Goal: Information Seeking & Learning: Learn about a topic

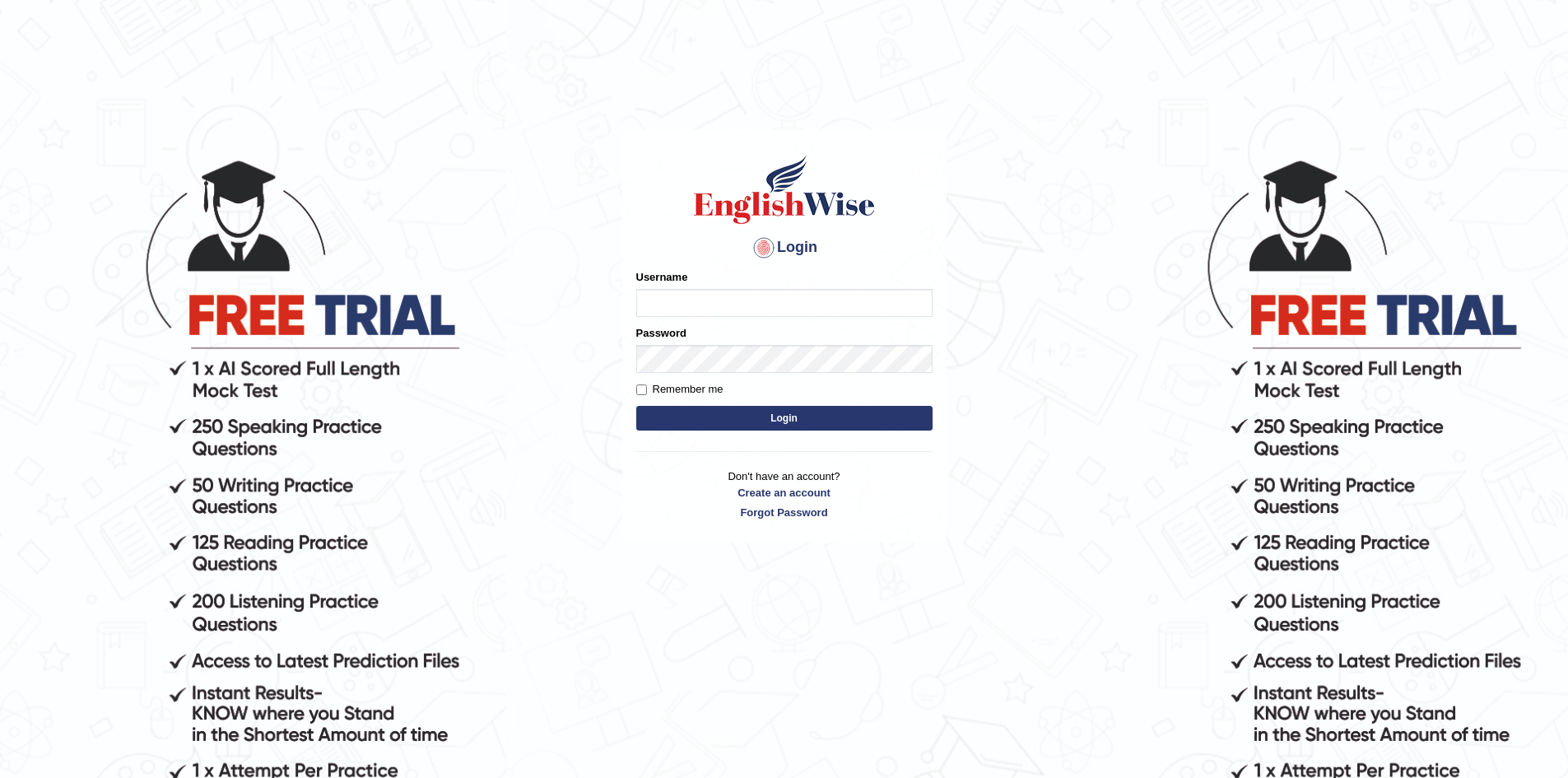
click at [733, 309] on input "Username" at bounding box center [784, 303] width 296 height 28
type input "Mahdi5749"
click at [751, 302] on input "Mahdi5749" at bounding box center [784, 303] width 296 height 28
click at [713, 304] on input "Username" at bounding box center [784, 303] width 296 height 28
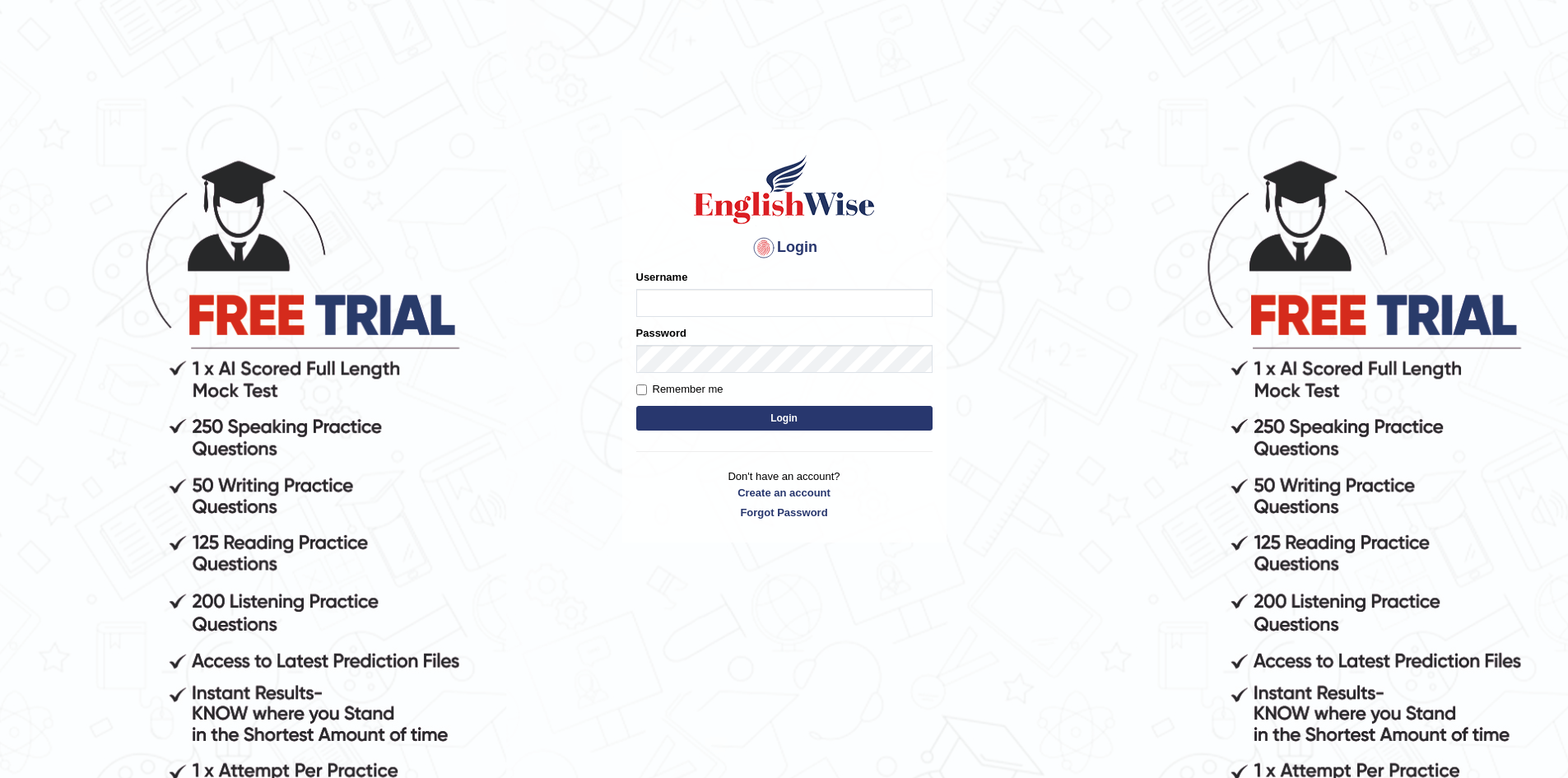
drag, startPoint x: 713, startPoint y: 304, endPoint x: 667, endPoint y: 312, distance: 46.7
click at [667, 312] on input "Username" at bounding box center [784, 303] width 296 height 28
type input "Mahdi5749"
click at [724, 302] on input "Mahdi5749" at bounding box center [784, 303] width 296 height 28
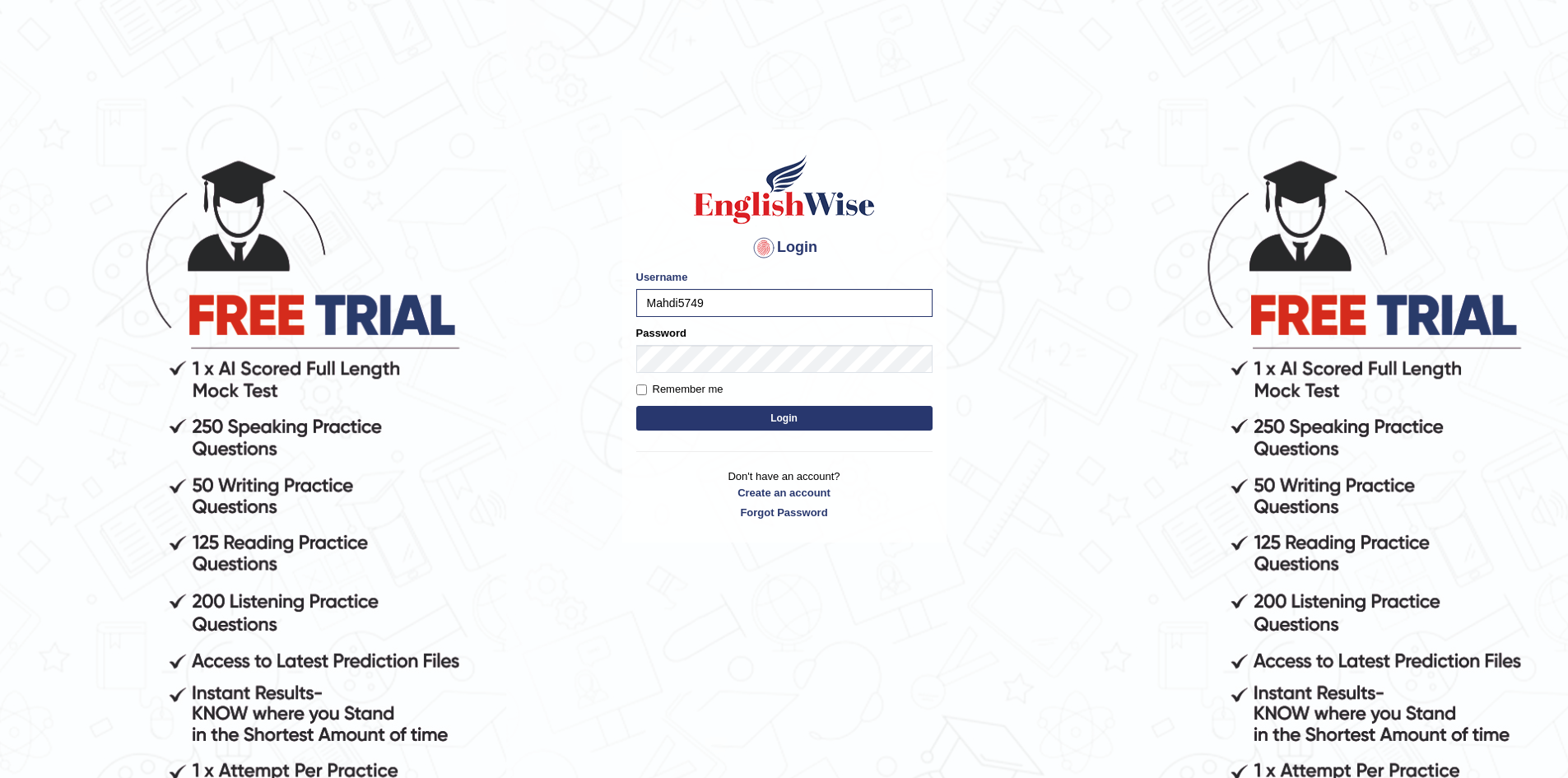
click at [738, 421] on button "Login" at bounding box center [784, 417] width 296 height 24
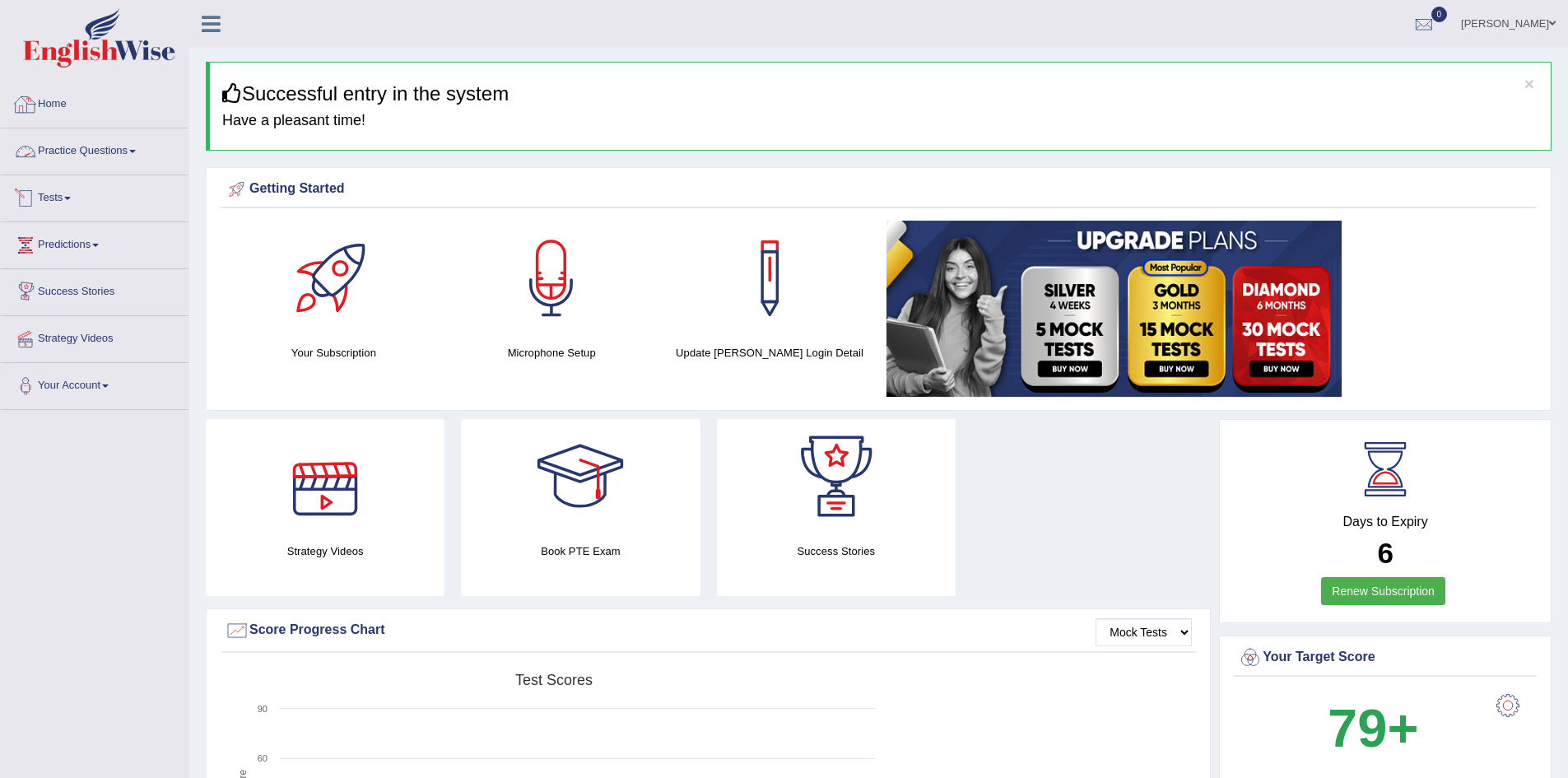
click at [74, 146] on link "Practice Questions" at bounding box center [95, 149] width 188 height 41
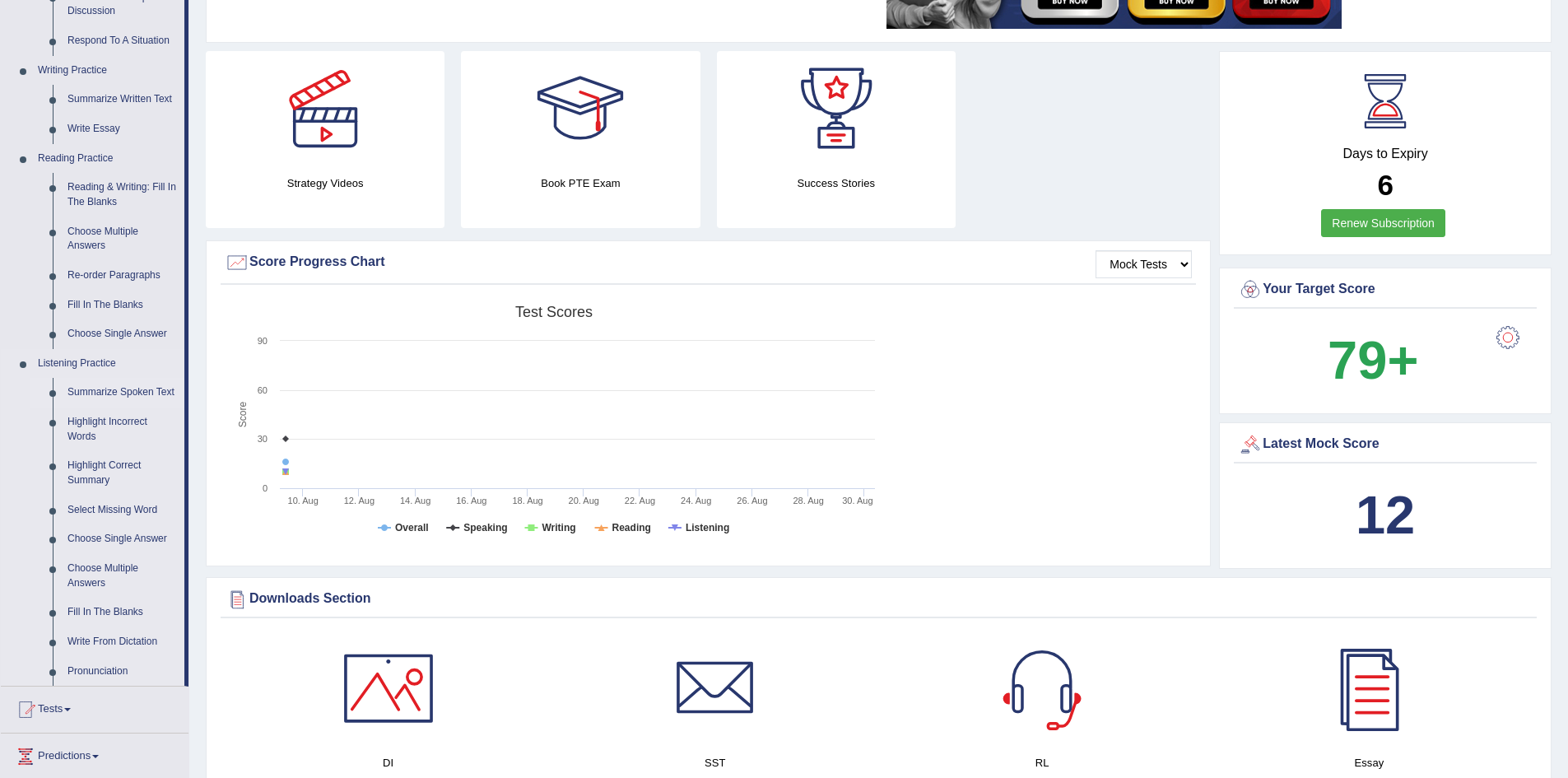
scroll to position [329, 0]
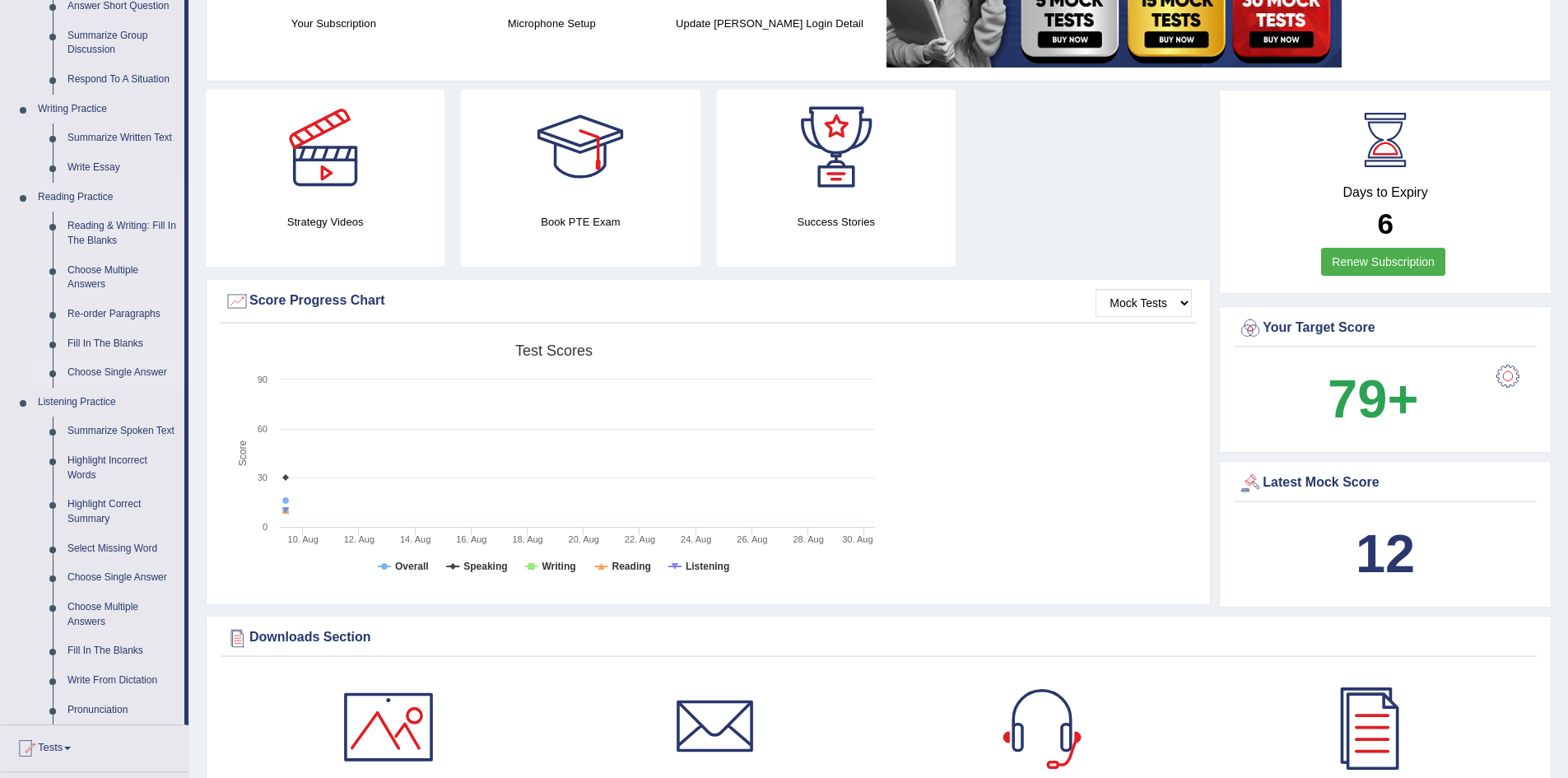
click at [134, 370] on link "Choose Single Answer" at bounding box center [122, 372] width 124 height 29
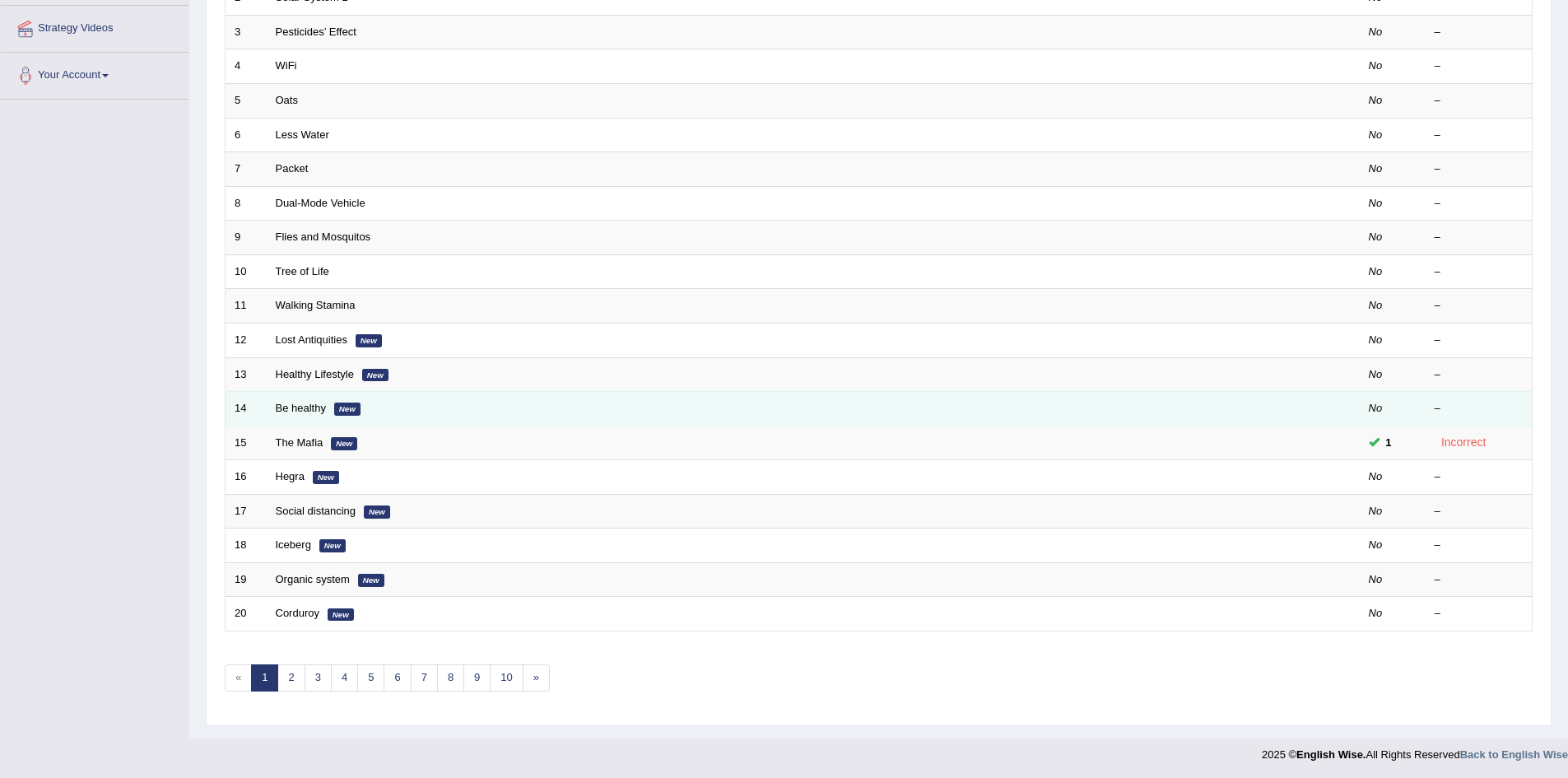
scroll to position [312, 0]
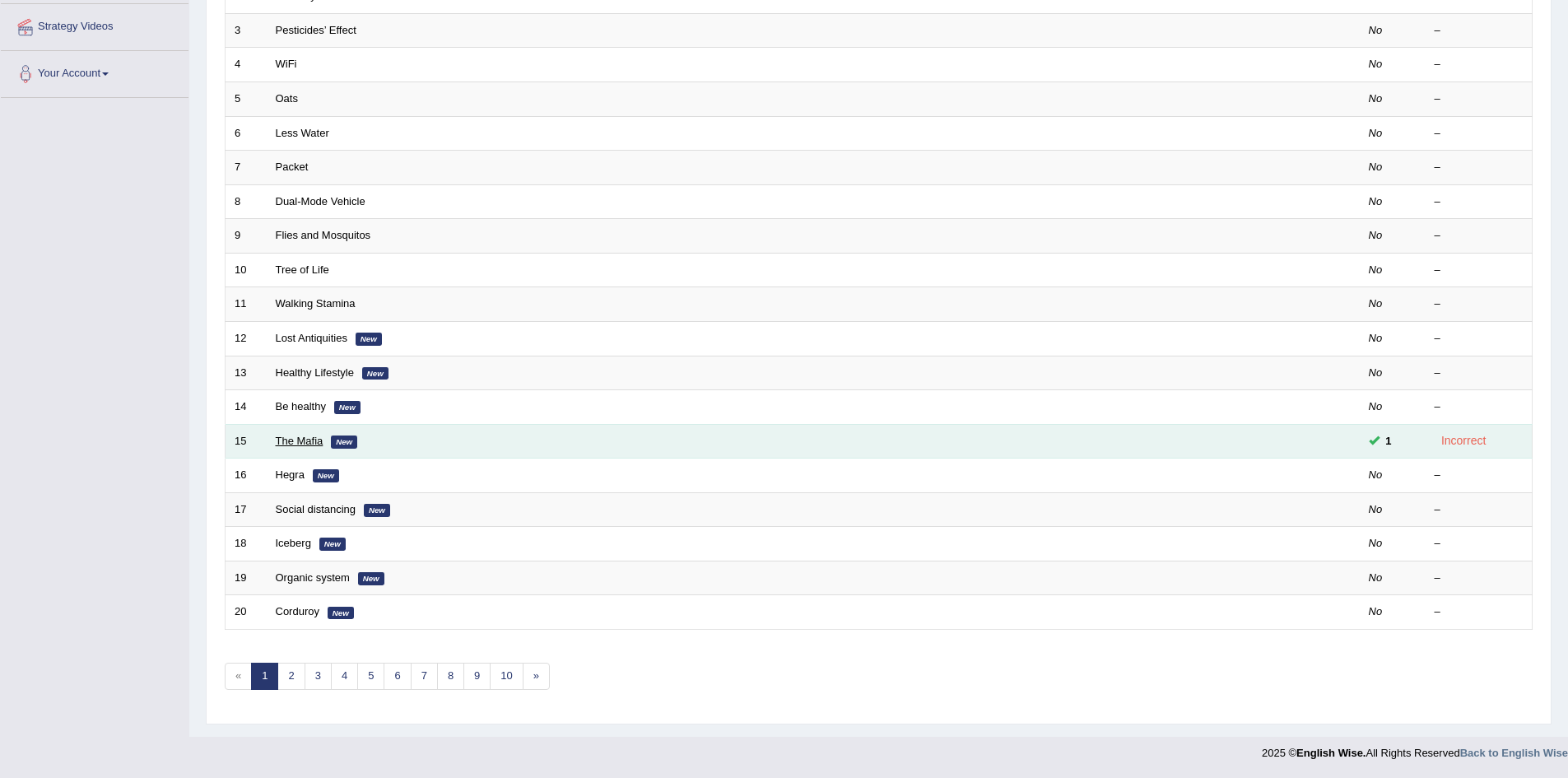
click at [294, 445] on link "The Mafia" at bounding box center [299, 441] width 48 height 13
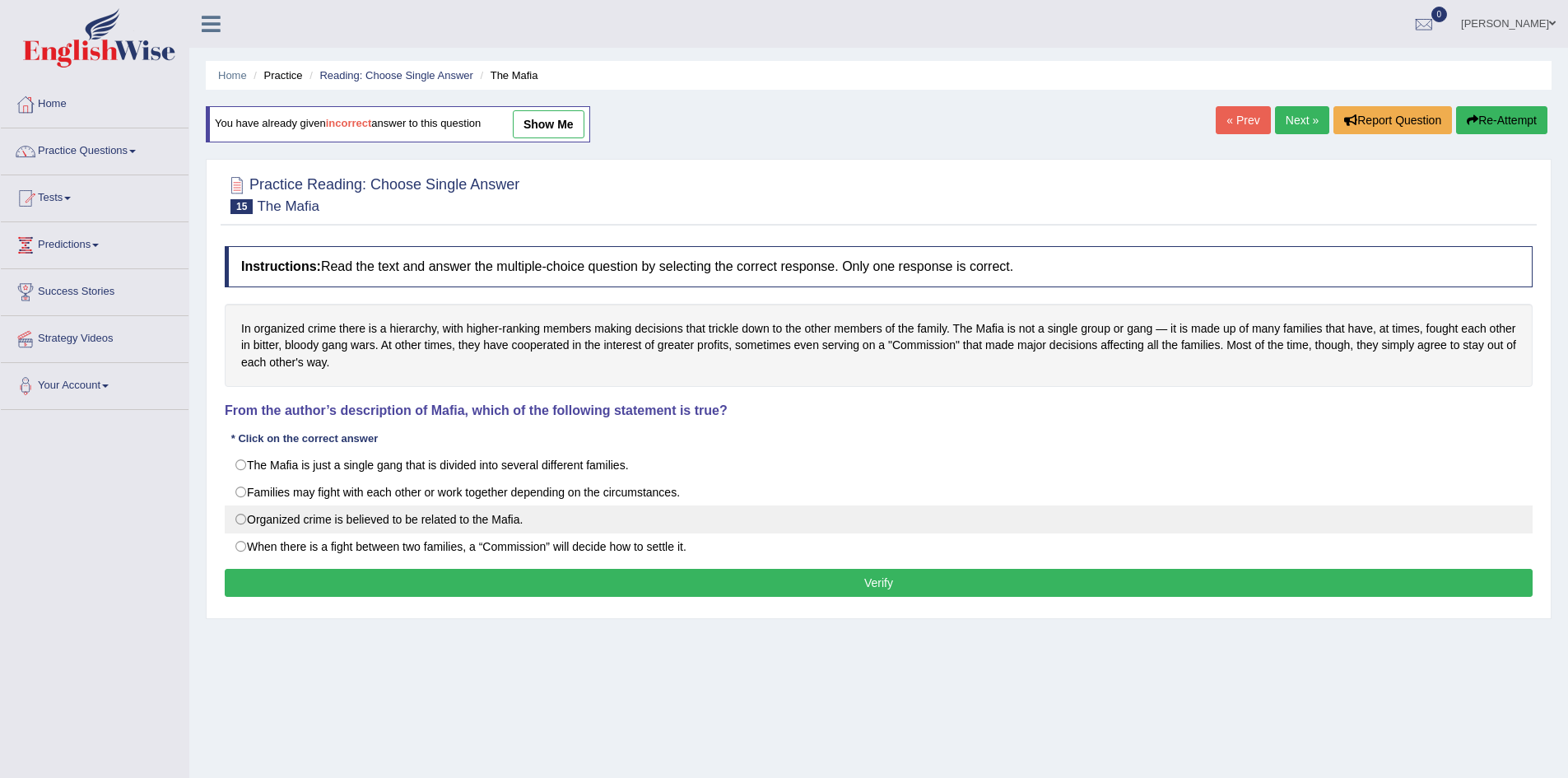
click at [265, 511] on label "Organized crime is believed to be related to the Mafia." at bounding box center [878, 519] width 1308 height 28
radio input "true"
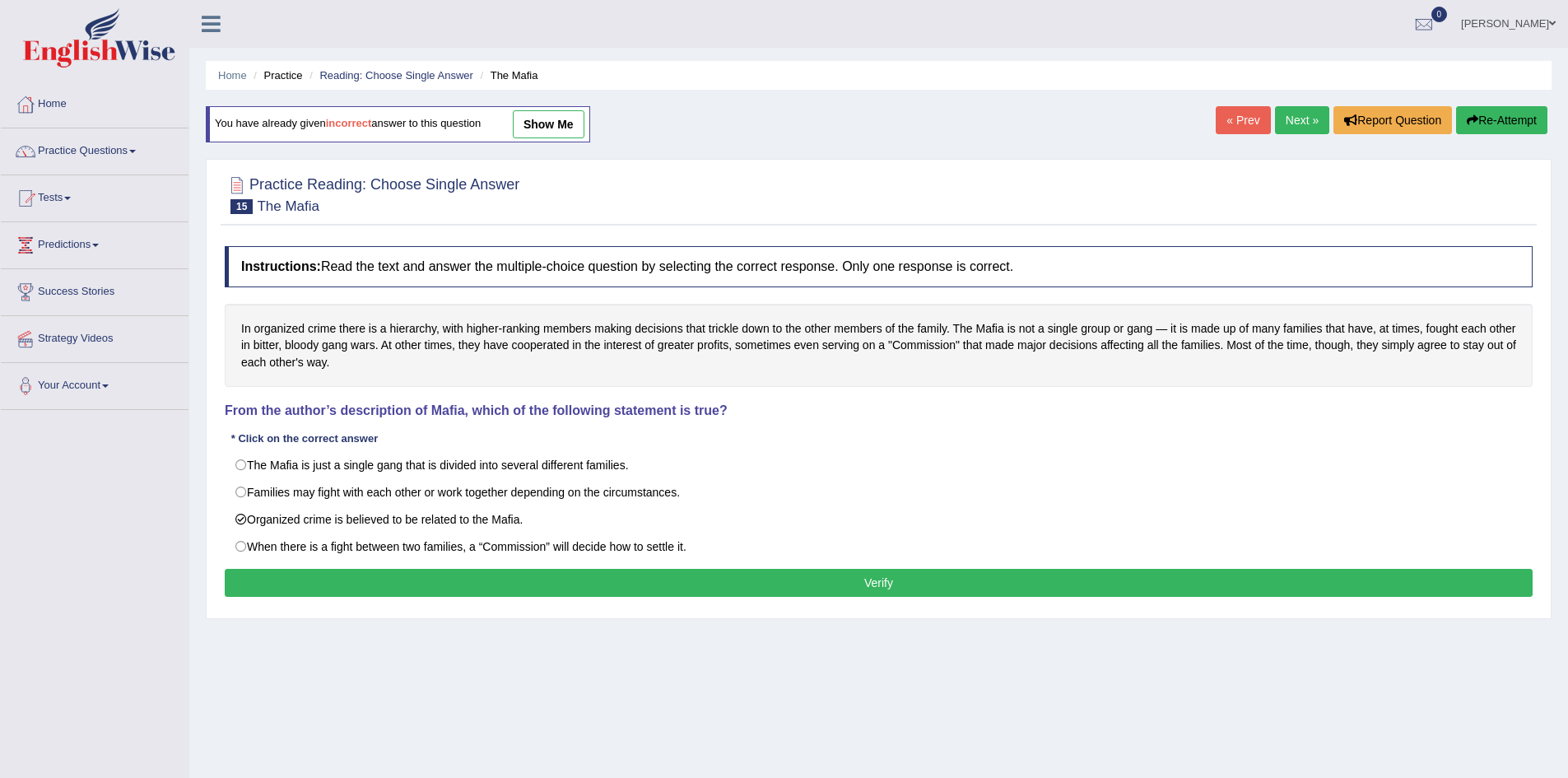
click at [794, 592] on button "Verify" at bounding box center [878, 582] width 1308 height 28
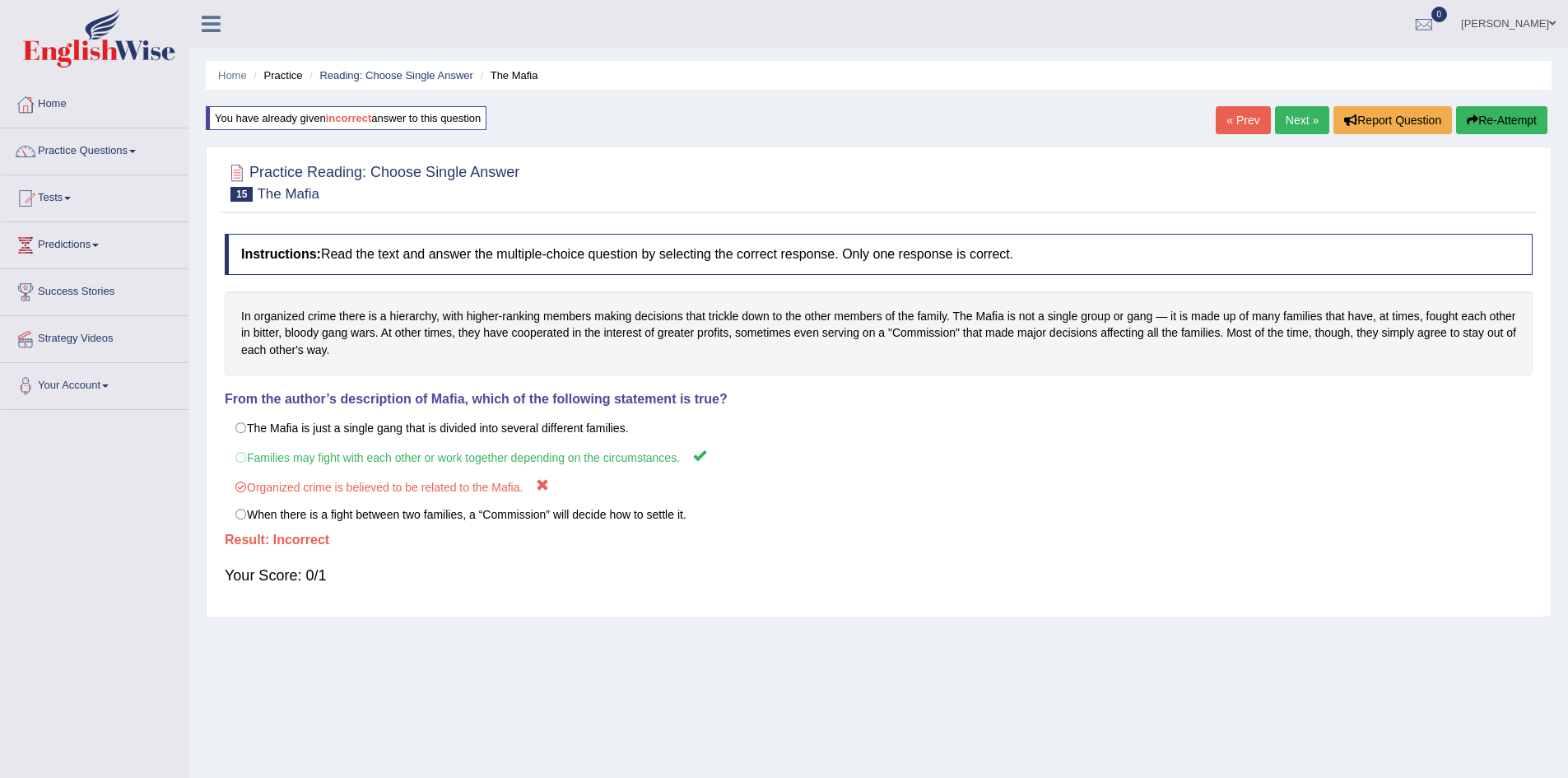
click at [1499, 124] on button "Re-Attempt" at bounding box center [1501, 120] width 91 height 28
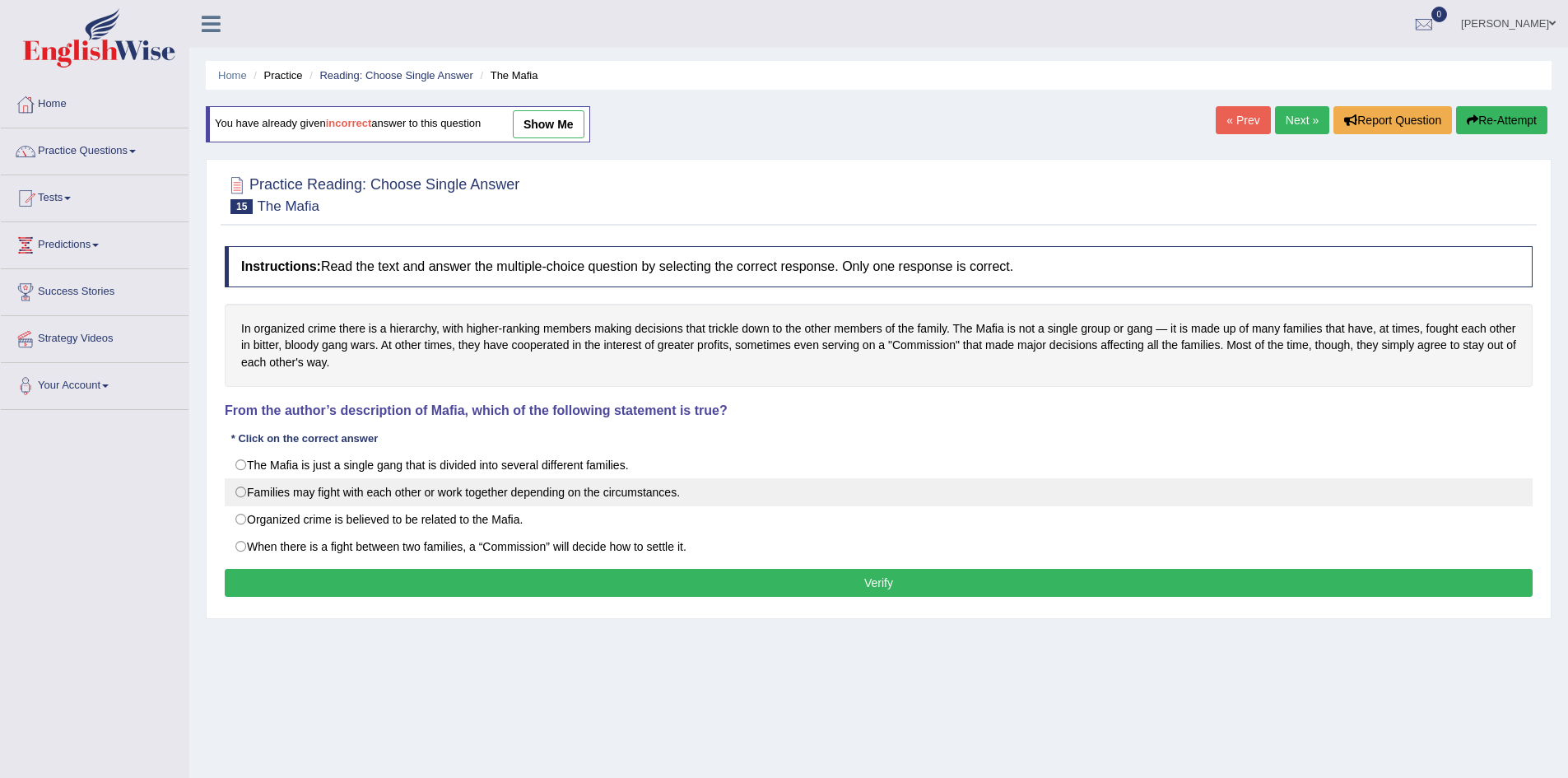
click at [253, 488] on label "Families may fight with each other or work together depending on the circumstan…" at bounding box center [878, 492] width 1308 height 28
radio input "true"
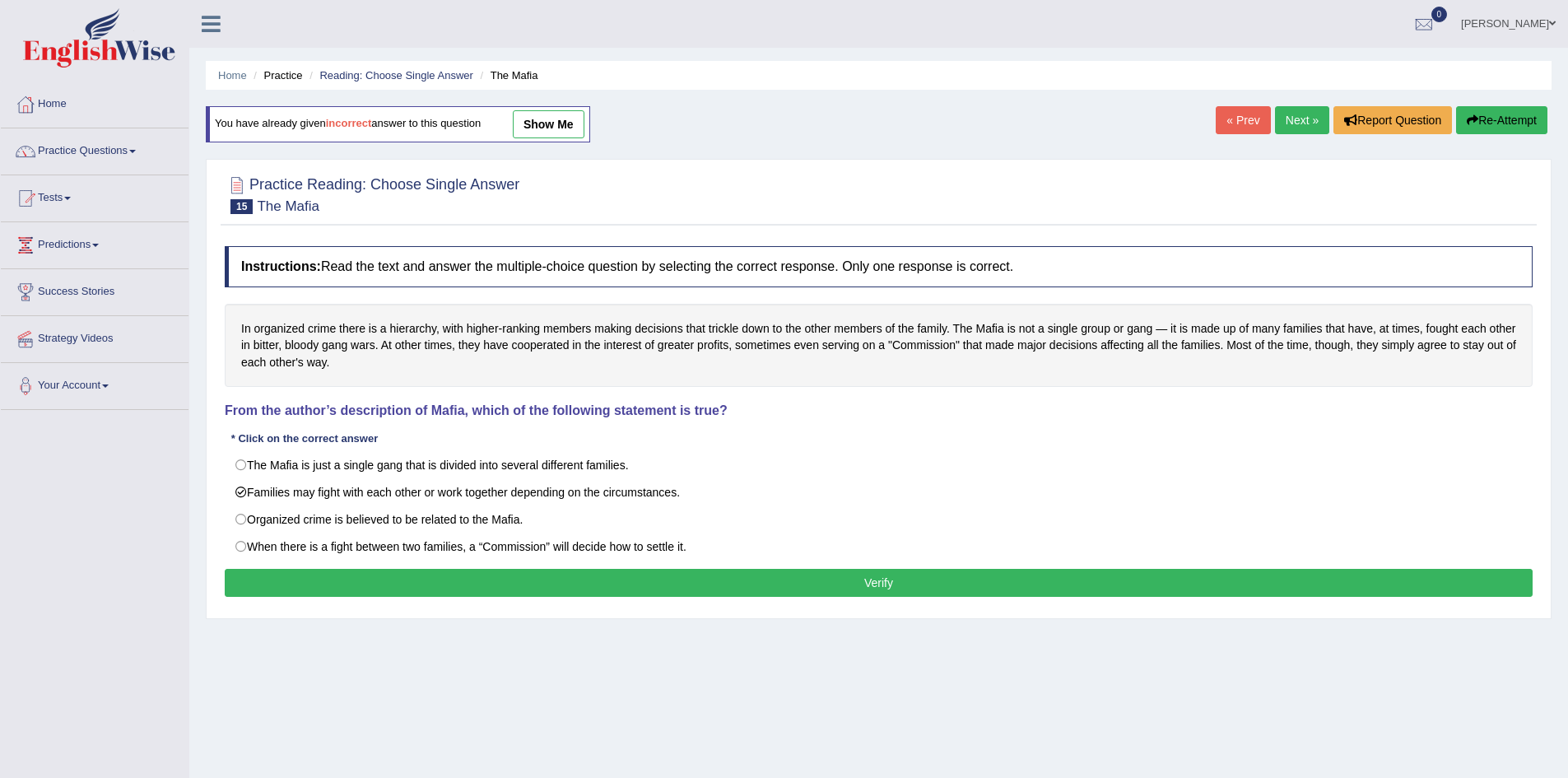
click at [513, 587] on button "Verify" at bounding box center [878, 582] width 1308 height 28
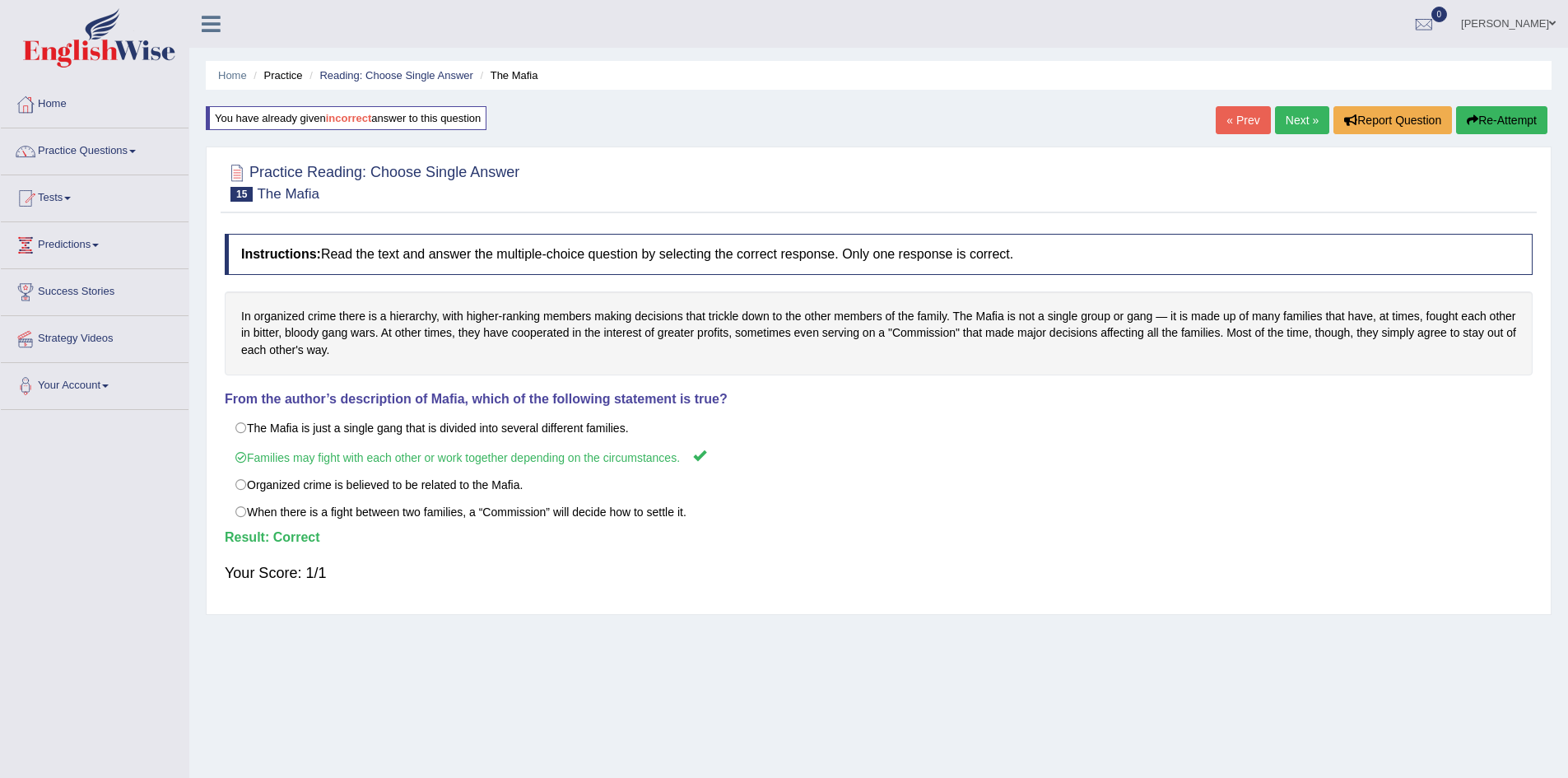
click at [1294, 123] on link "Next »" at bounding box center [1301, 120] width 54 height 28
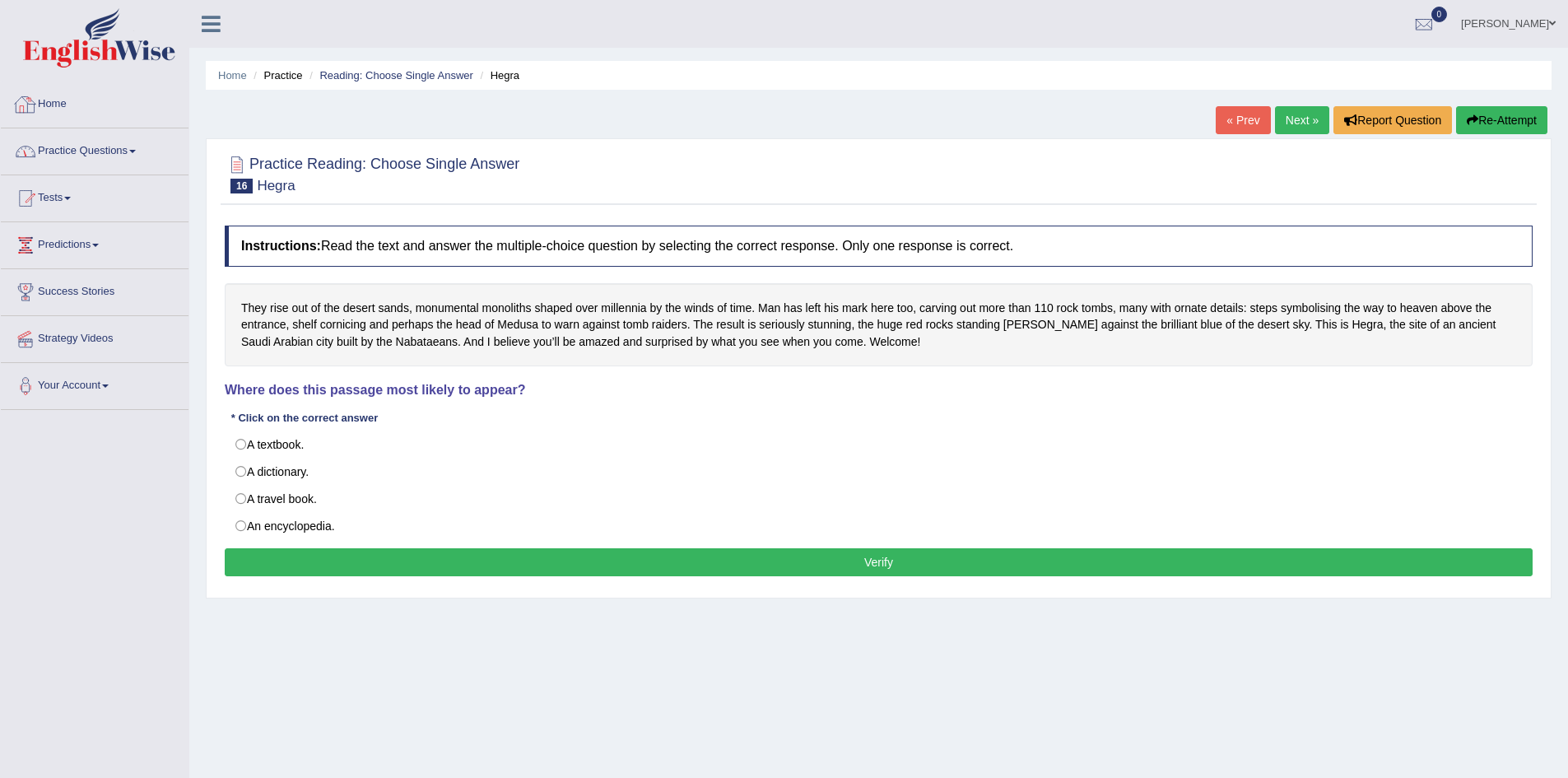
click at [51, 138] on link "Practice Questions" at bounding box center [95, 149] width 188 height 41
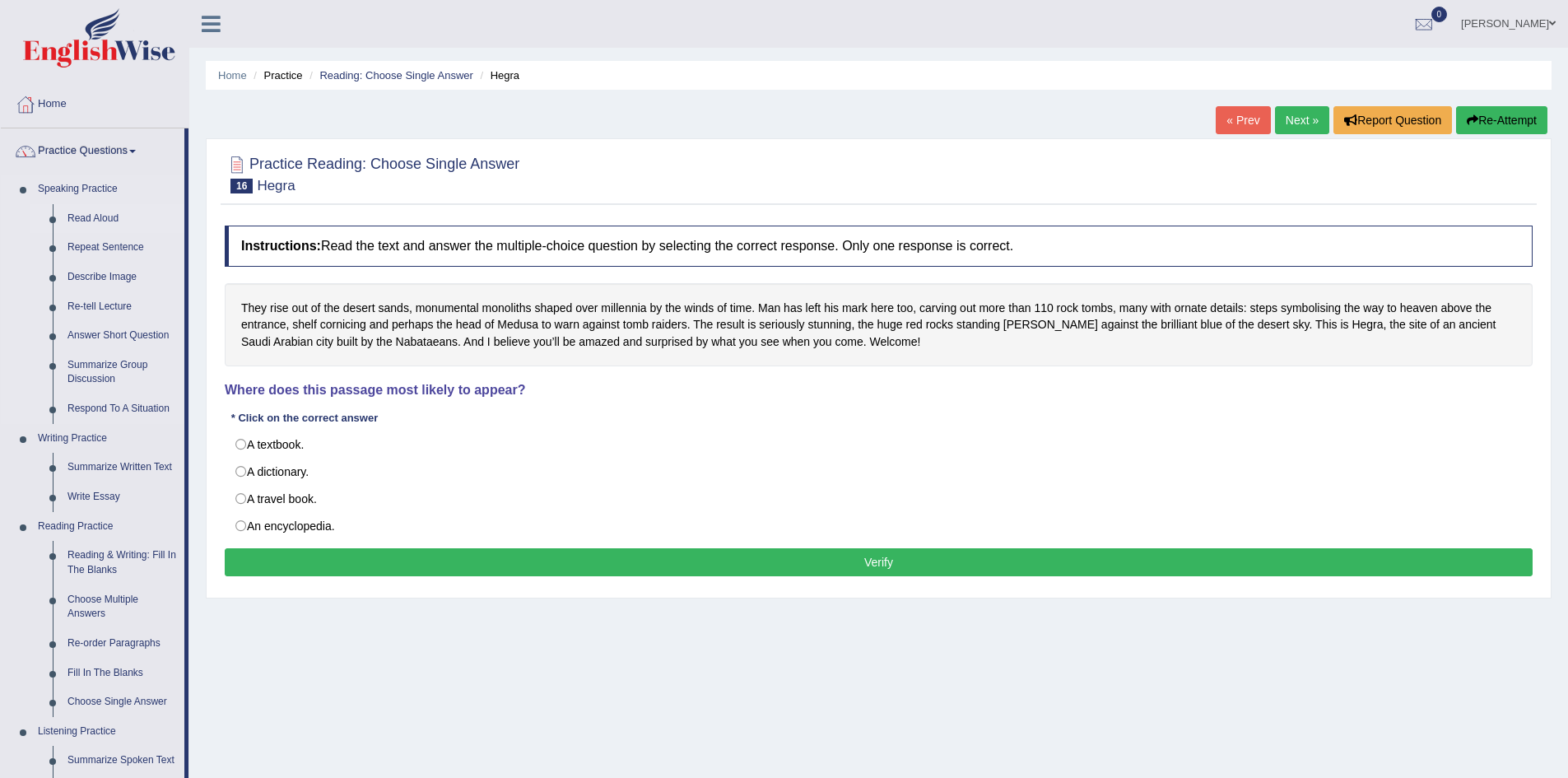
click at [80, 219] on link "Read Aloud" at bounding box center [122, 219] width 124 height 29
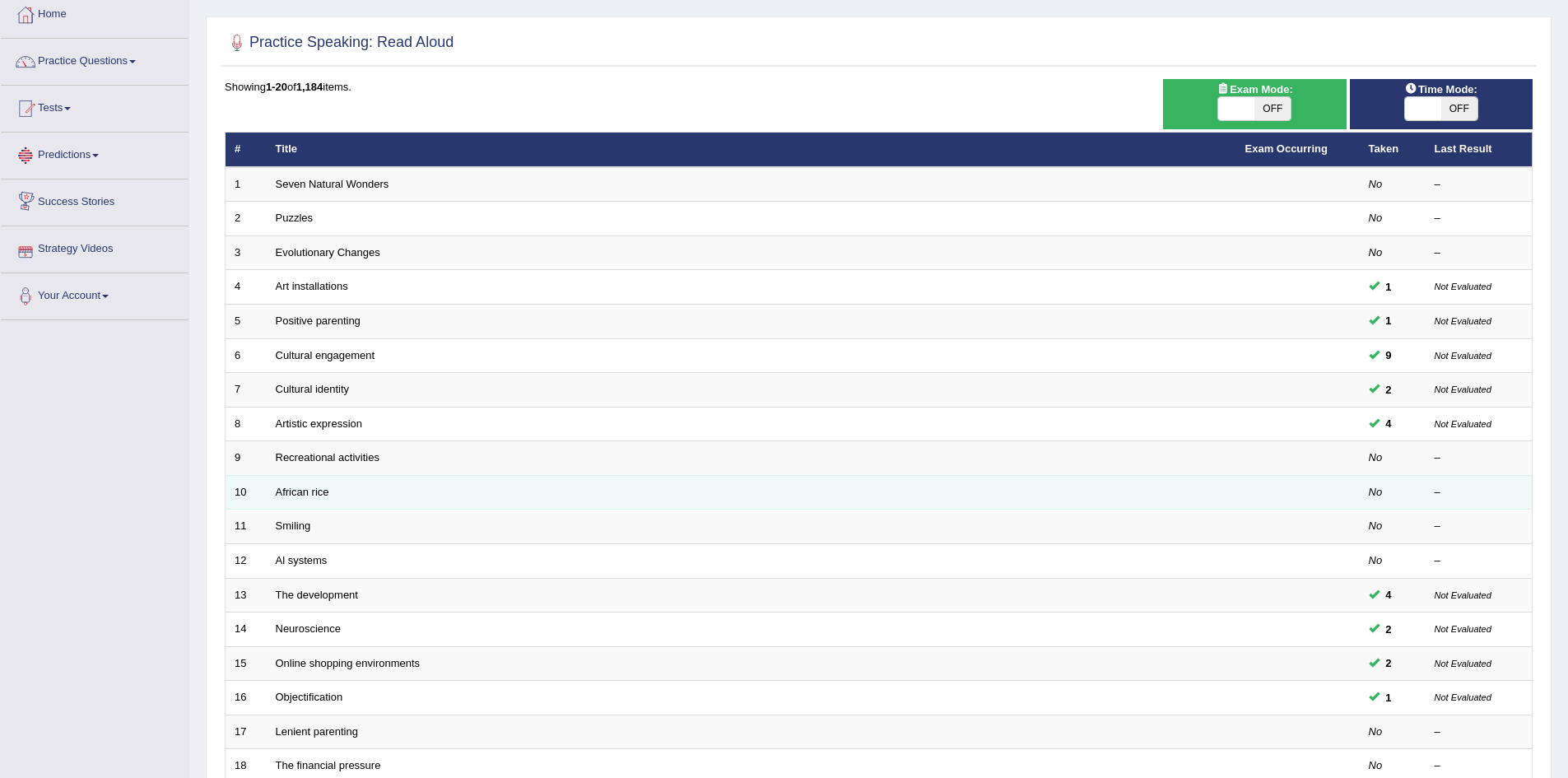
scroll to position [82, 0]
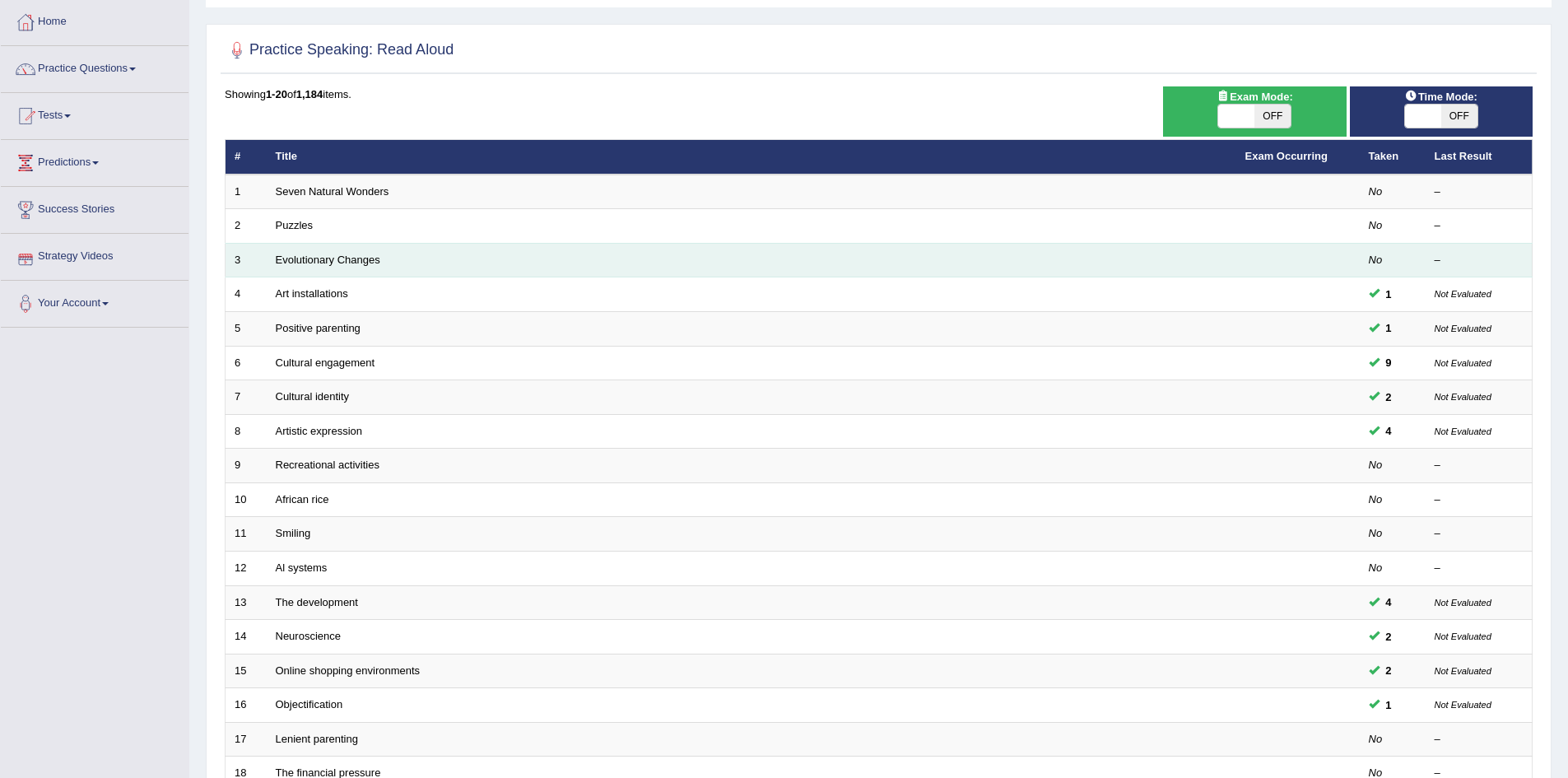
click at [325, 251] on td "Evolutionary Changes" at bounding box center [751, 260] width 969 height 34
click at [325, 261] on link "Evolutionary Changes" at bounding box center [327, 260] width 105 height 13
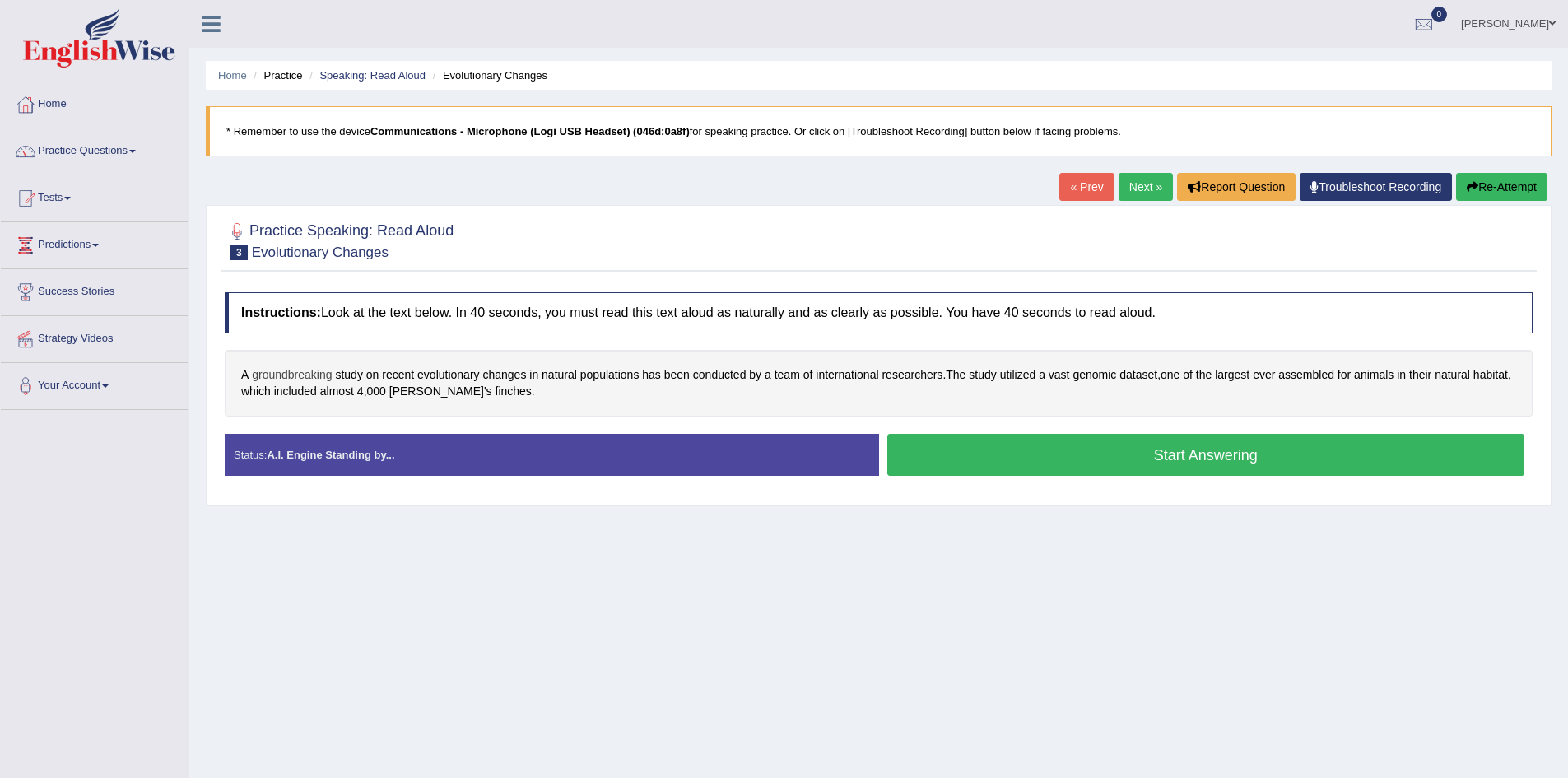
click at [309, 373] on span "groundbreaking" at bounding box center [291, 375] width 79 height 18
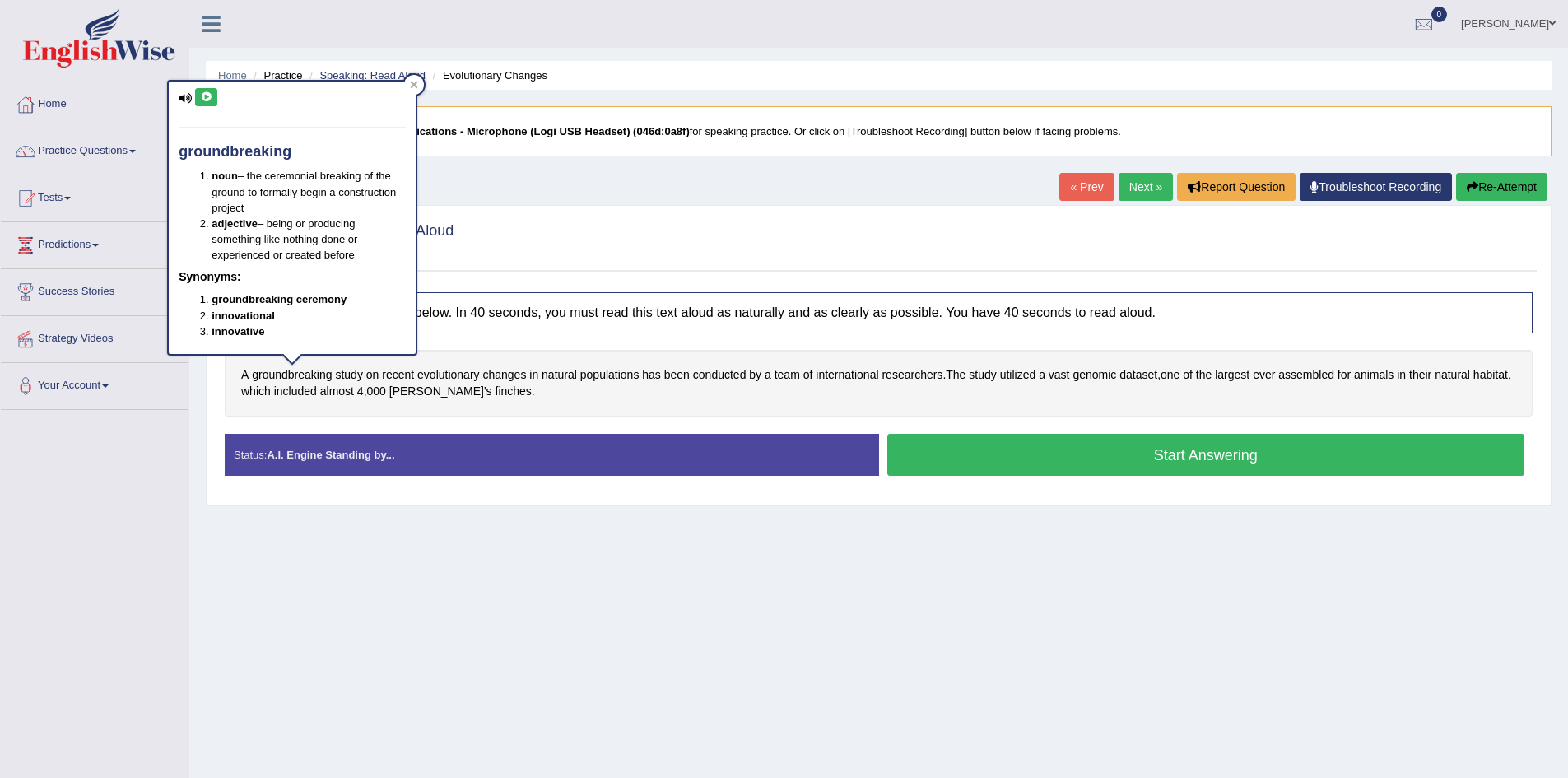
click at [209, 95] on icon at bounding box center [206, 97] width 13 height 10
click at [409, 77] on div at bounding box center [414, 84] width 20 height 20
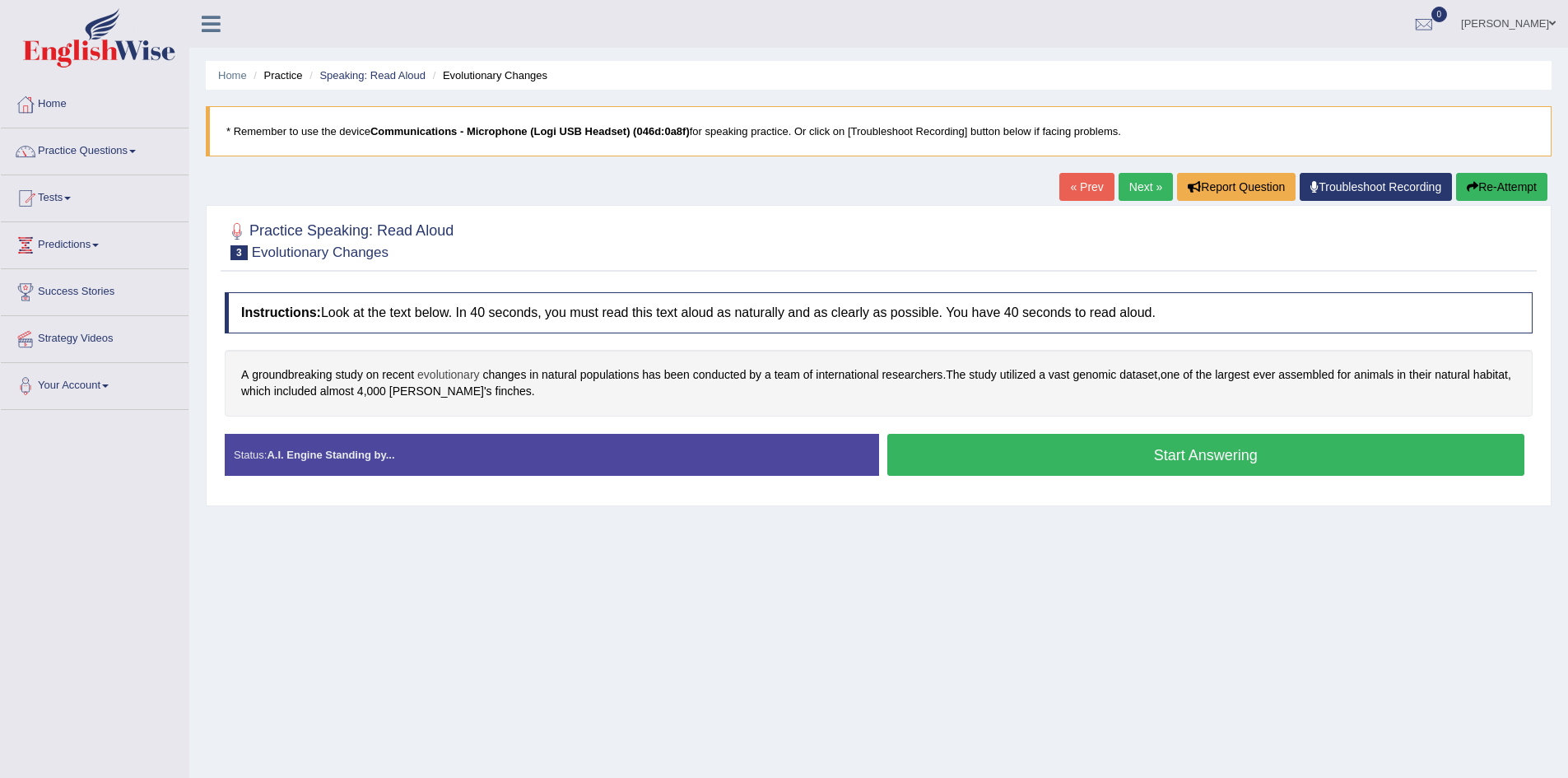
click at [452, 371] on span "evolutionary" at bounding box center [449, 375] width 63 height 18
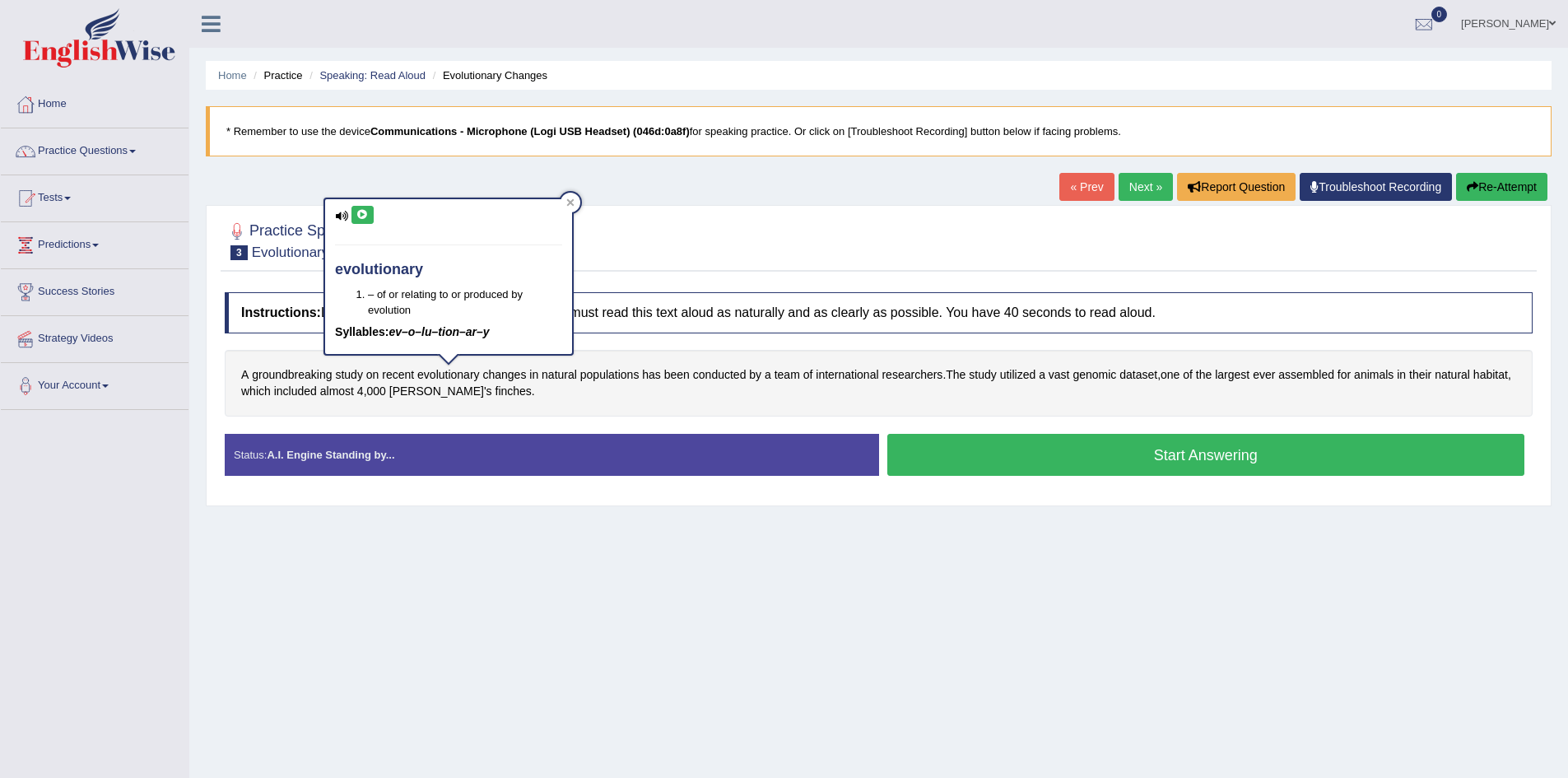
click at [358, 215] on icon at bounding box center [363, 215] width 13 height 10
click at [719, 377] on span "conducted" at bounding box center [719, 375] width 54 height 18
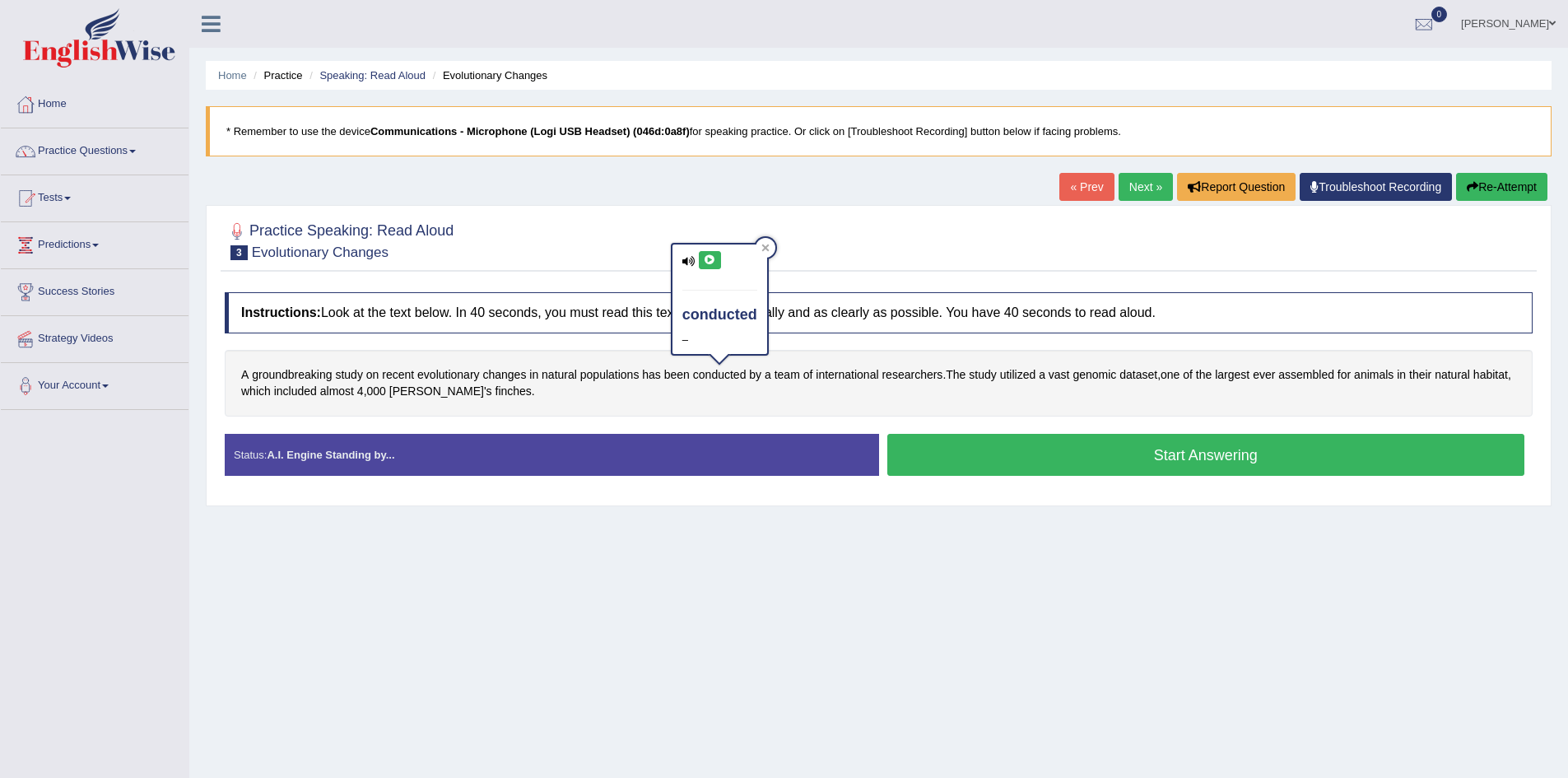
click at [710, 246] on div "conducted –" at bounding box center [719, 299] width 95 height 110
click at [710, 255] on icon at bounding box center [710, 260] width 13 height 10
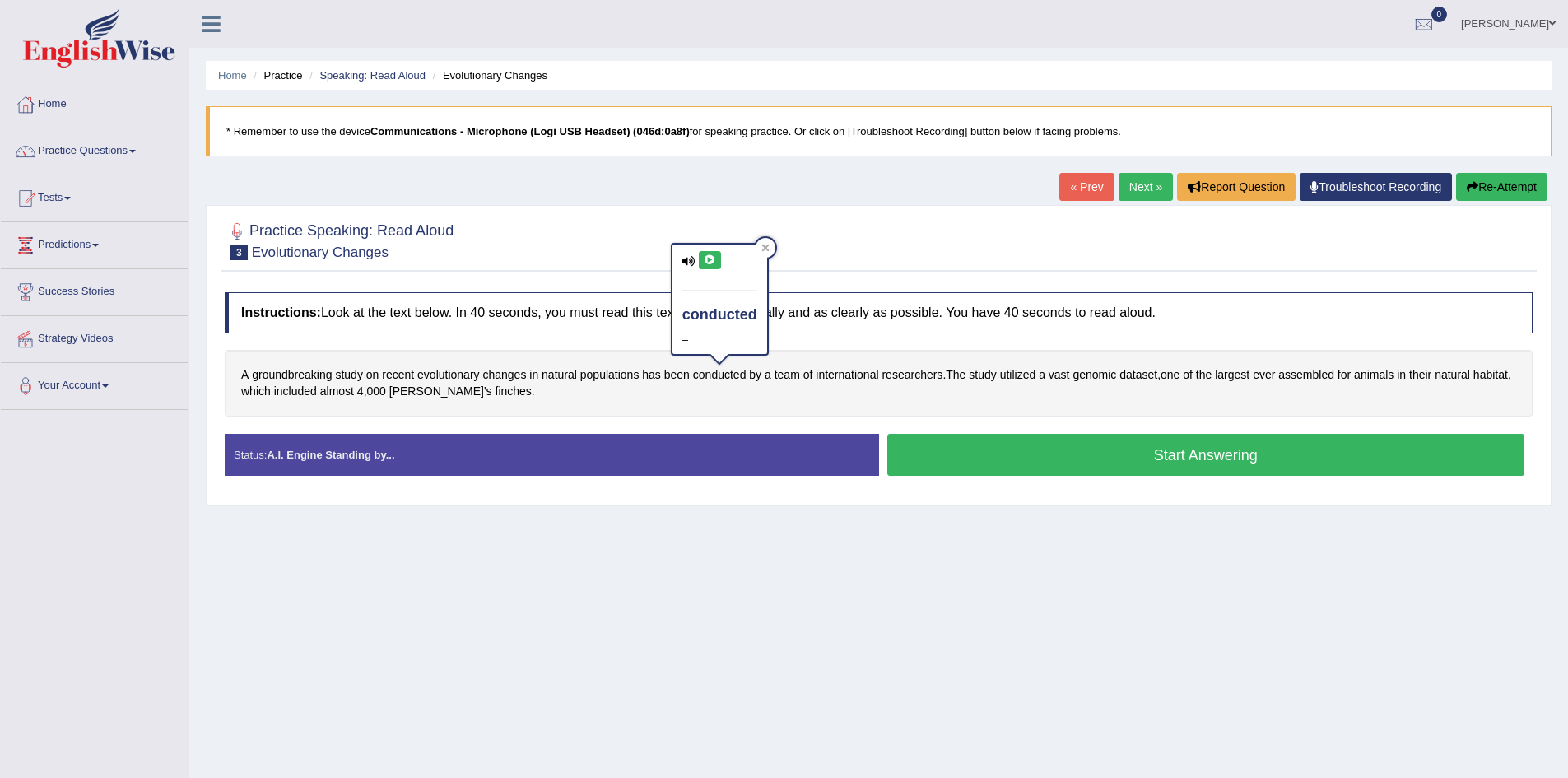
click at [710, 255] on icon at bounding box center [710, 260] width 13 height 10
click at [595, 372] on span "populations" at bounding box center [610, 375] width 59 height 18
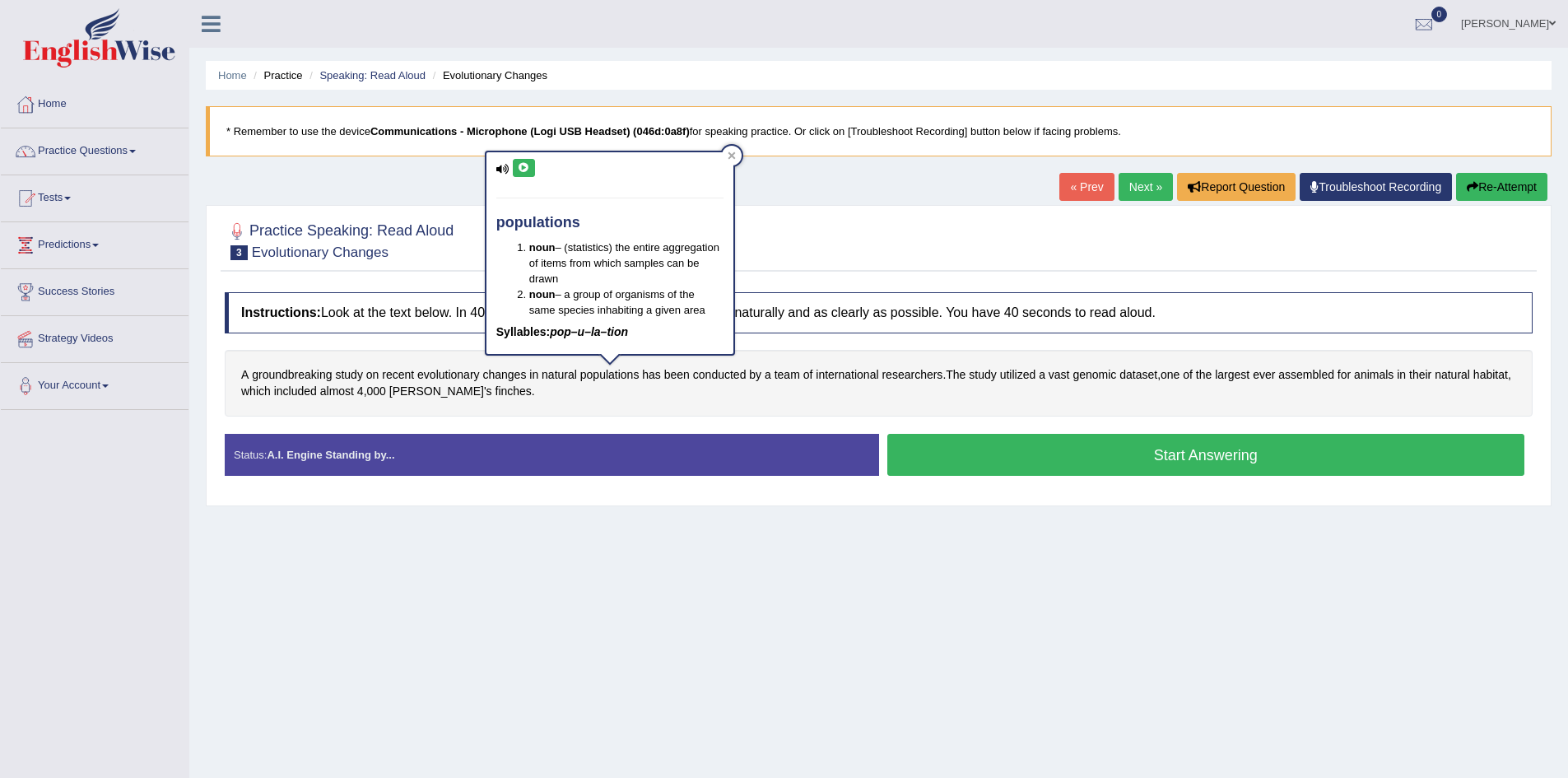
click at [537, 171] on div "populations noun – (statistics) the entire aggregation of items from which samp…" at bounding box center [610, 253] width 247 height 202
click at [529, 170] on icon at bounding box center [523, 168] width 13 height 10
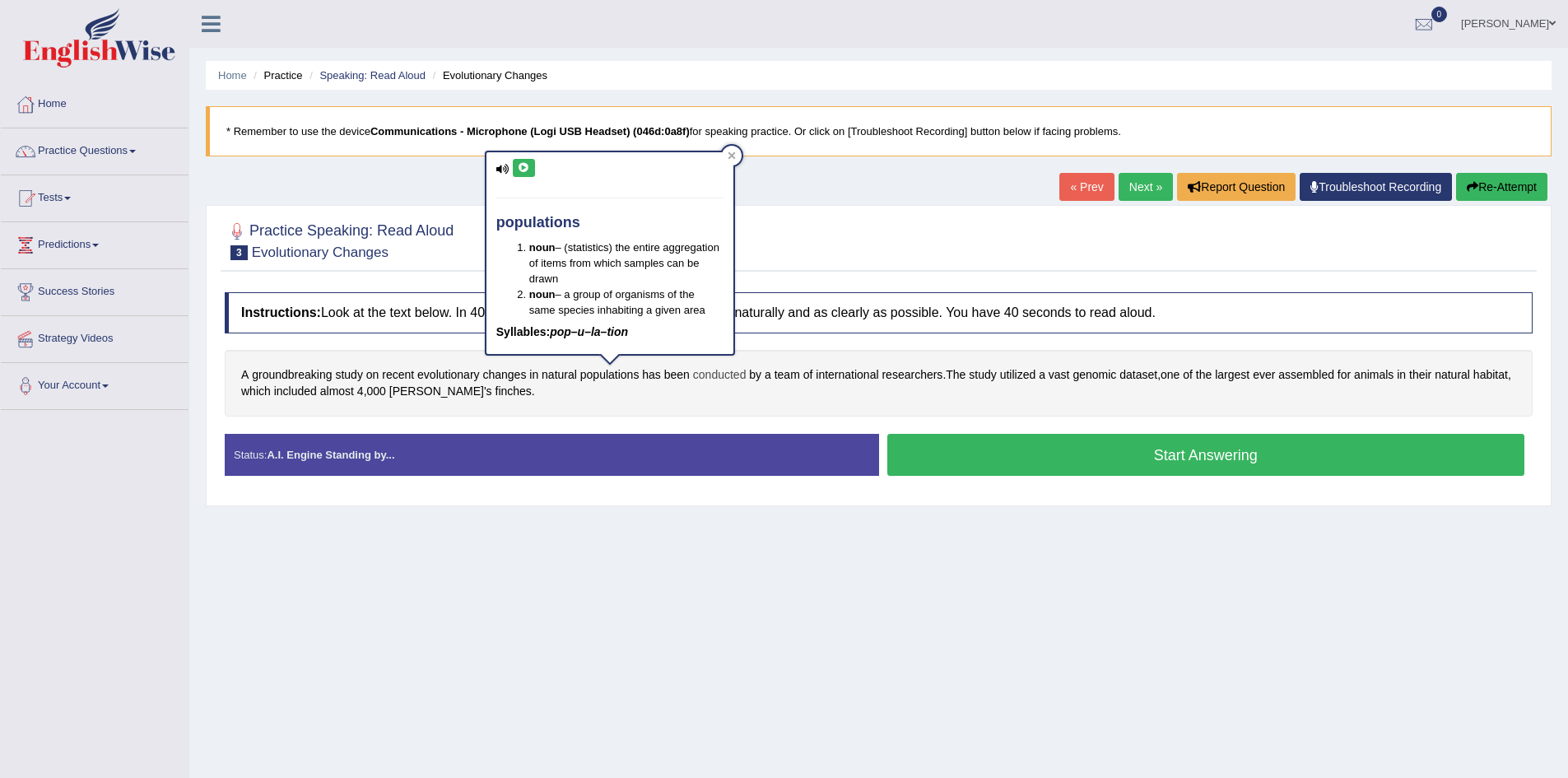
click at [716, 378] on span "conducted" at bounding box center [719, 375] width 54 height 18
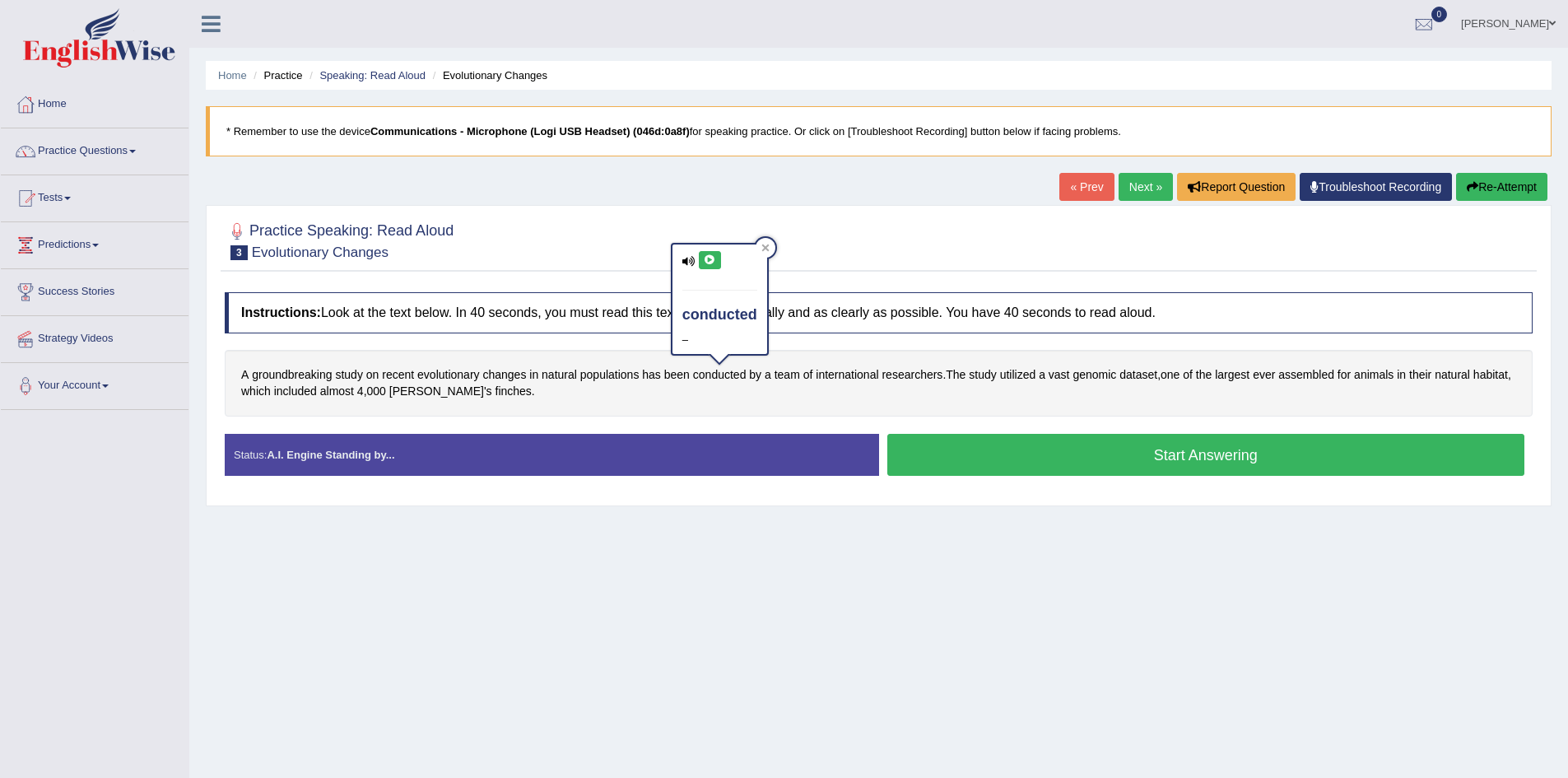
click at [707, 270] on div "conducted –" at bounding box center [719, 299] width 95 height 110
click at [707, 256] on icon at bounding box center [710, 260] width 13 height 10
click at [1018, 379] on span "utilized" at bounding box center [1018, 375] width 36 height 18
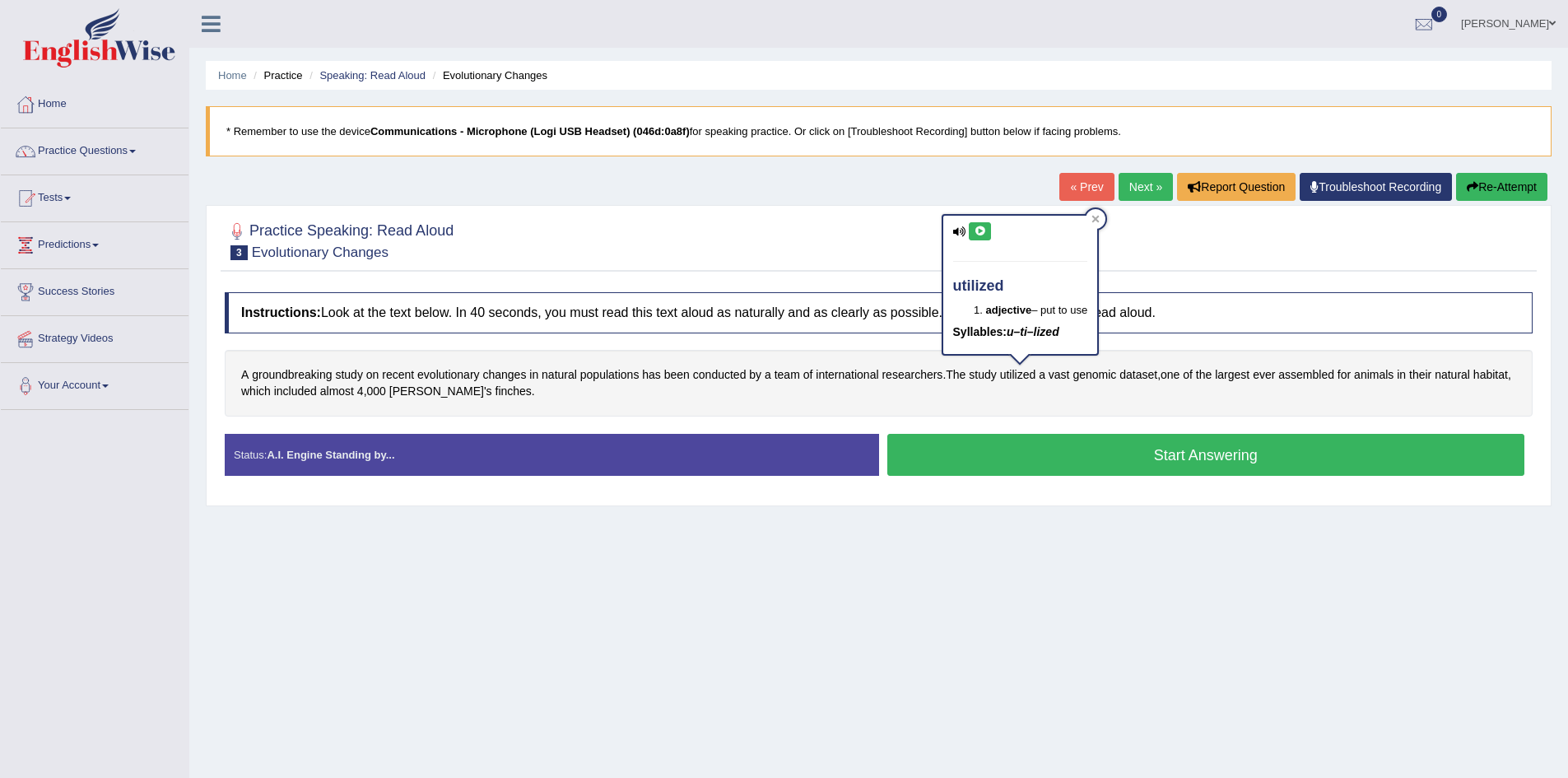
click at [975, 223] on button at bounding box center [980, 231] width 23 height 18
click at [1063, 378] on span "vast" at bounding box center [1059, 375] width 22 height 18
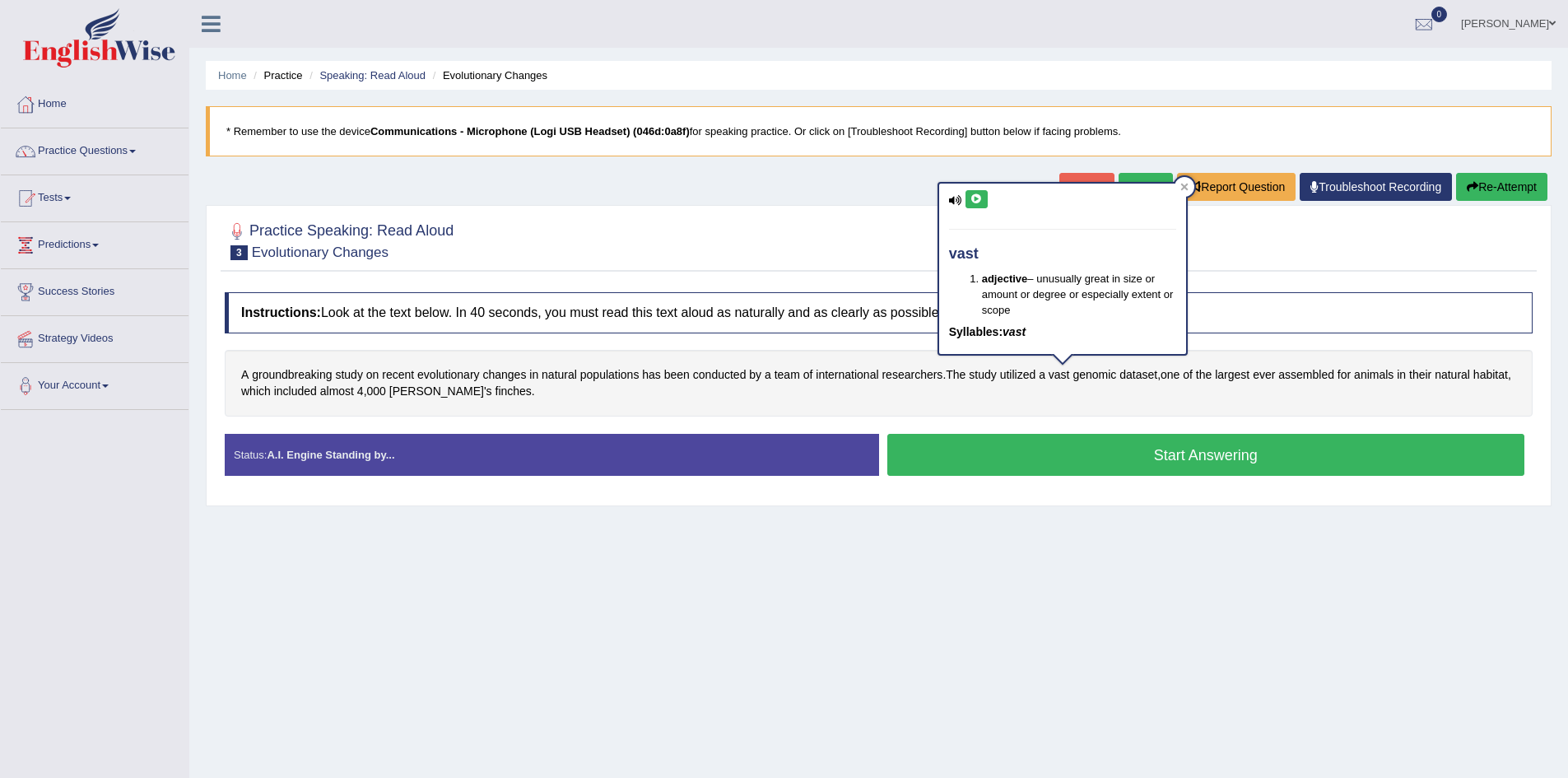
click at [968, 196] on button at bounding box center [976, 199] width 23 height 18
click at [1088, 374] on span "genomic" at bounding box center [1094, 375] width 44 height 18
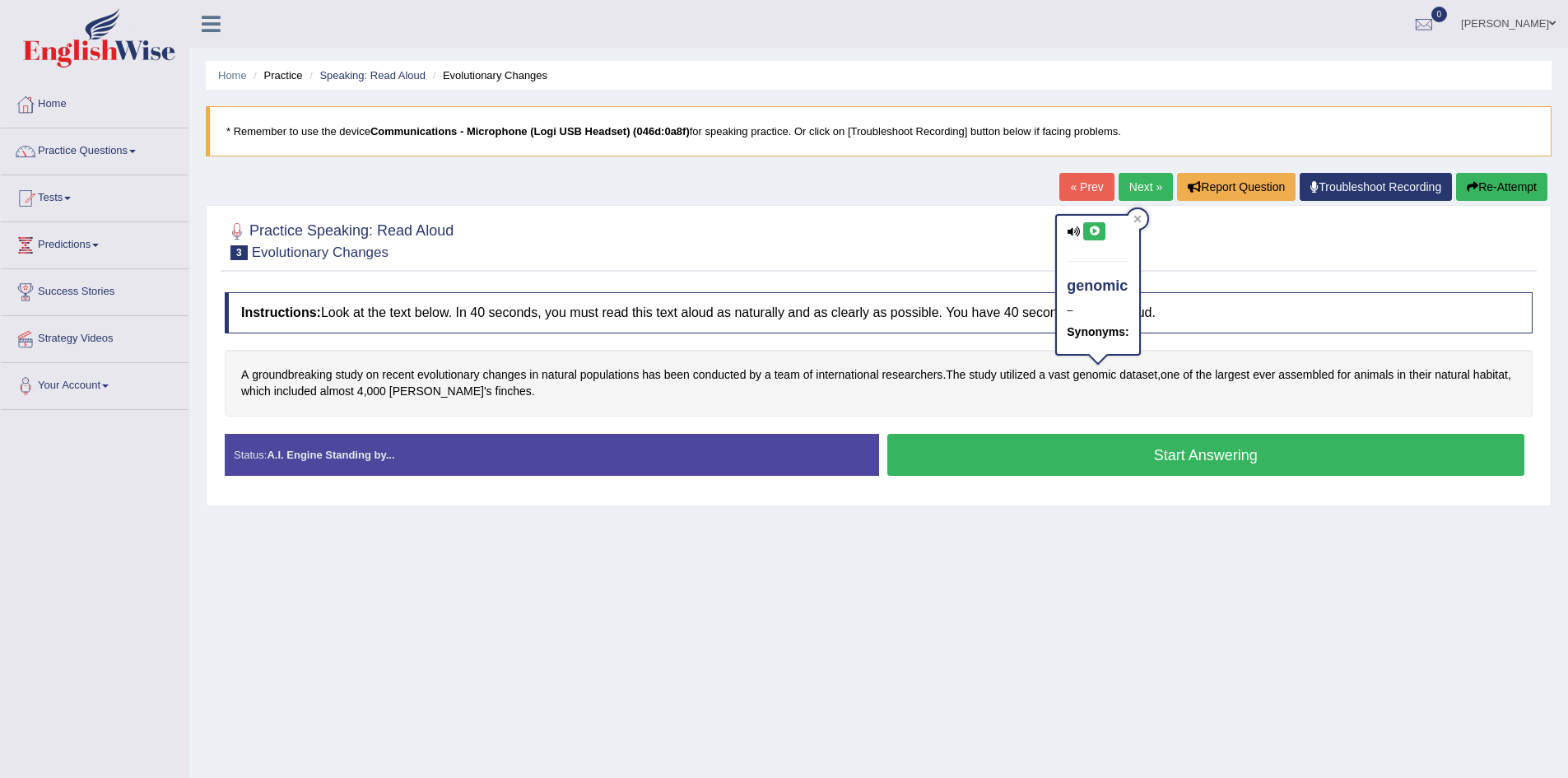
click at [1092, 229] on icon at bounding box center [1094, 231] width 13 height 10
click at [1148, 375] on span "dataset" at bounding box center [1138, 375] width 38 height 18
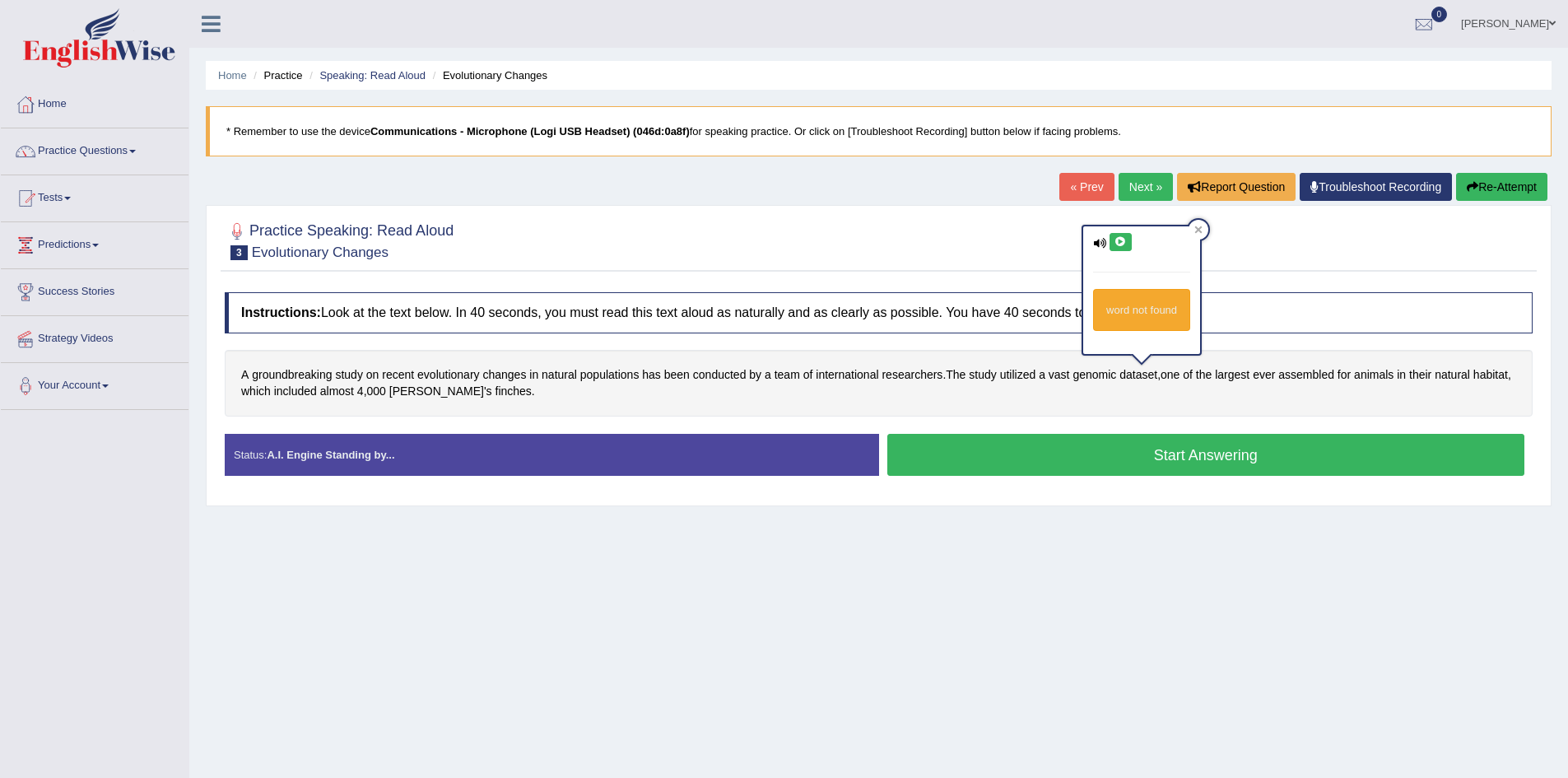
click at [1129, 242] on button at bounding box center [1120, 242] width 23 height 18
click at [1198, 388] on div "A groundbreaking study on recent evolutionary changes in natural populations ha…" at bounding box center [878, 383] width 1308 height 67
click at [1312, 375] on span "assembled" at bounding box center [1305, 375] width 56 height 18
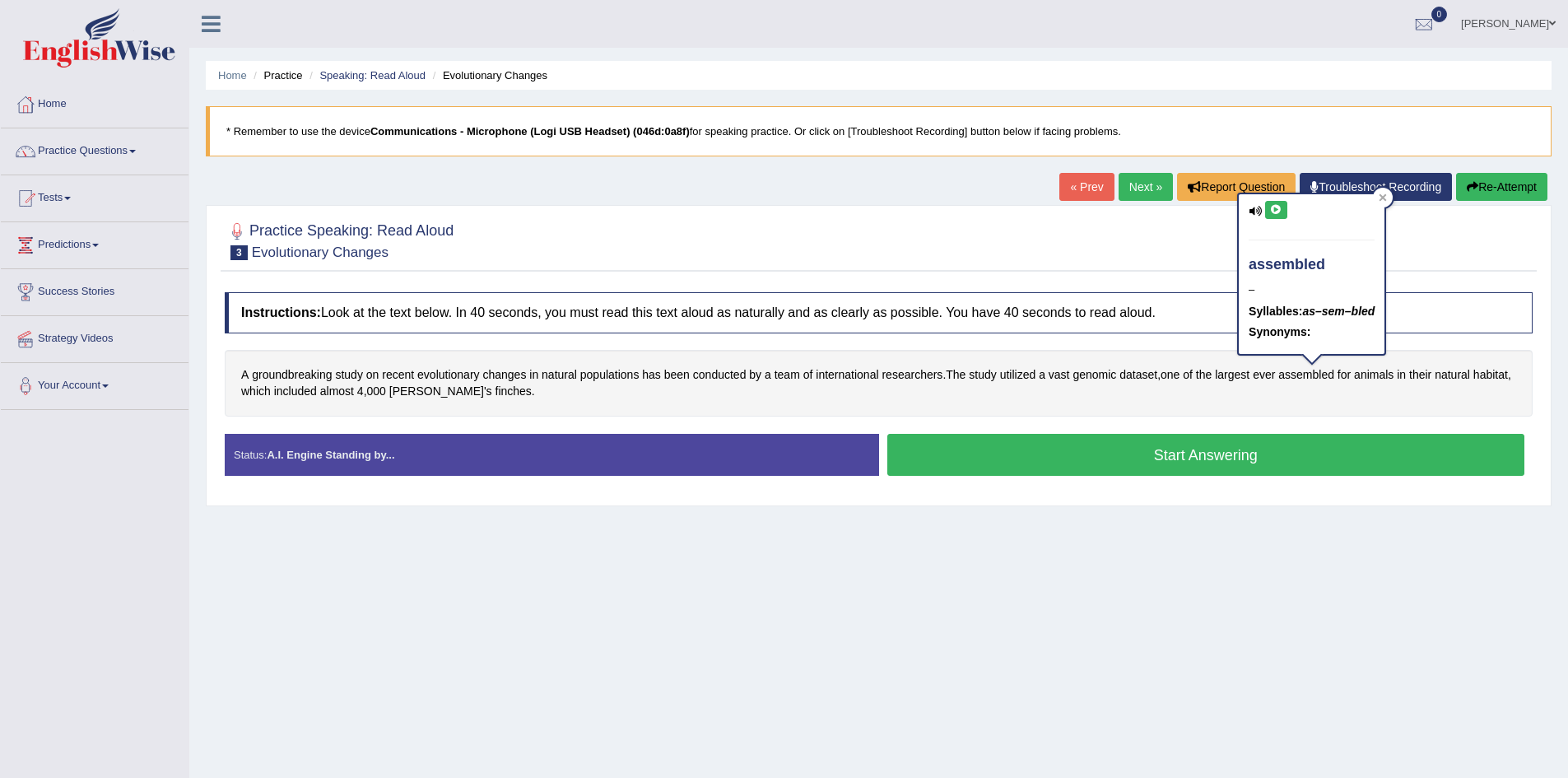
click at [1280, 216] on button at bounding box center [1276, 210] width 23 height 18
click at [424, 389] on span "Darwin's" at bounding box center [440, 392] width 103 height 18
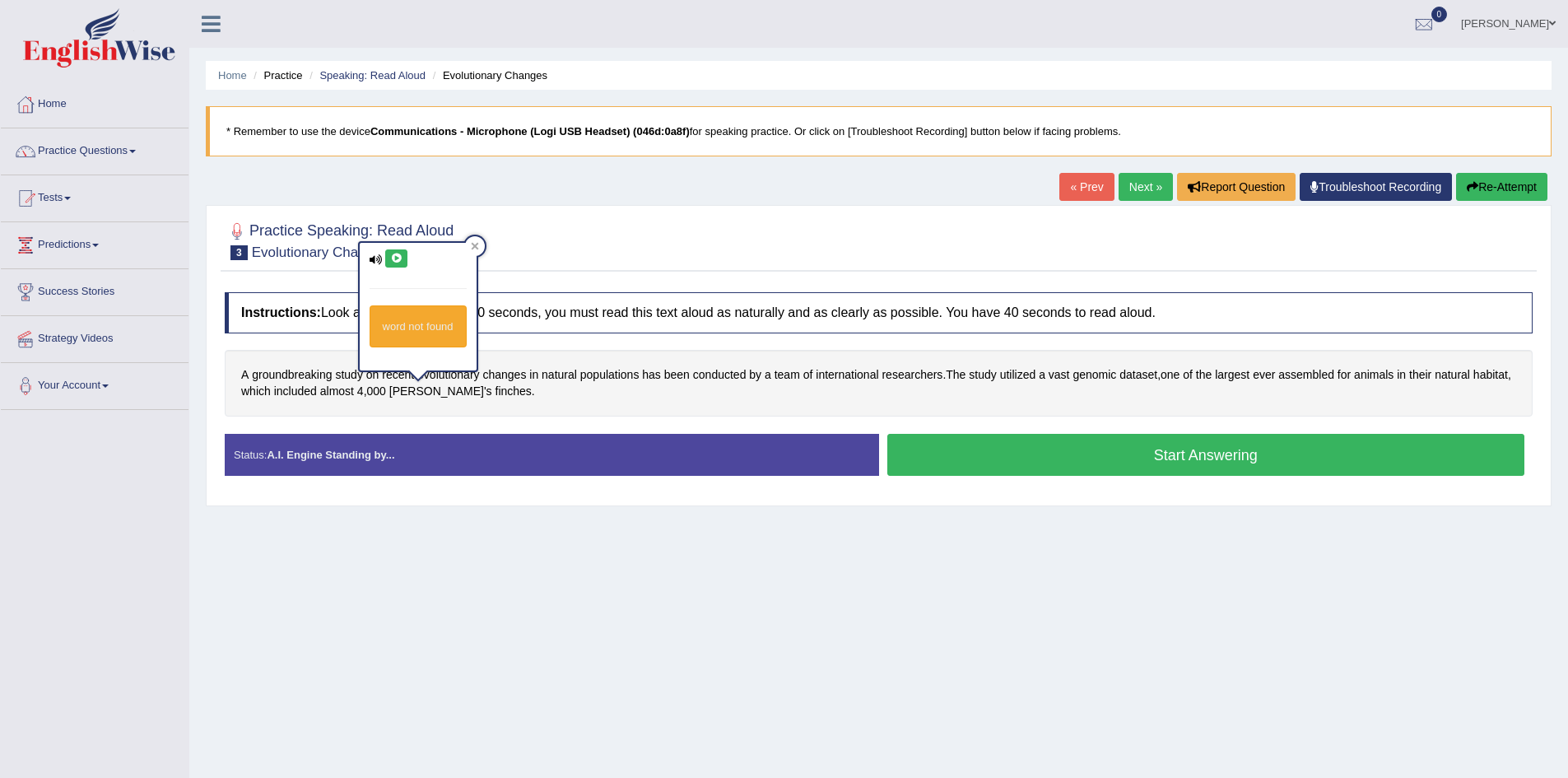
click at [396, 257] on icon at bounding box center [396, 259] width 13 height 10
click at [400, 257] on icon at bounding box center [396, 259] width 13 height 10
click at [481, 249] on div at bounding box center [475, 246] width 20 height 20
click at [1113, 446] on button "Start Answering" at bounding box center [1205, 455] width 638 height 42
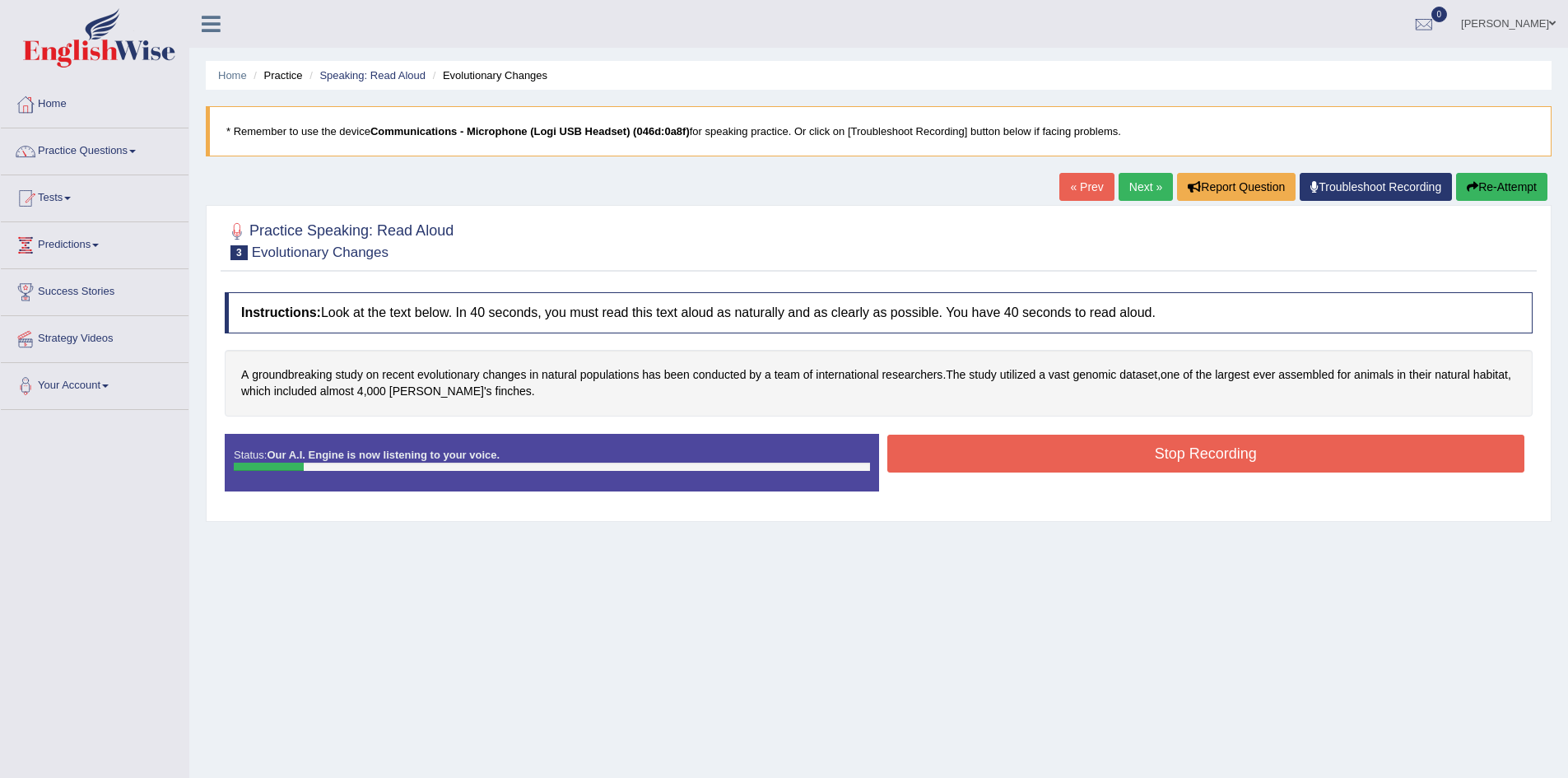
click at [1093, 437] on button "Stop Recording" at bounding box center [1205, 454] width 638 height 38
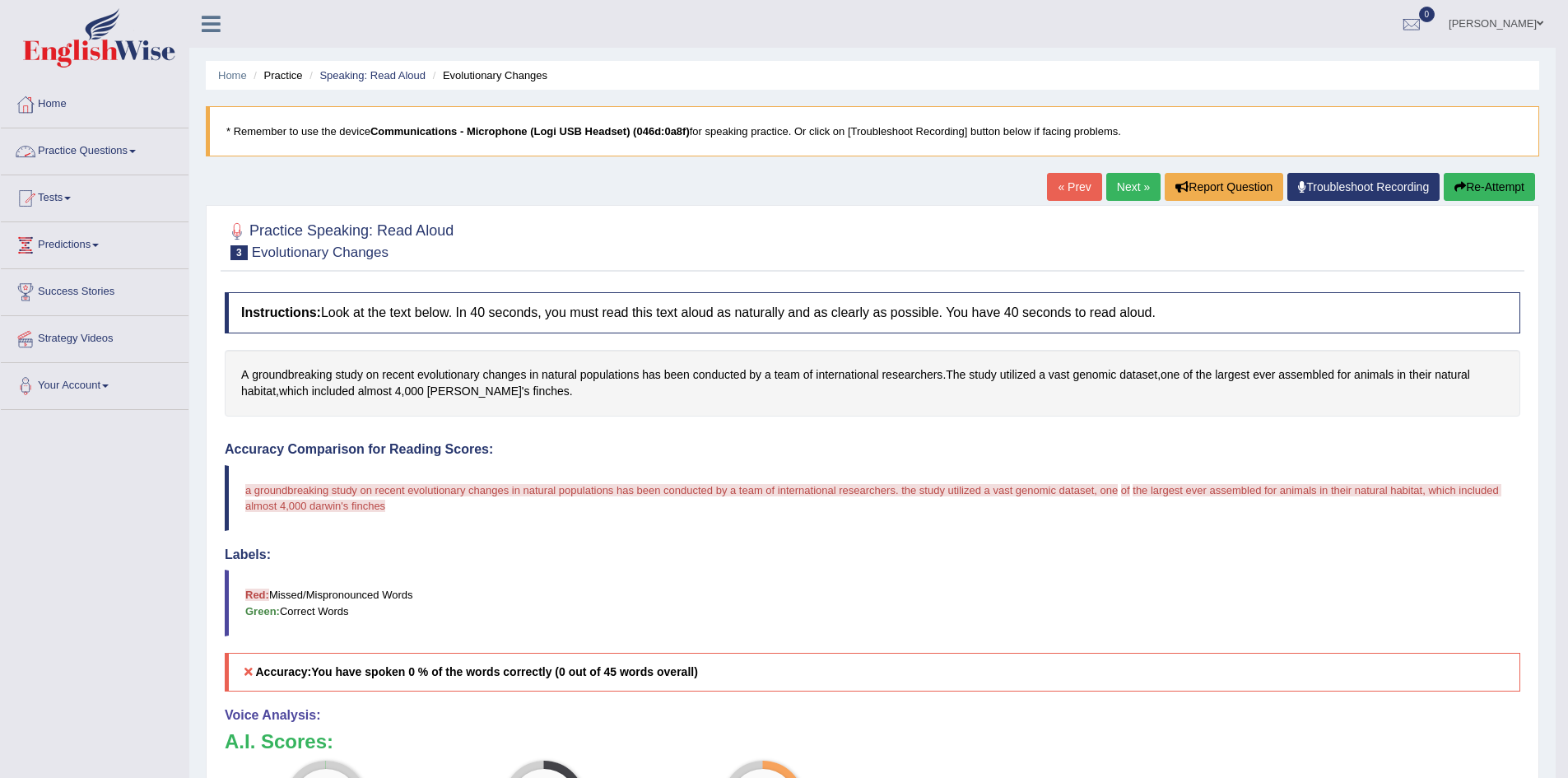
click at [1458, 184] on icon "button" at bounding box center [1460, 187] width 12 height 12
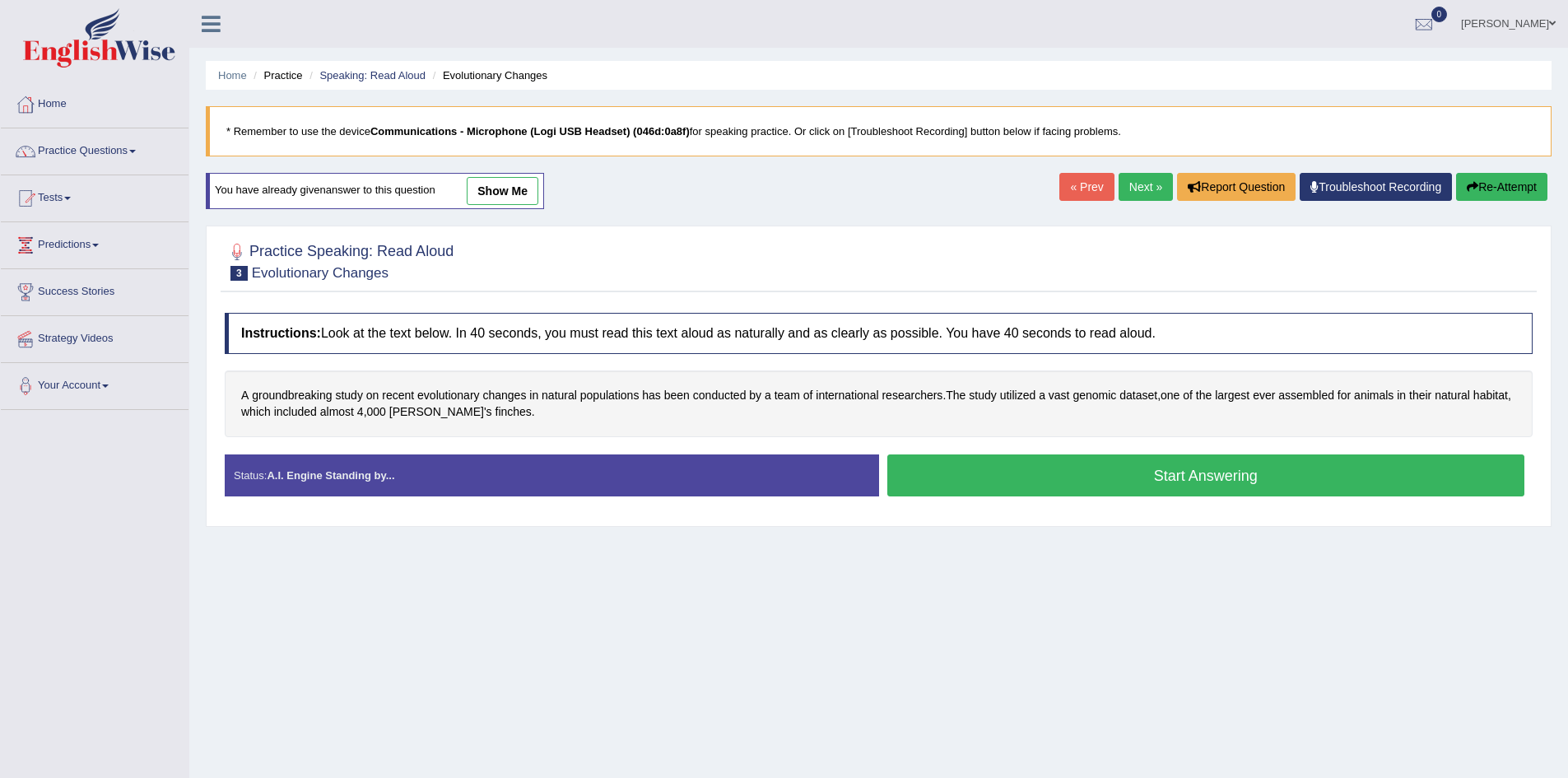
click at [1311, 478] on button "Start Answering" at bounding box center [1205, 475] width 638 height 42
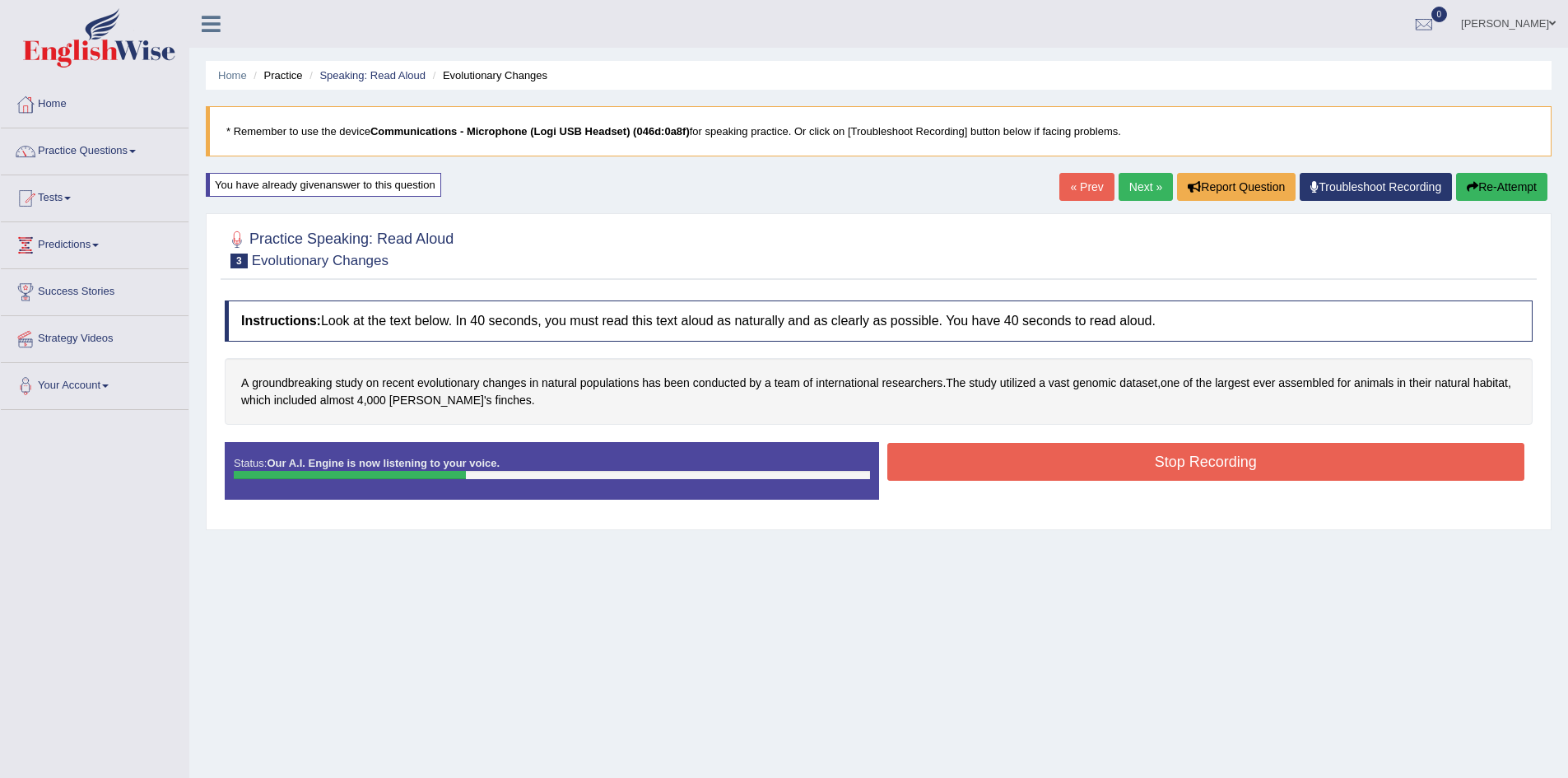
click at [1148, 458] on button "Stop Recording" at bounding box center [1205, 462] width 638 height 38
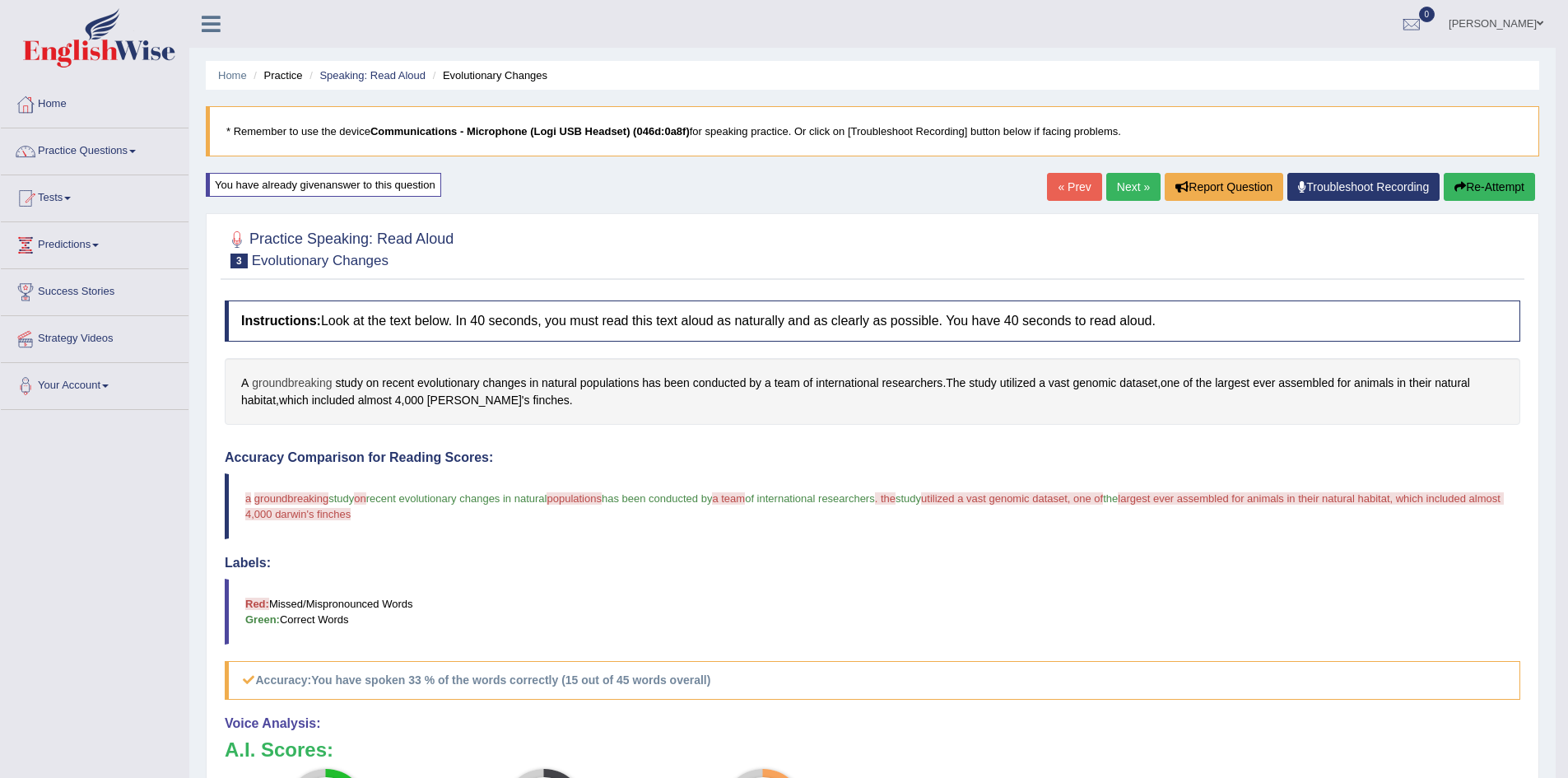
click at [295, 374] on span "groundbreaking" at bounding box center [291, 383] width 79 height 18
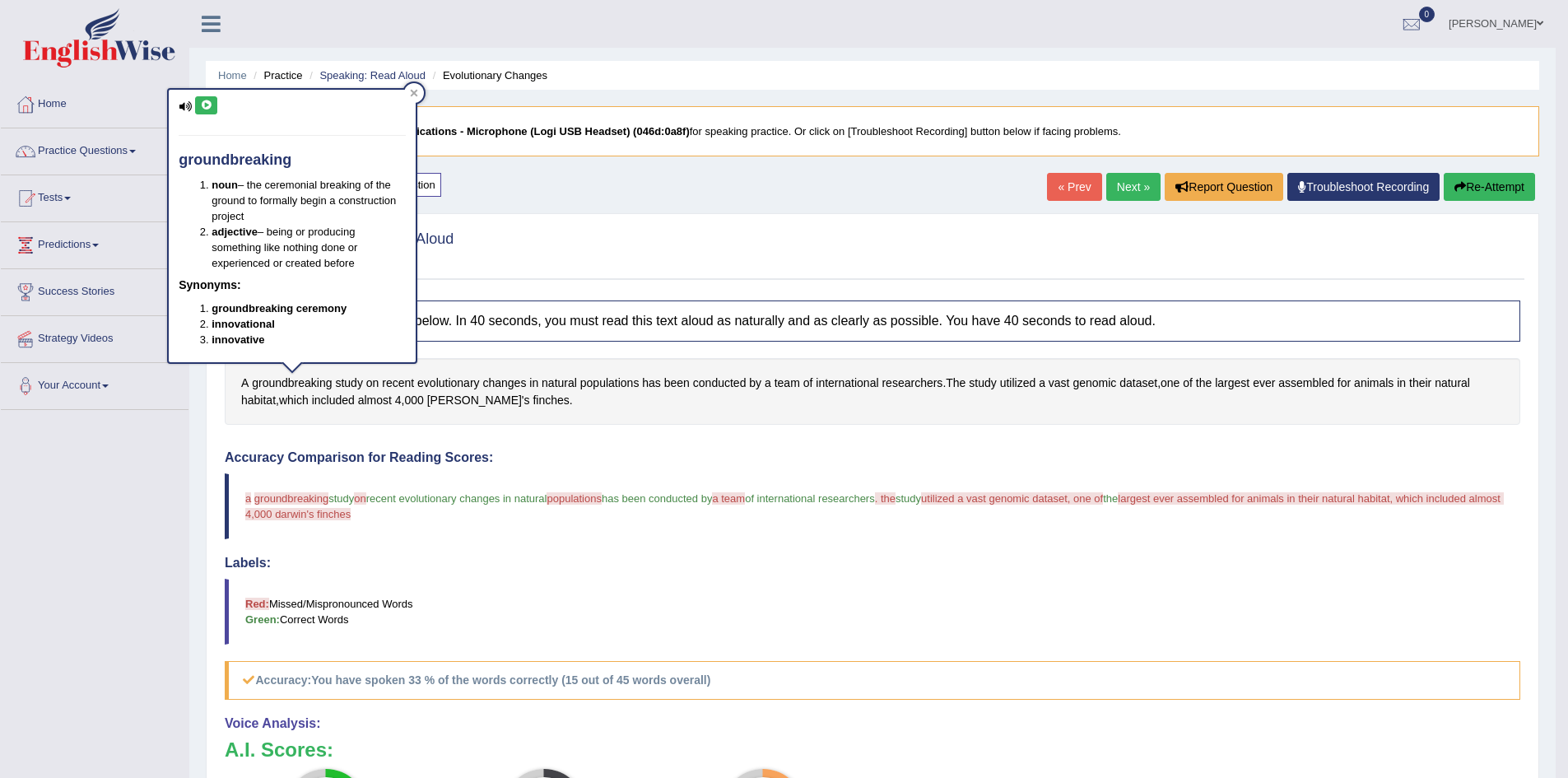
click at [213, 106] on icon at bounding box center [206, 105] width 13 height 10
click at [450, 396] on span "Darwin's" at bounding box center [478, 401] width 103 height 18
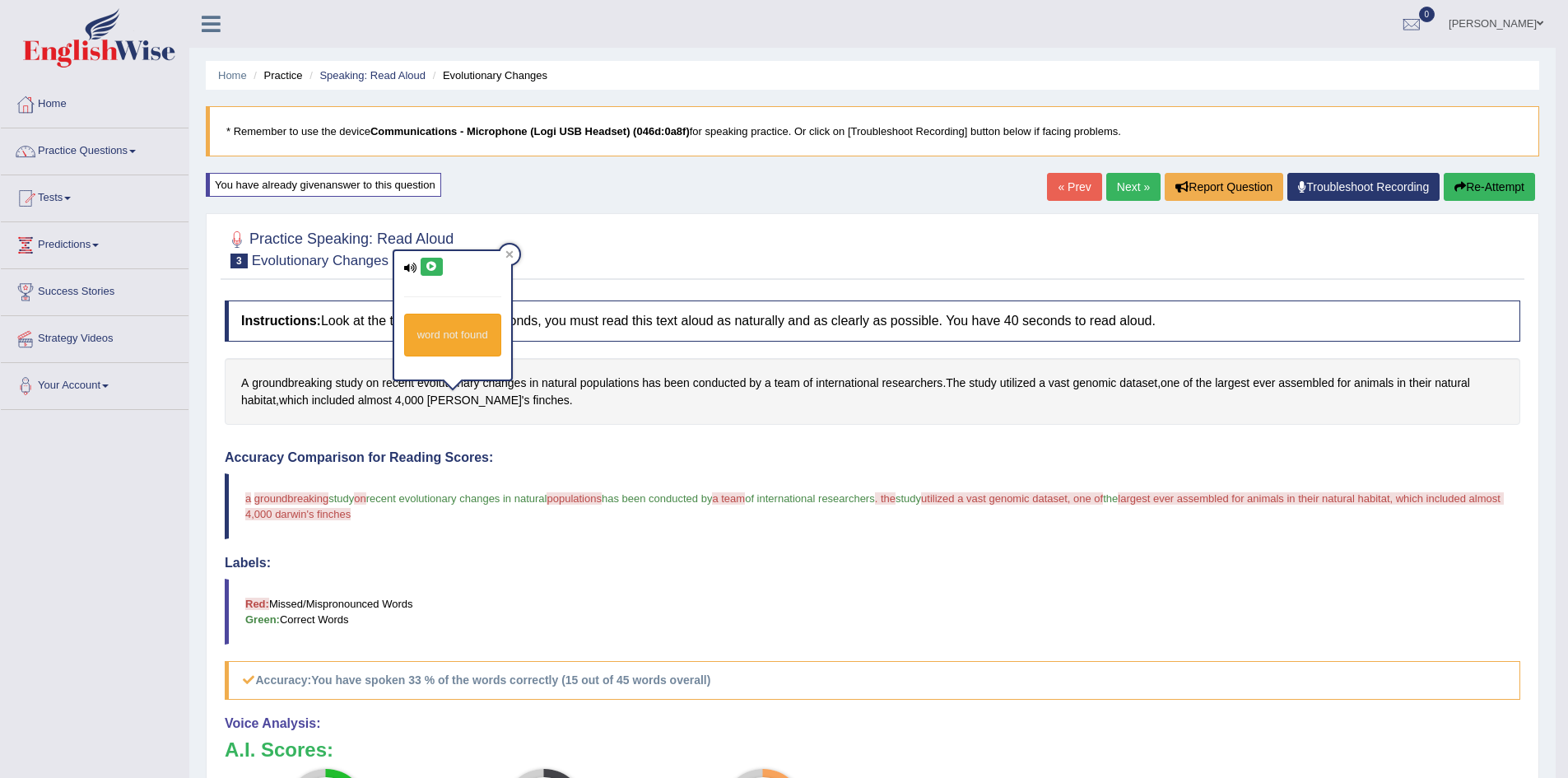
click at [429, 268] on icon at bounding box center [431, 267] width 13 height 10
click at [367, 392] on span "almost" at bounding box center [374, 401] width 33 height 18
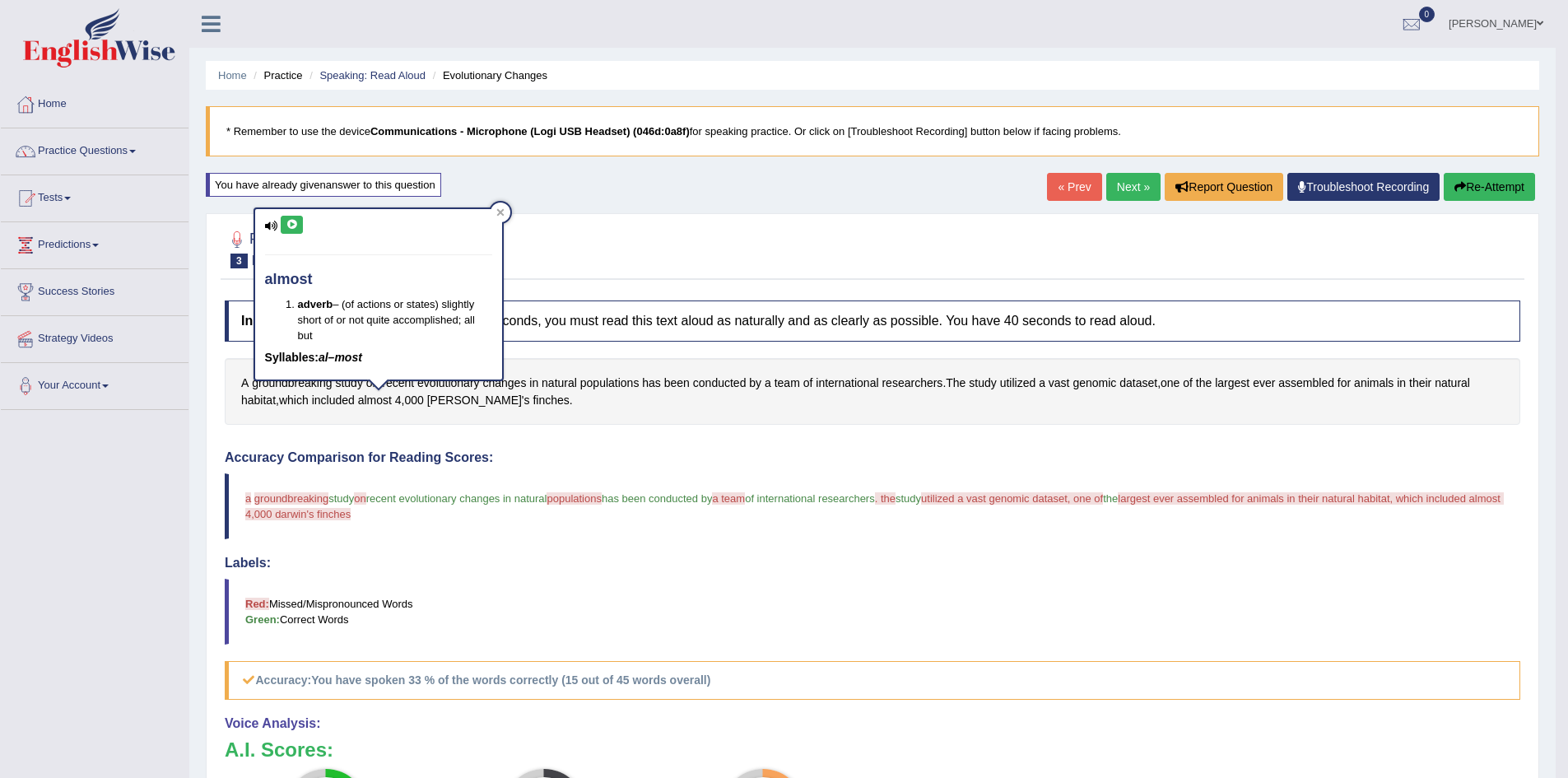
click at [589, 420] on div "A groundbreaking study on recent evolutionary changes in natural populations ha…" at bounding box center [872, 391] width 1296 height 67
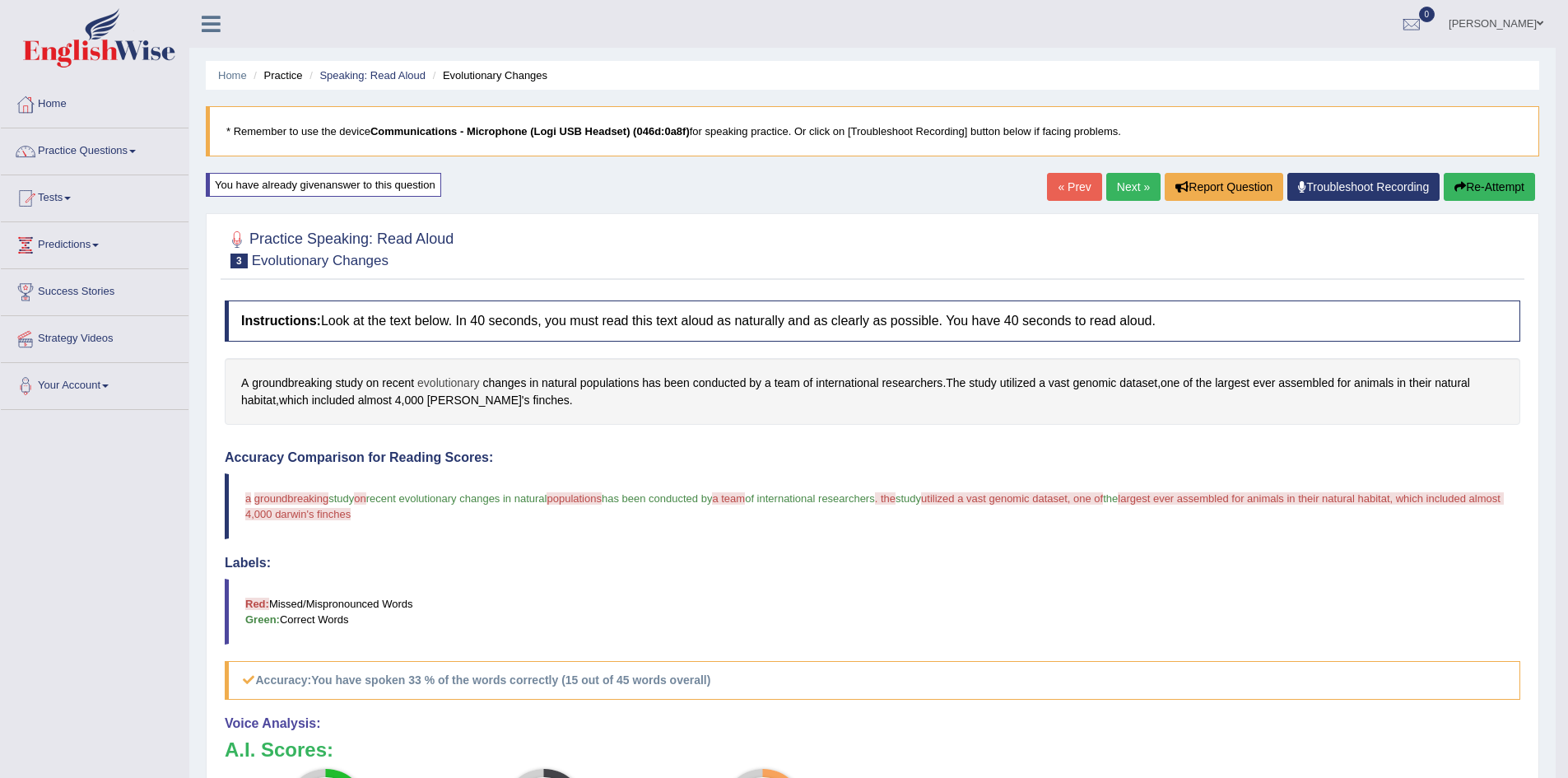
click at [449, 383] on span "evolutionary" at bounding box center [449, 383] width 63 height 18
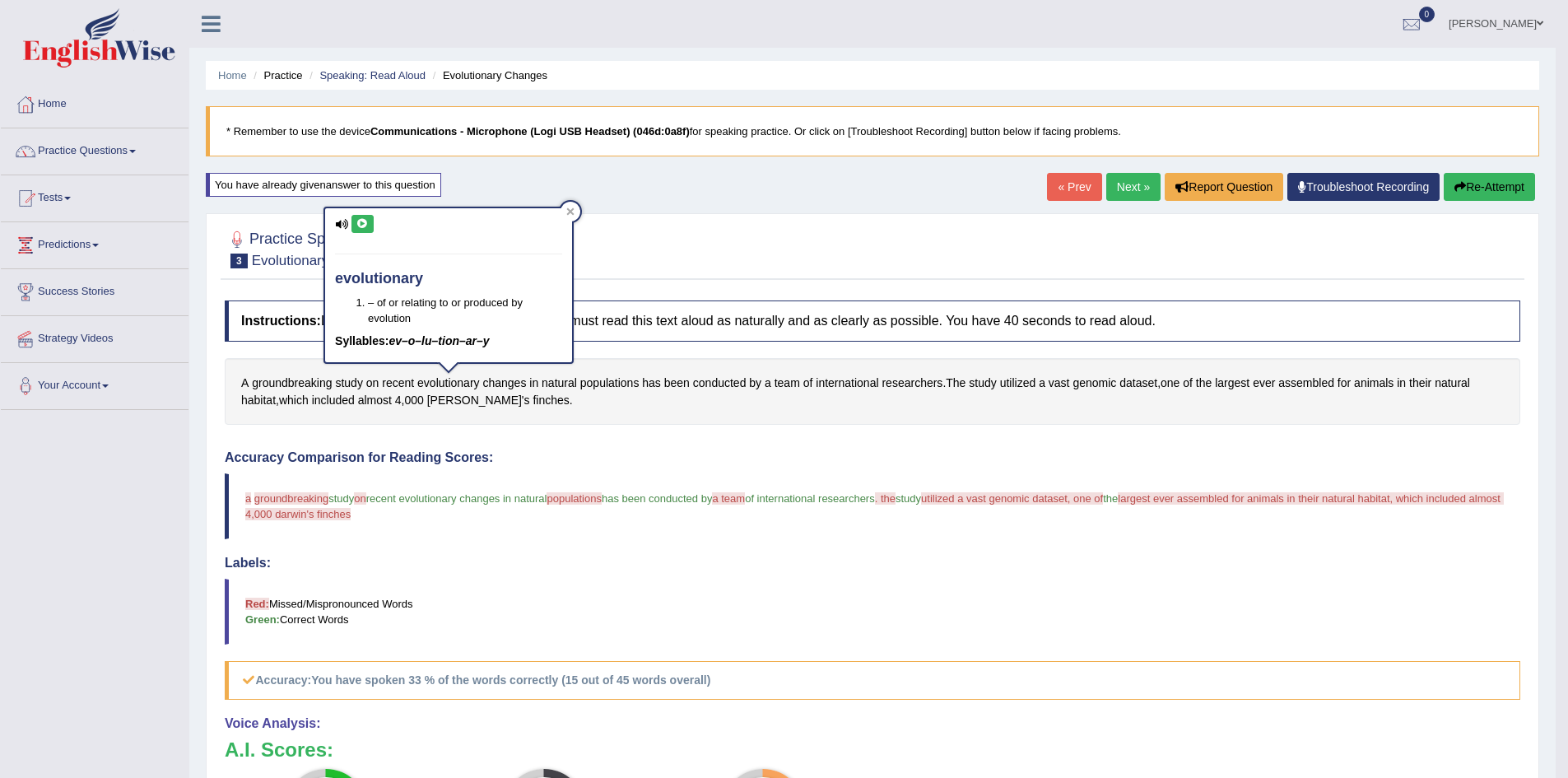
click at [364, 229] on button at bounding box center [363, 223] width 23 height 18
click at [1096, 384] on span "genomic" at bounding box center [1094, 383] width 44 height 18
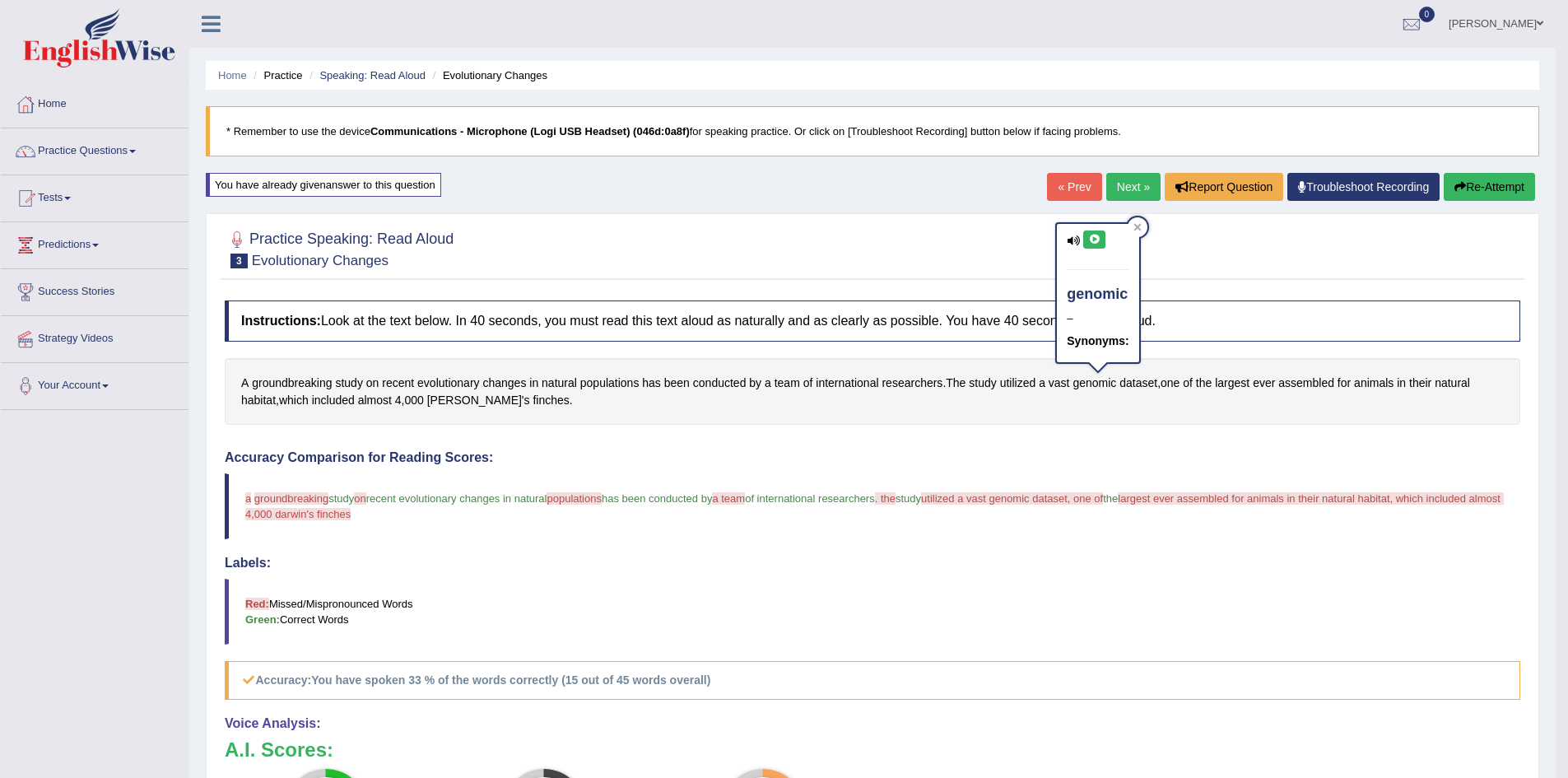
click at [1095, 244] on icon at bounding box center [1094, 239] width 13 height 10
click at [1096, 378] on span "genomic" at bounding box center [1094, 383] width 44 height 18
click at [765, 399] on div "A groundbreaking study on recent evolutionary changes in natural populations ha…" at bounding box center [872, 391] width 1296 height 67
click at [1512, 177] on button "Re-Attempt" at bounding box center [1489, 186] width 91 height 28
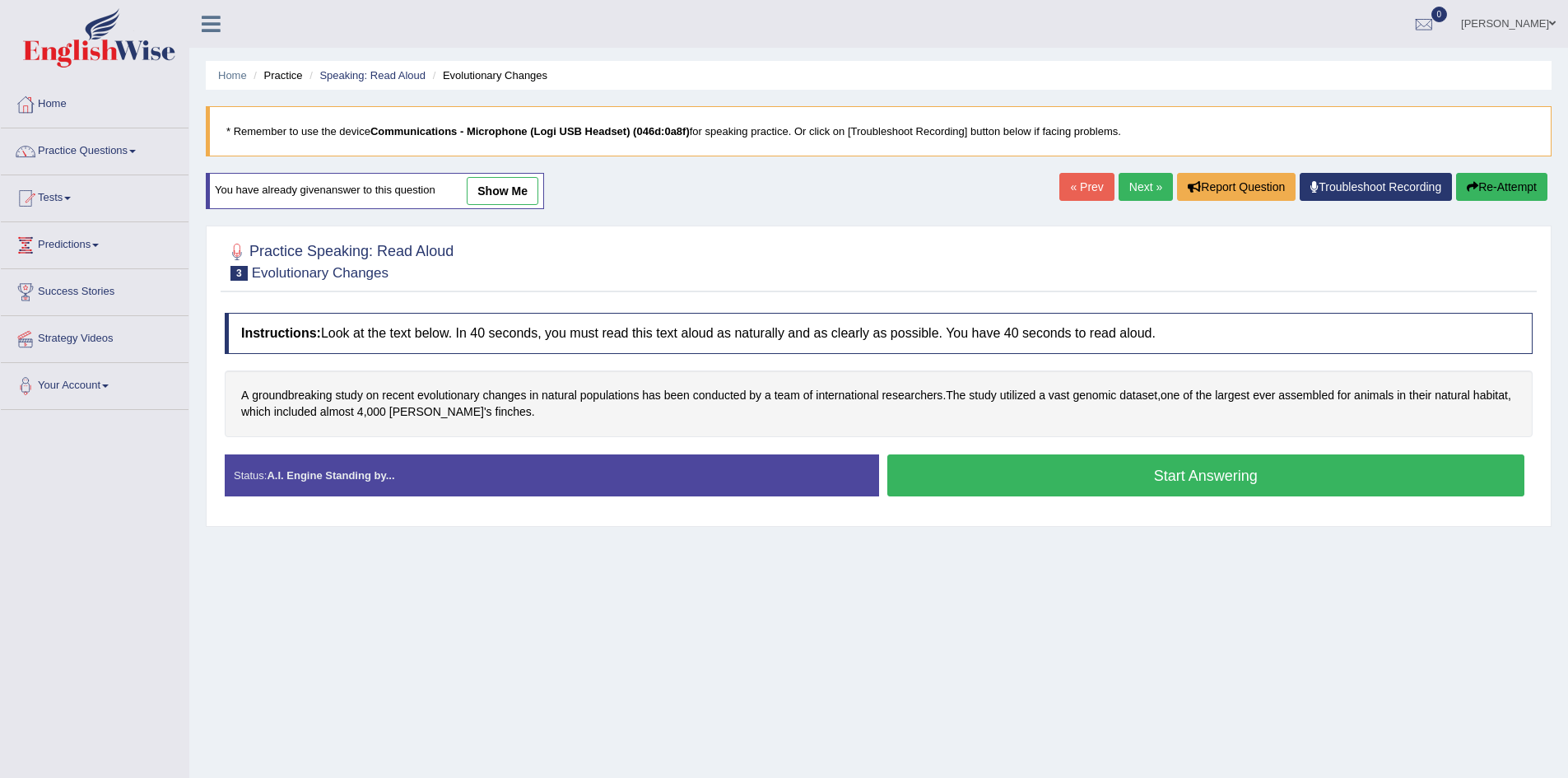
click at [1043, 471] on button "Start Answering" at bounding box center [1205, 475] width 638 height 42
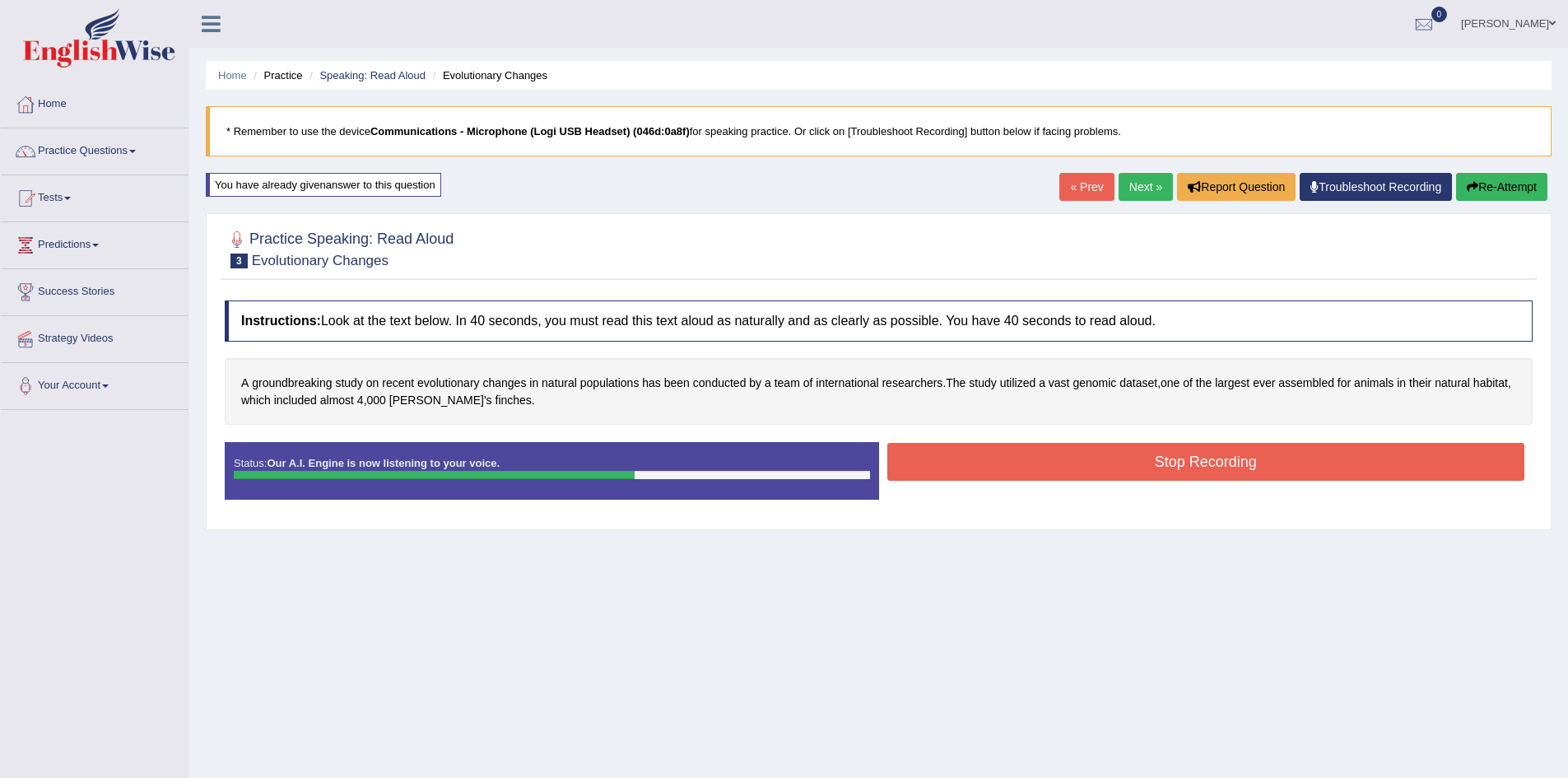
click at [1220, 465] on button "Stop Recording" at bounding box center [1205, 462] width 638 height 38
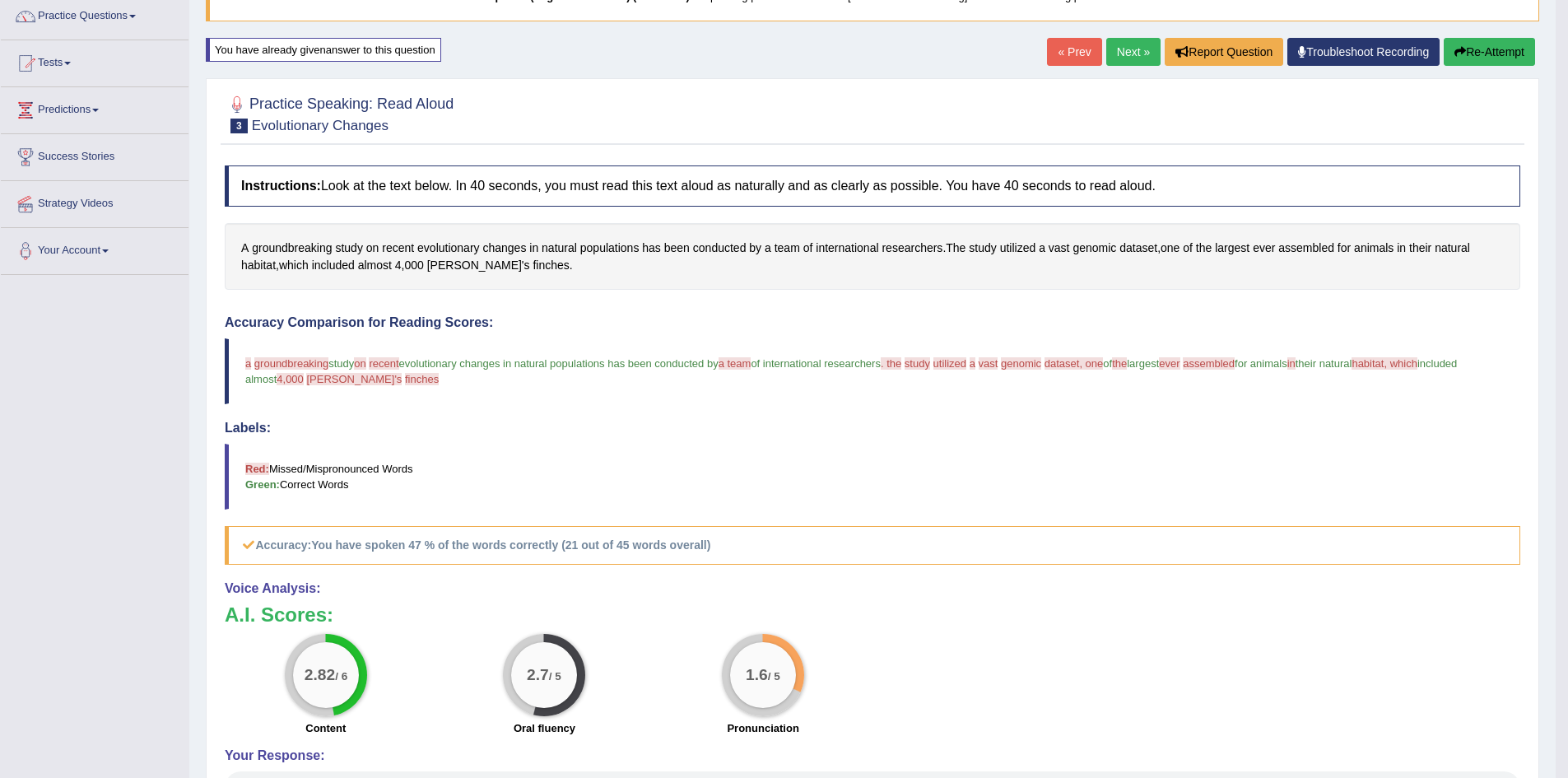
scroll to position [165, 0]
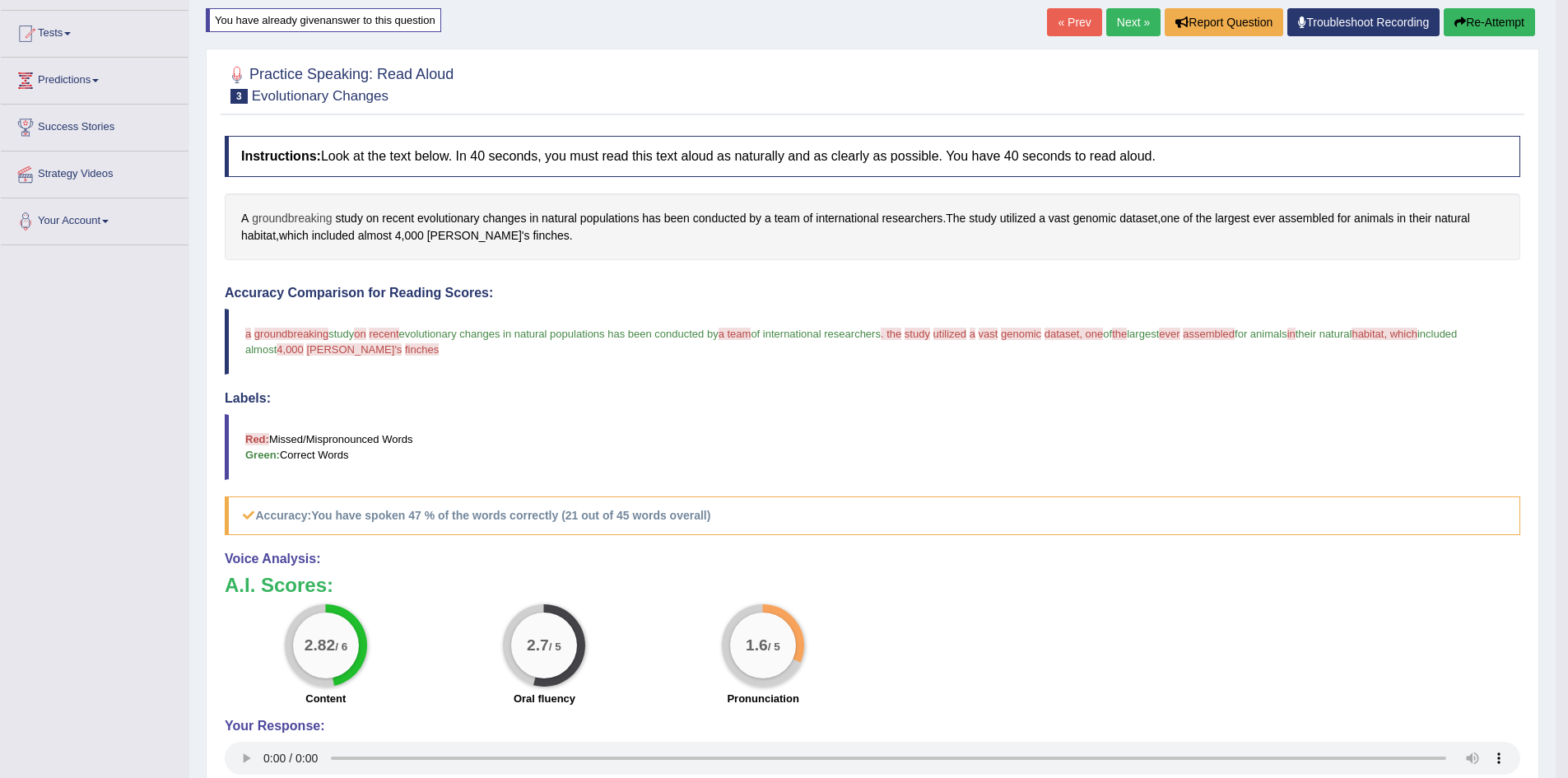
click at [306, 218] on span "groundbreaking" at bounding box center [291, 219] width 79 height 18
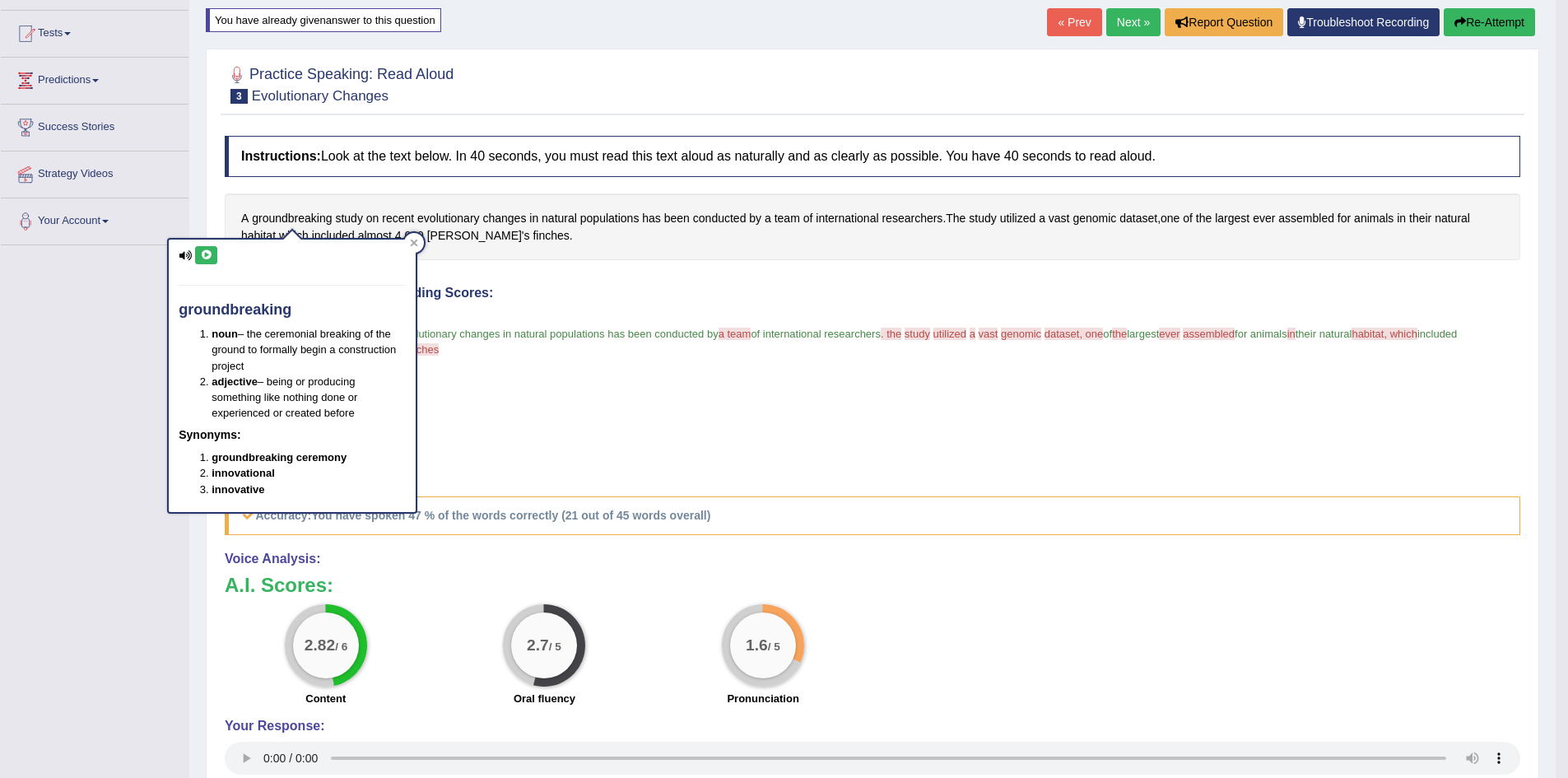
click at [196, 258] on button at bounding box center [206, 255] width 23 height 18
click at [723, 281] on div "Instructions: Look at the text below. In 40 seconds, you must read this text al…" at bounding box center [872, 492] width 1304 height 730
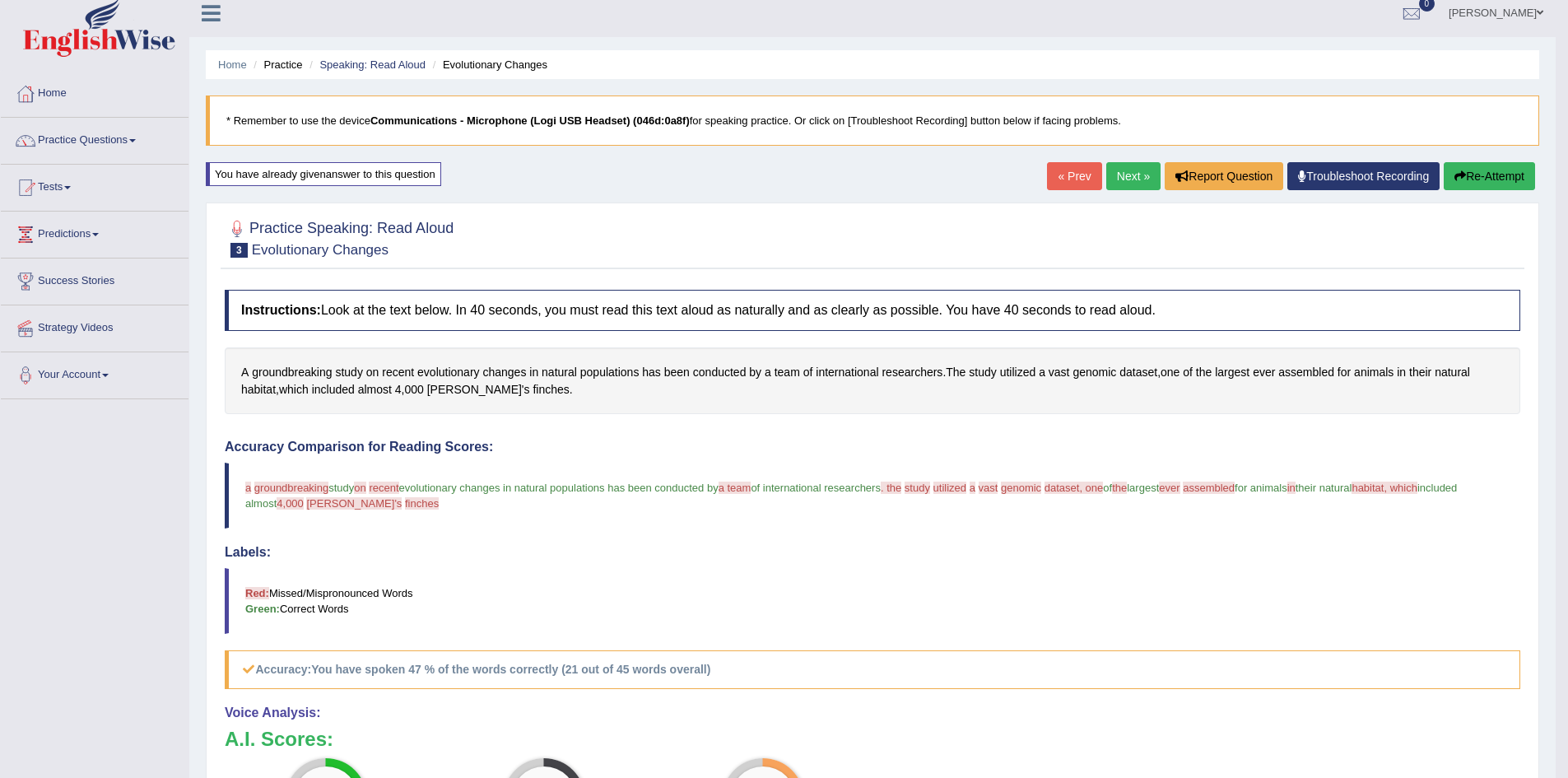
scroll to position [0, 0]
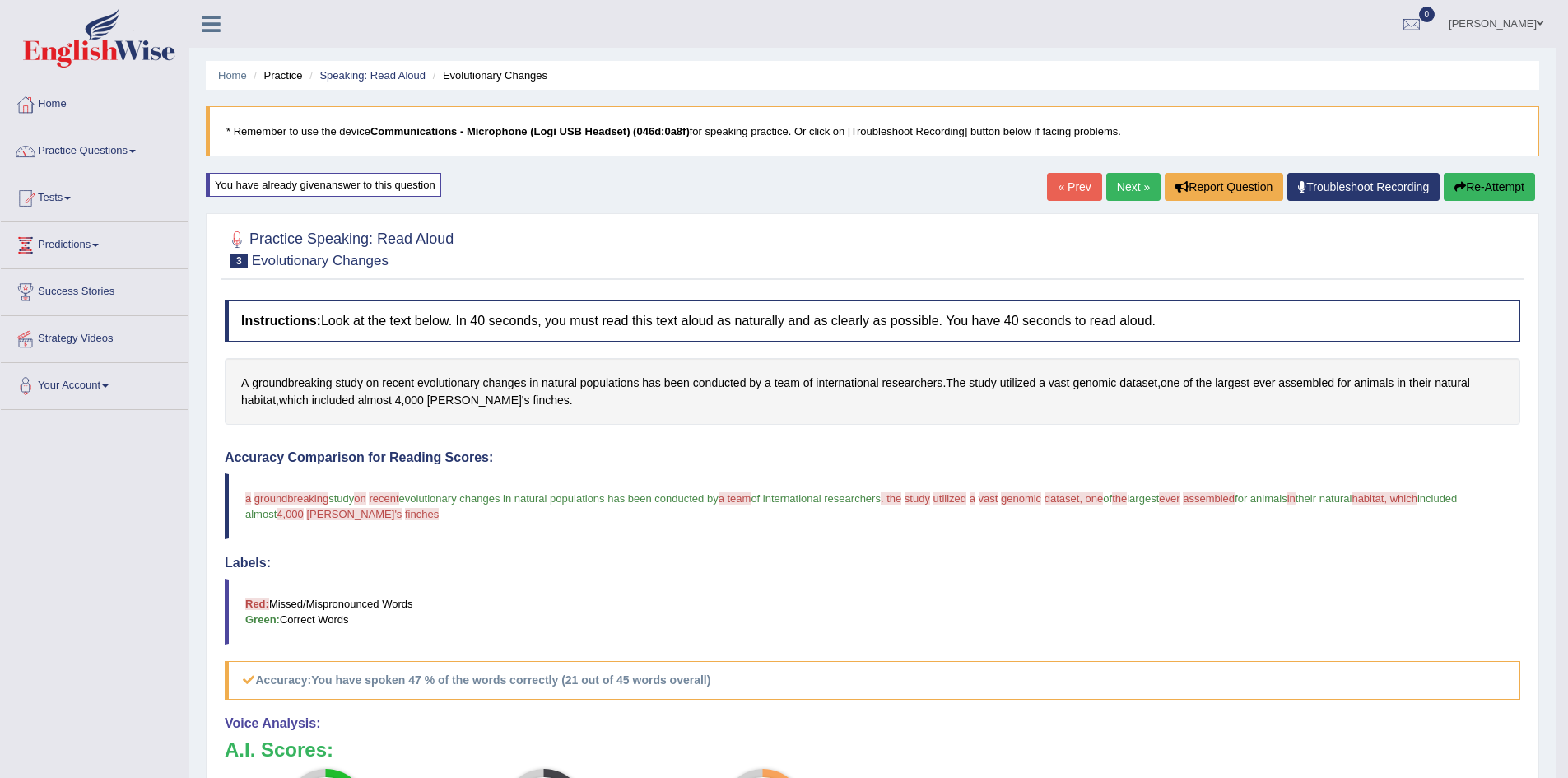
click at [1121, 184] on link "Next »" at bounding box center [1133, 186] width 54 height 28
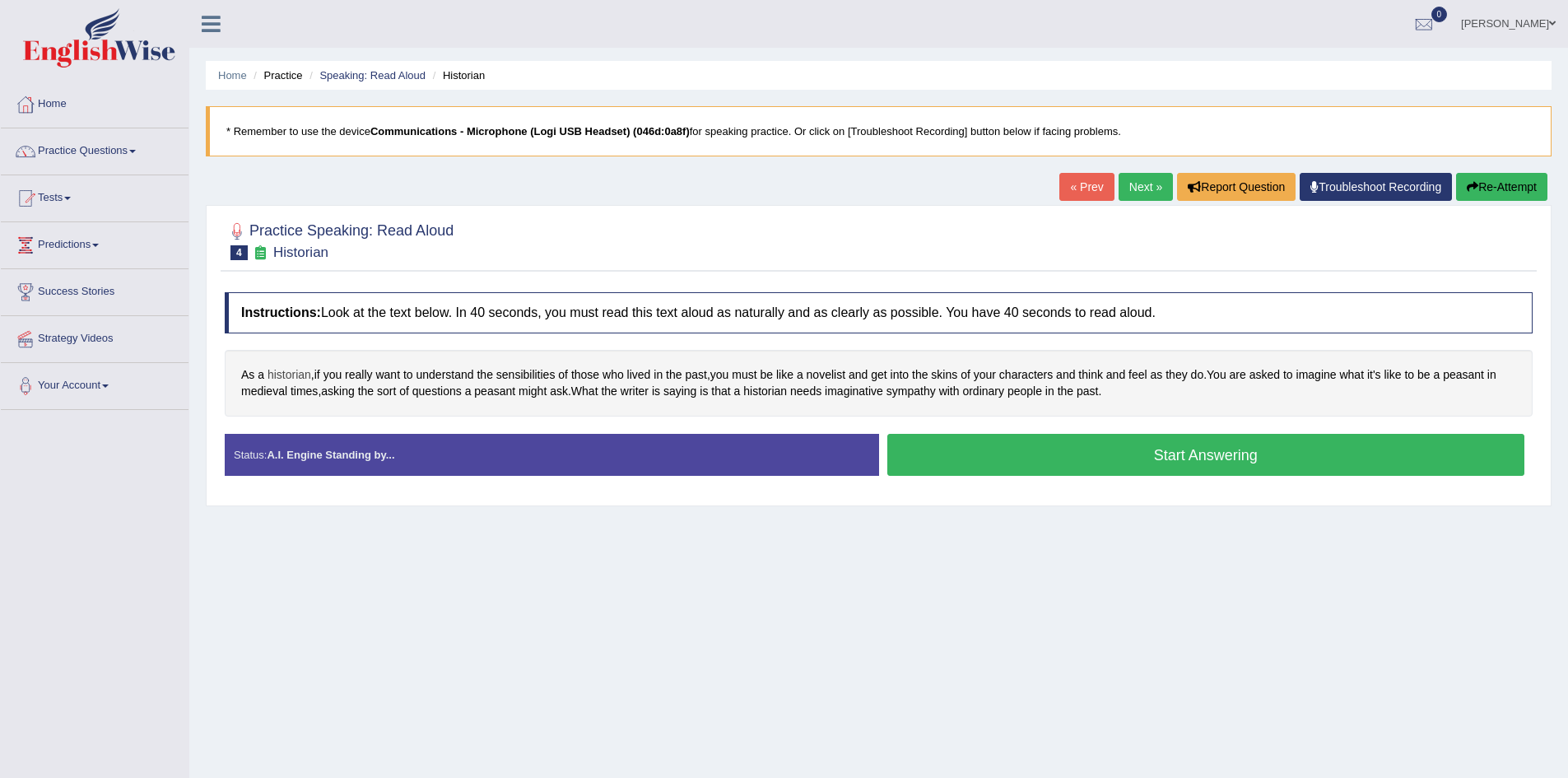
click at [302, 374] on span "historian" at bounding box center [289, 375] width 44 height 18
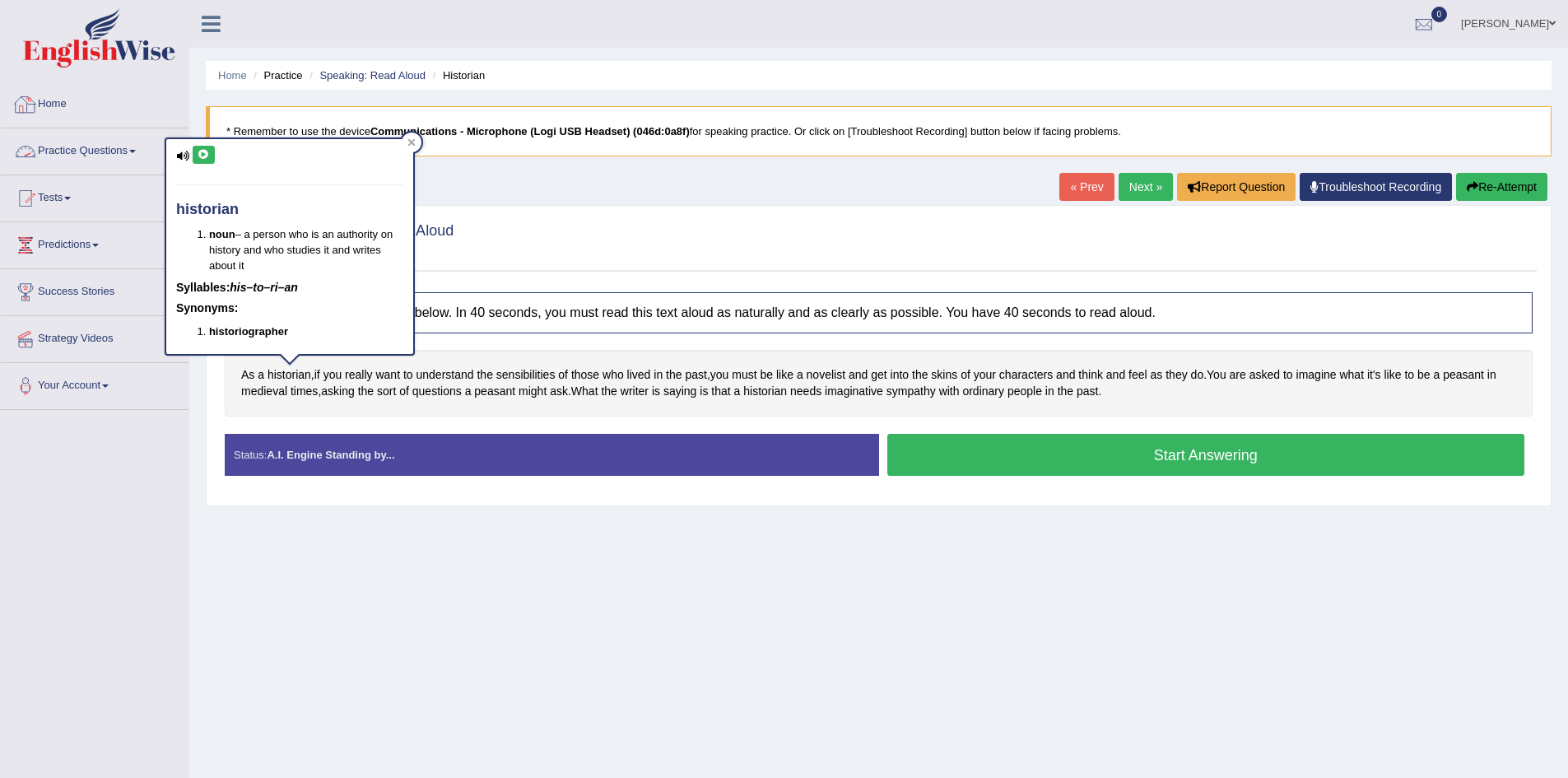
click at [195, 152] on button at bounding box center [204, 155] width 23 height 18
click at [514, 377] on span "sensibilities" at bounding box center [526, 375] width 59 height 18
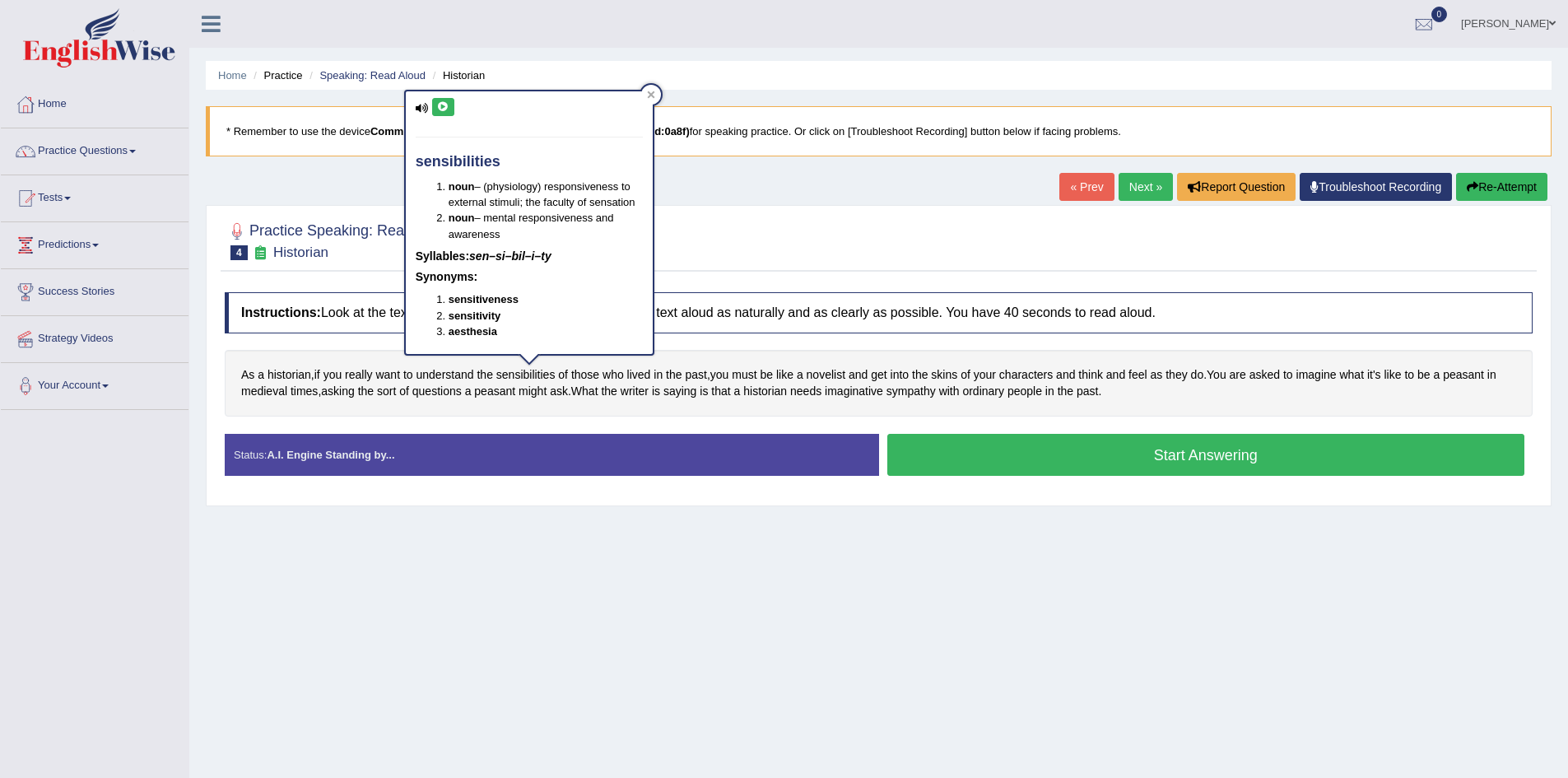
click at [438, 96] on div "sensibilities noun – (physiology) responsiveness to external stimuli; the facul…" at bounding box center [529, 221] width 247 height 262
click at [450, 106] on button at bounding box center [443, 107] width 23 height 18
click at [828, 377] on span "novelist" at bounding box center [825, 375] width 38 height 18
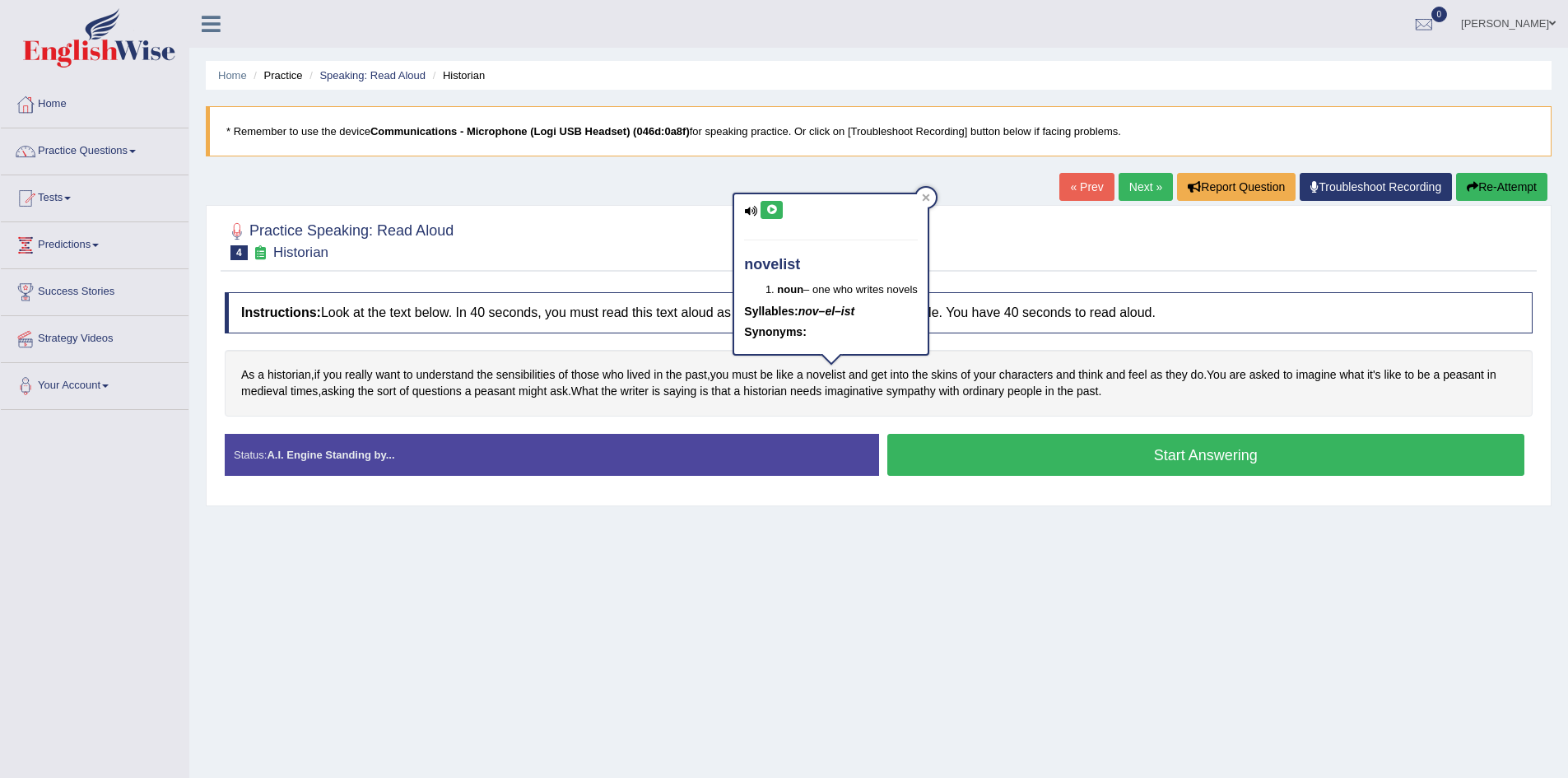
click at [775, 208] on icon at bounding box center [771, 210] width 13 height 10
click at [995, 370] on span "your" at bounding box center [985, 375] width 23 height 18
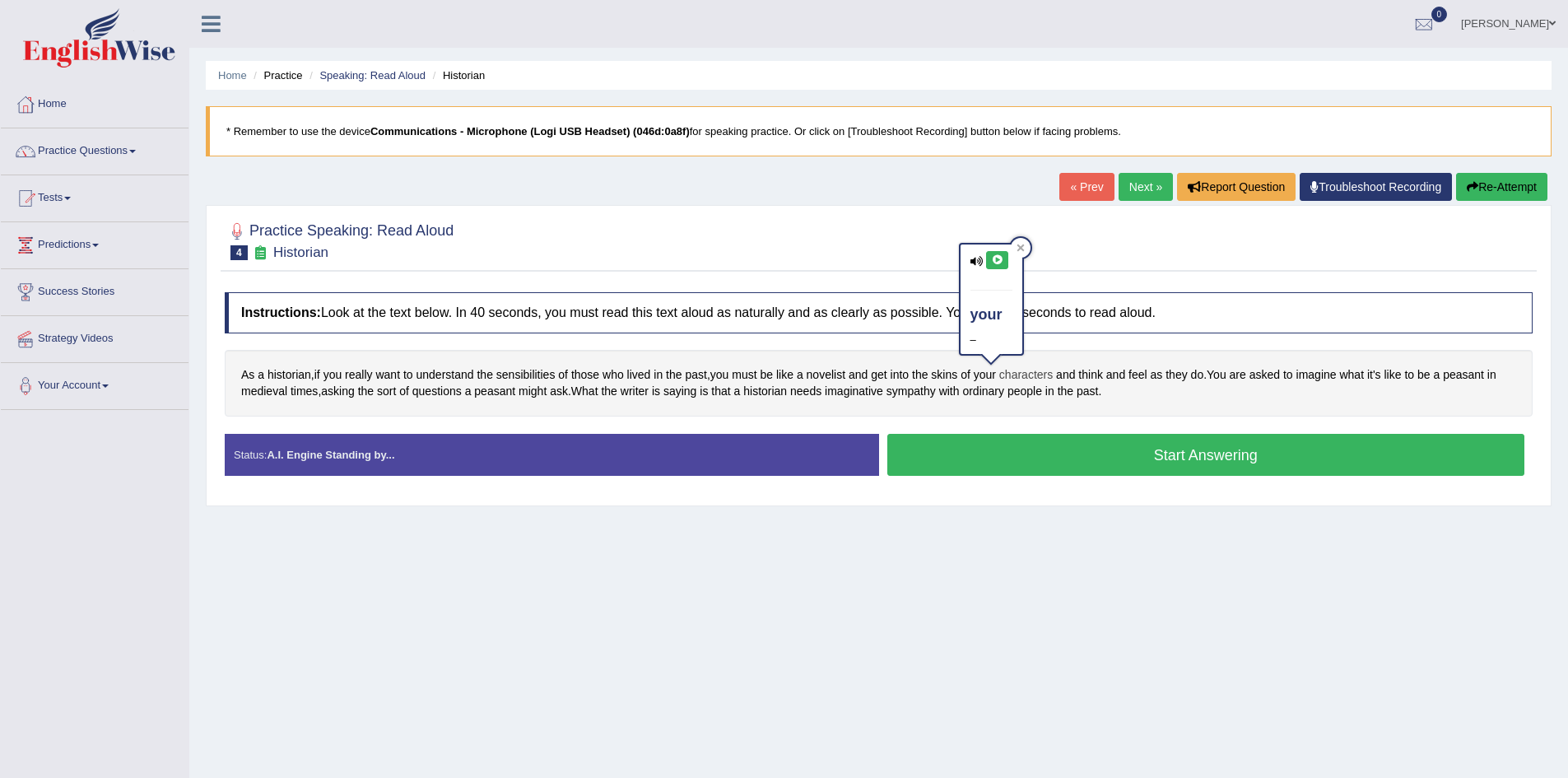
click at [1024, 370] on span "characters" at bounding box center [1026, 375] width 54 height 18
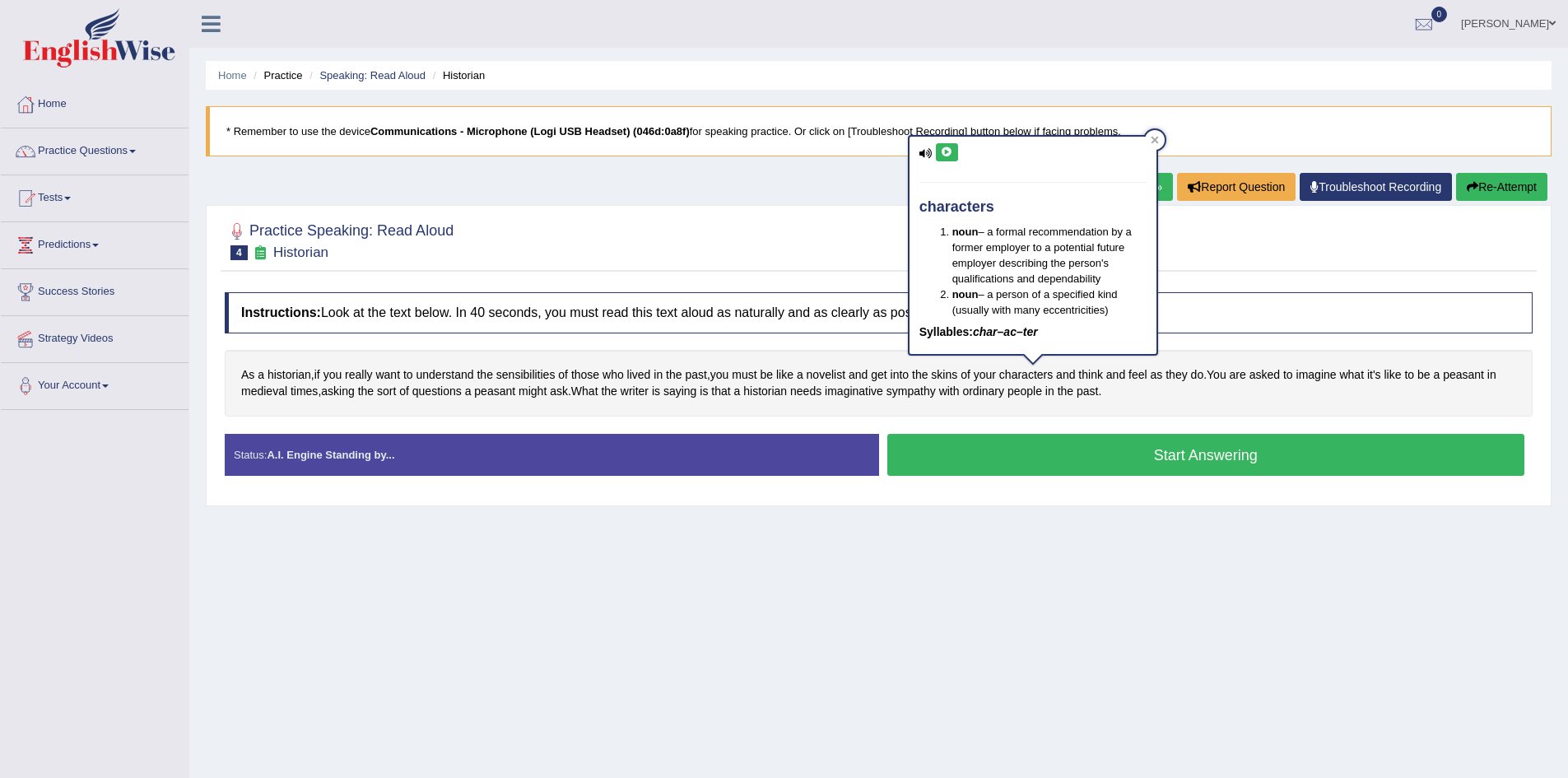
click at [947, 157] on icon at bounding box center [947, 152] width 13 height 10
click at [1484, 378] on span "peasant" at bounding box center [1463, 375] width 41 height 18
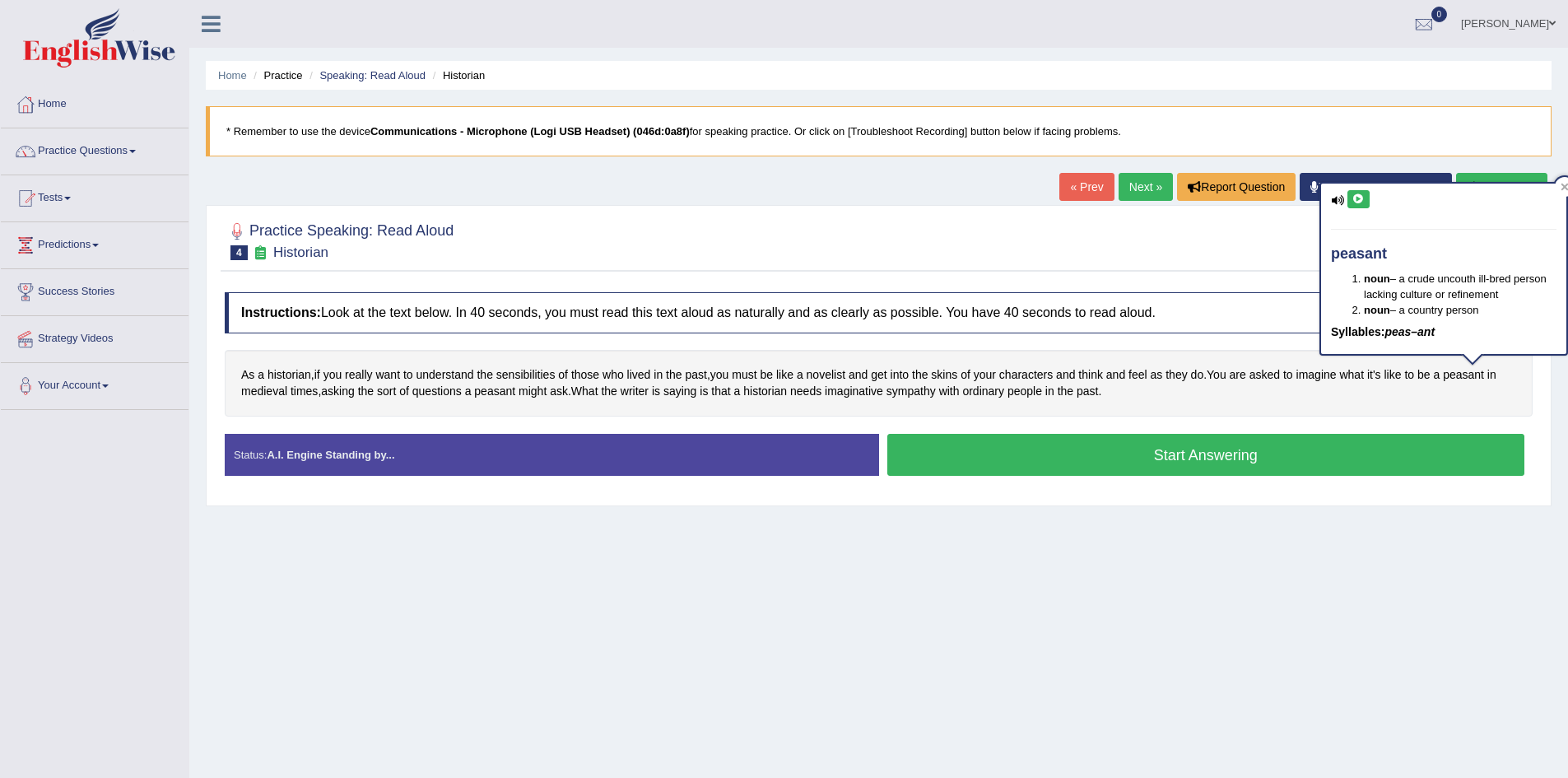
click at [1357, 211] on div "peasant noun – a crude uncouth ill-bred person lacking culture or refinement no…" at bounding box center [1444, 268] width 245 height 170
click at [1358, 199] on icon at bounding box center [1358, 199] width 13 height 10
click at [261, 392] on span "medieval" at bounding box center [264, 392] width 46 height 18
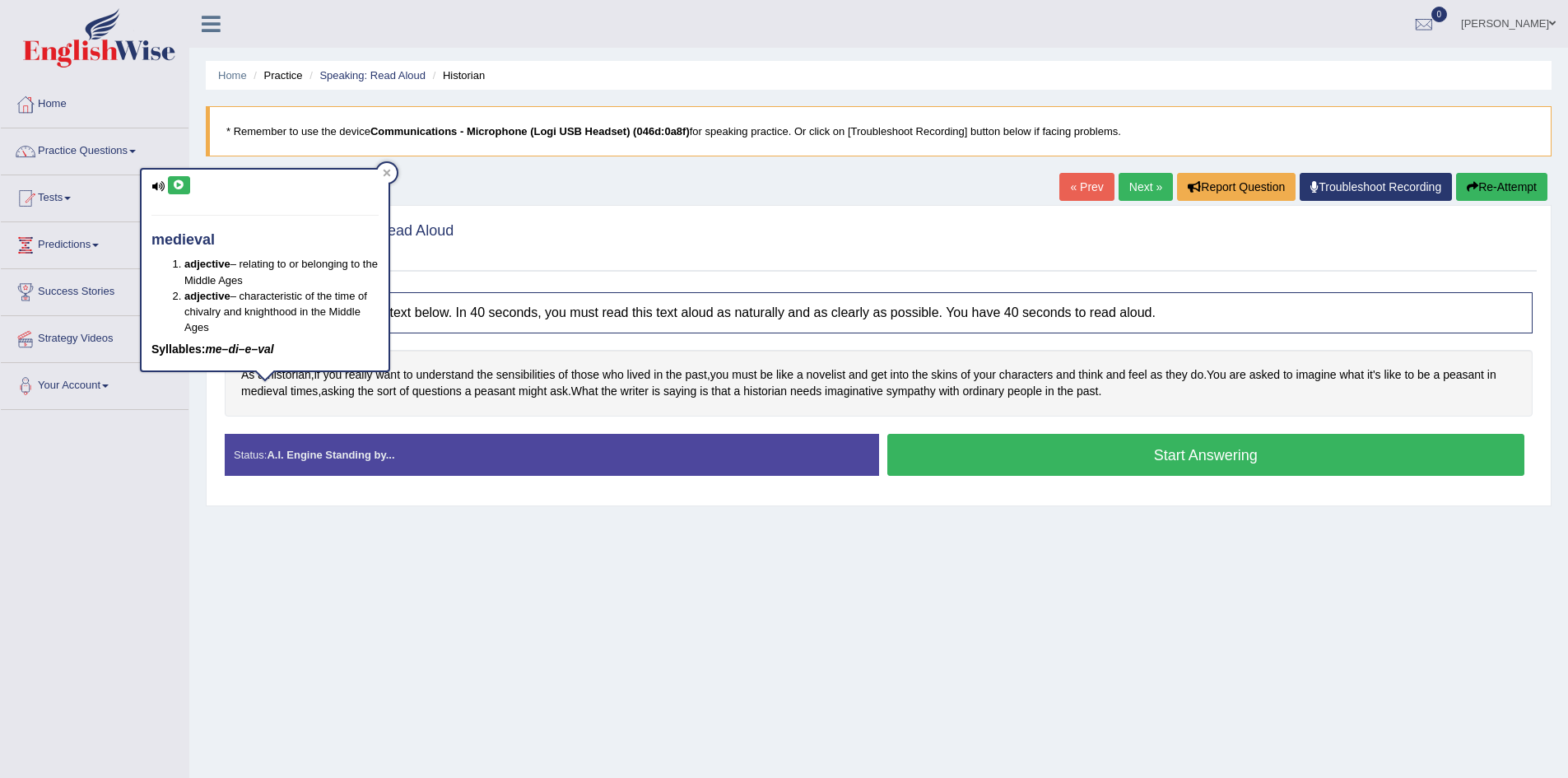
click at [176, 191] on button at bounding box center [178, 185] width 23 height 18
click at [395, 391] on span "sort" at bounding box center [386, 392] width 19 height 18
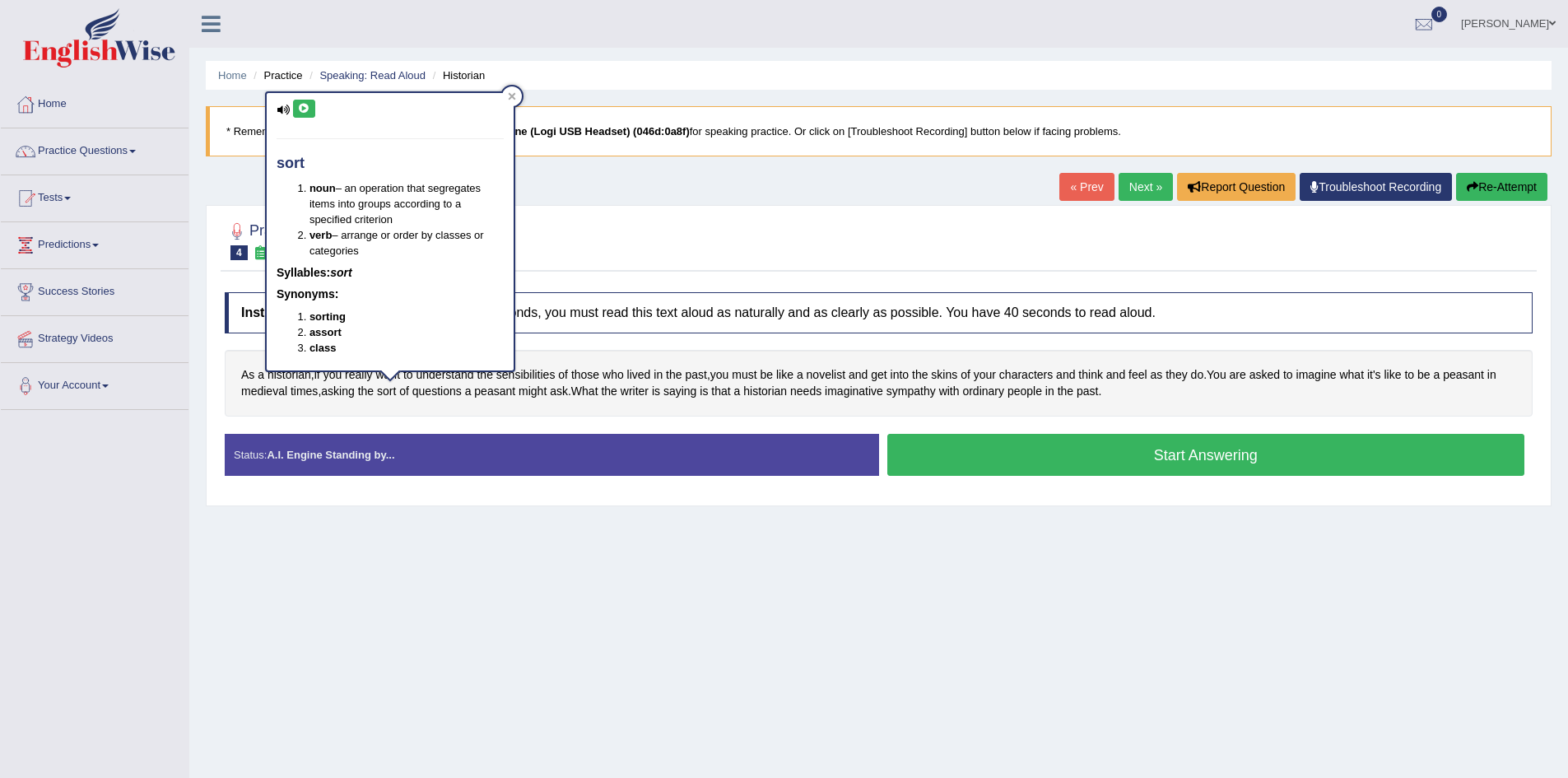
click at [313, 110] on button at bounding box center [304, 109] width 23 height 18
click at [493, 393] on span "peasant" at bounding box center [495, 392] width 41 height 18
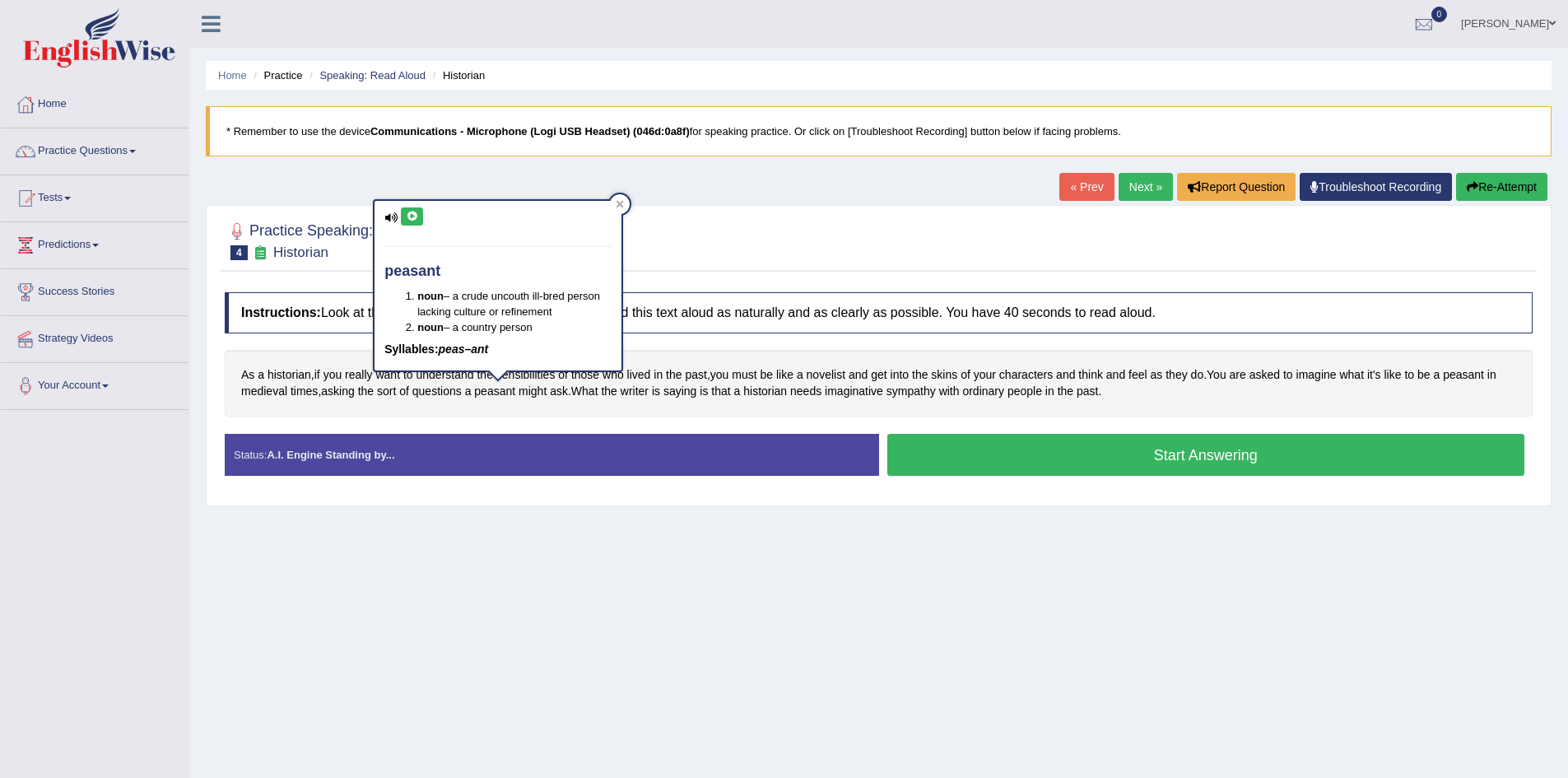
click at [417, 220] on icon at bounding box center [412, 217] width 13 height 10
click at [861, 395] on span "imaginative" at bounding box center [855, 392] width 59 height 18
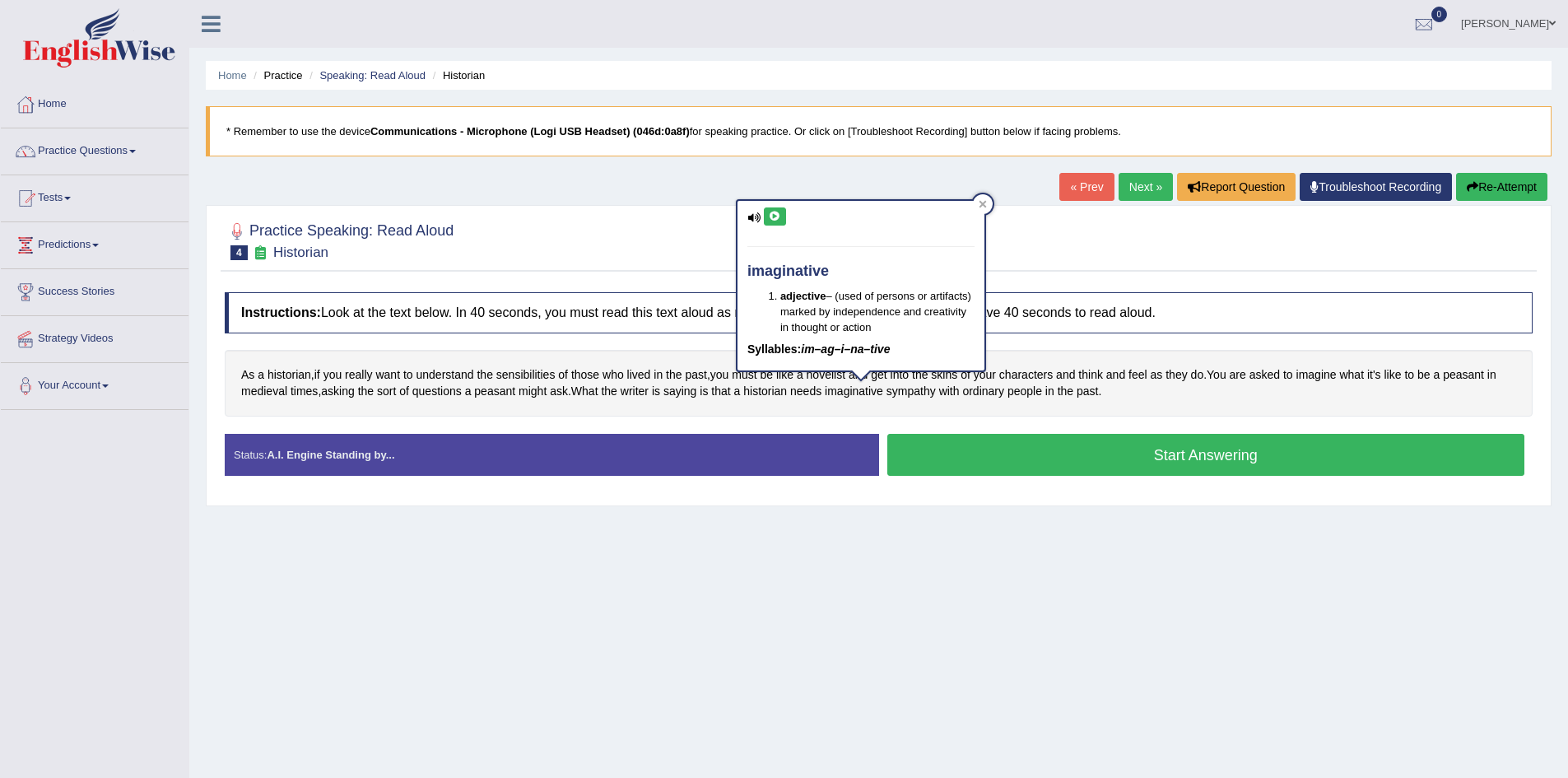
click at [777, 219] on icon at bounding box center [775, 217] width 13 height 10
click at [933, 390] on span "sympathy" at bounding box center [911, 392] width 49 height 18
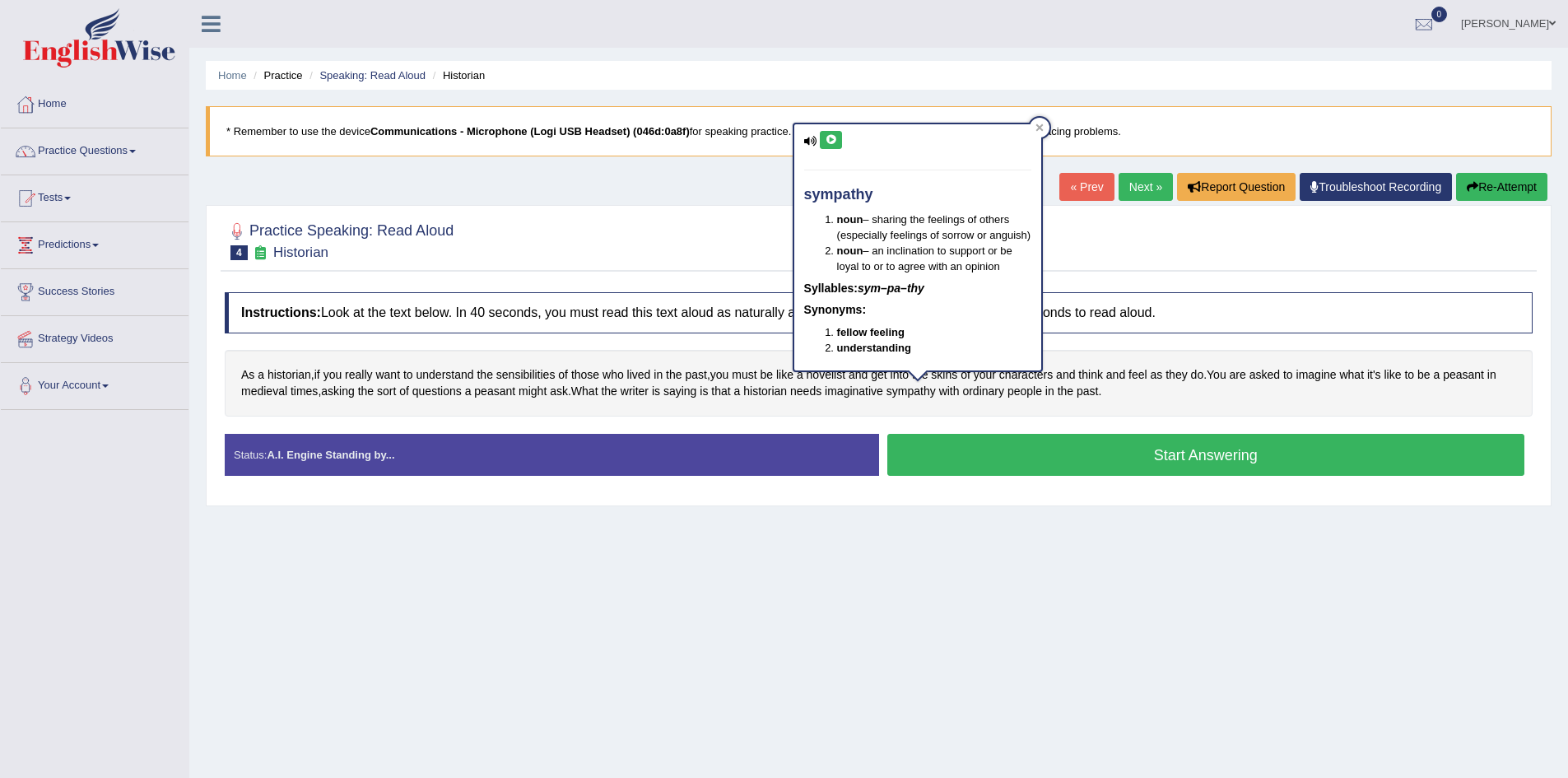
click at [835, 138] on icon at bounding box center [831, 140] width 13 height 10
click at [1118, 448] on button "Start Answering" at bounding box center [1205, 455] width 638 height 42
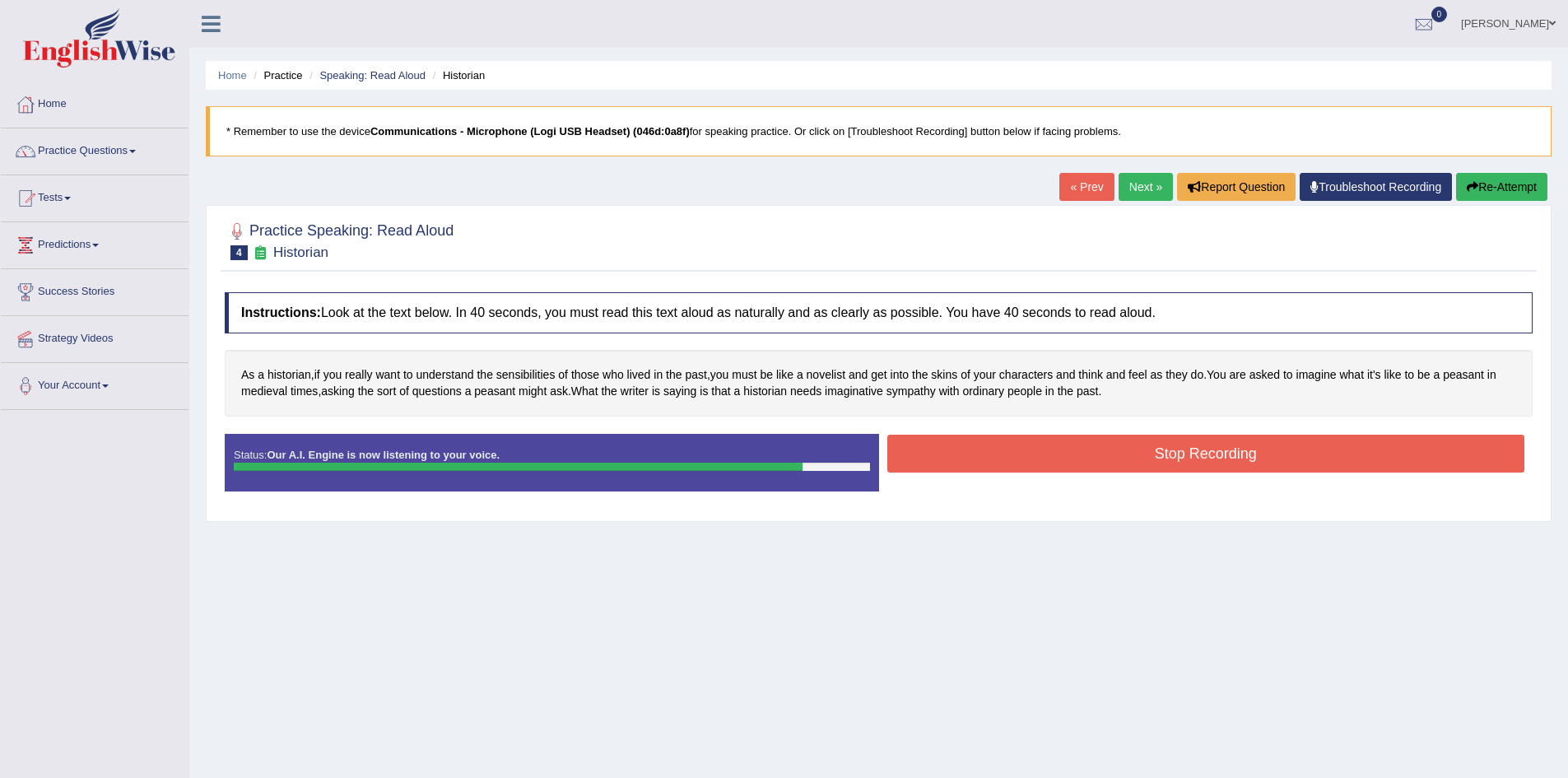
click at [1111, 454] on button "Stop Recording" at bounding box center [1205, 454] width 638 height 38
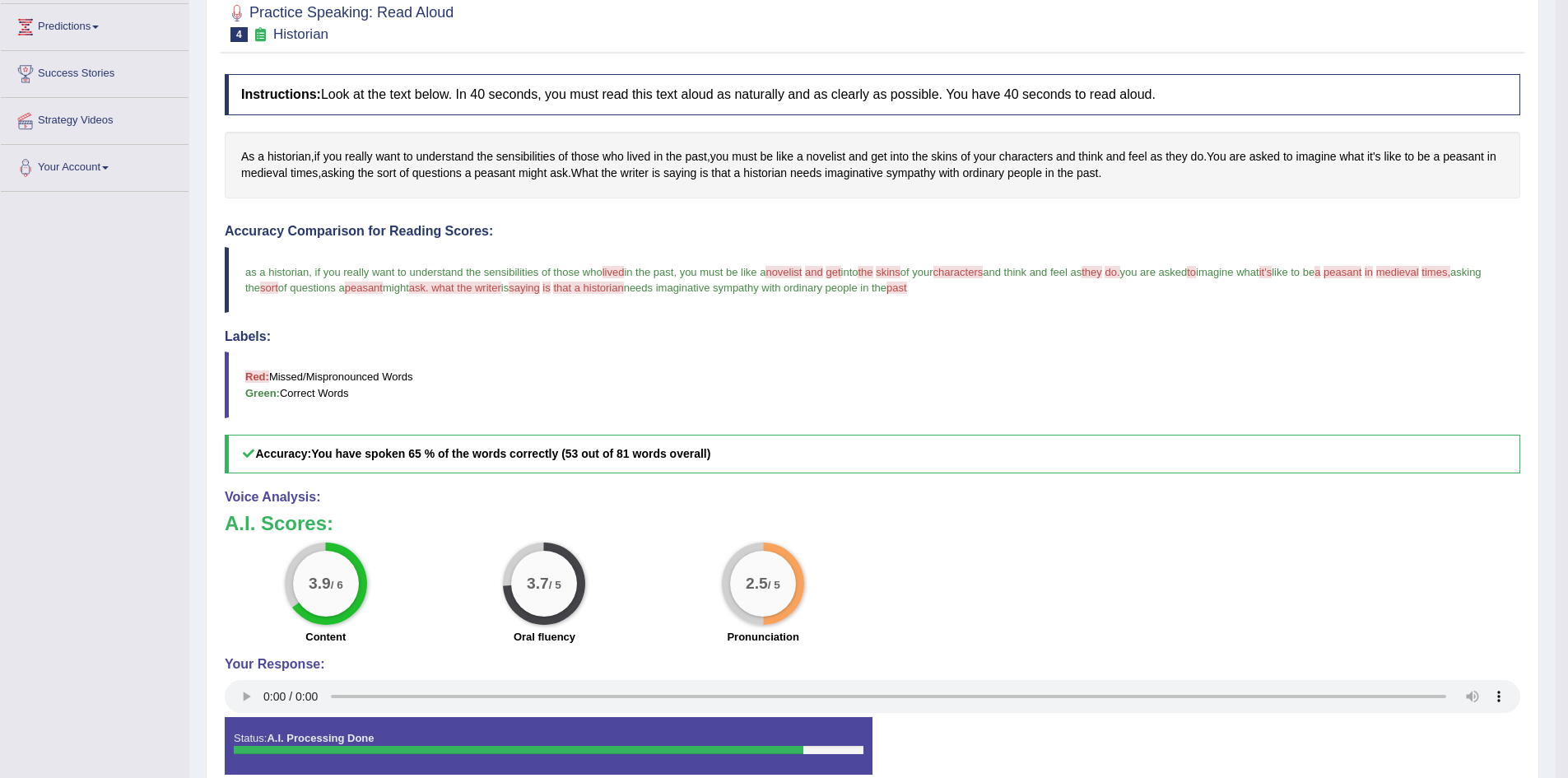
scroll to position [247, 0]
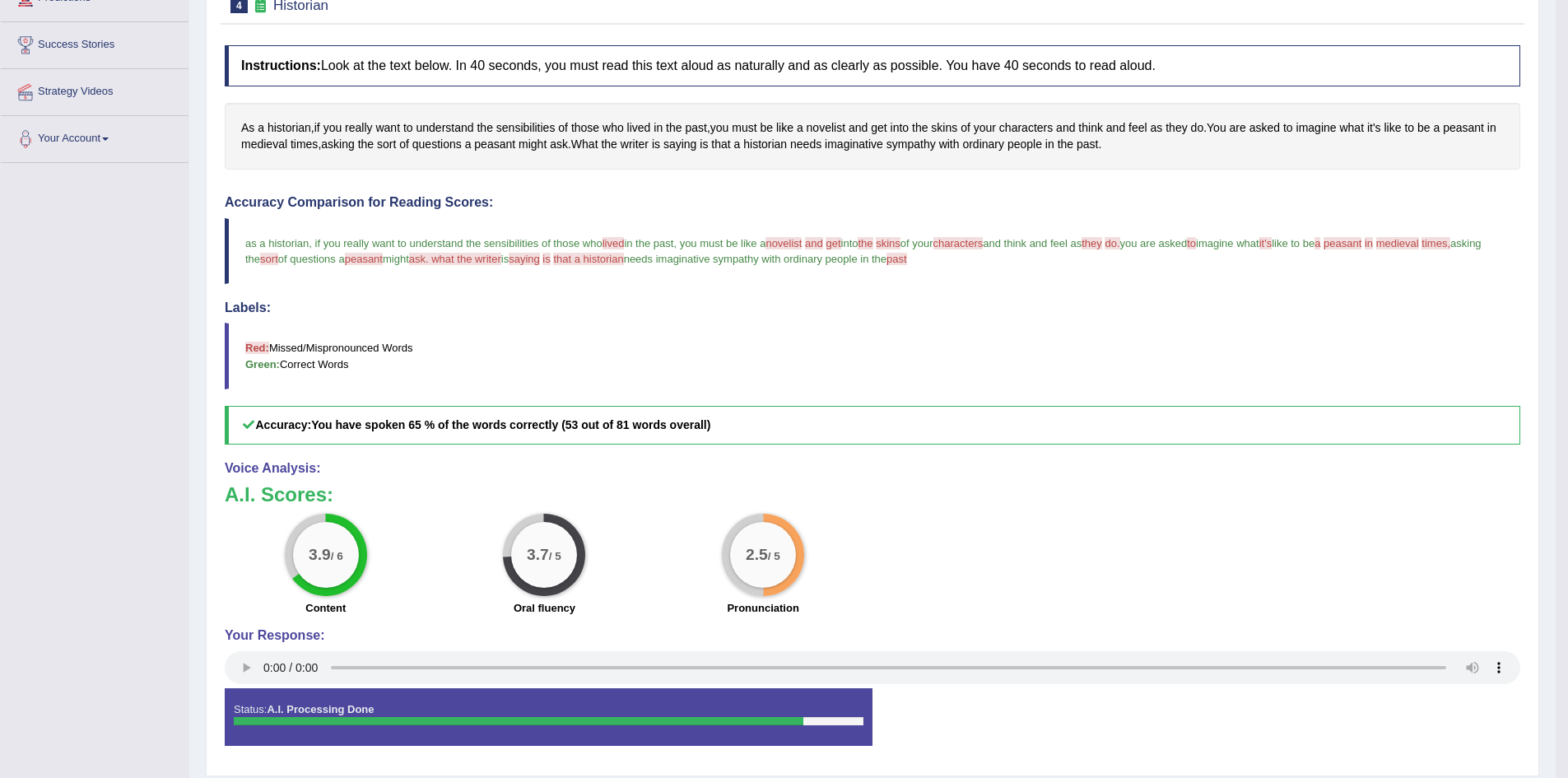
click at [913, 500] on h3 "A.I. Scores:" at bounding box center [872, 495] width 1296 height 22
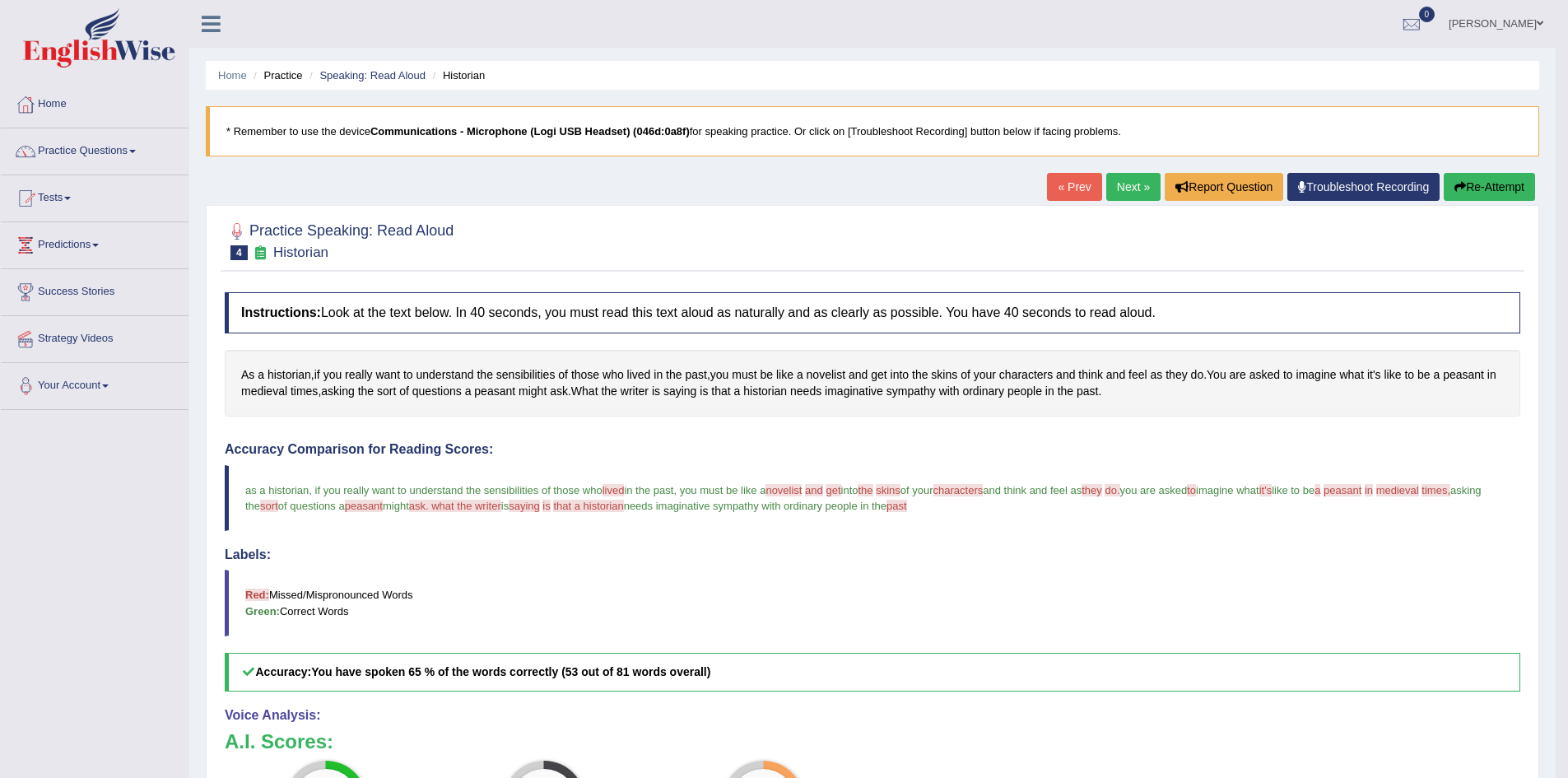
drag, startPoint x: 0, startPoint y: 501, endPoint x: 1102, endPoint y: 482, distance: 1102.2
click at [1102, 482] on div "Toggle navigation Home Practice Questions Speaking Practice Read Aloud Repeat S…" at bounding box center [778, 534] width 1556 height 1068
click at [15, 496] on div "Toggle navigation Home Practice Questions Speaking Practice Read Aloud Repeat S…" at bounding box center [778, 534] width 1556 height 1068
click at [1051, 373] on span "characters" at bounding box center [1026, 375] width 54 height 18
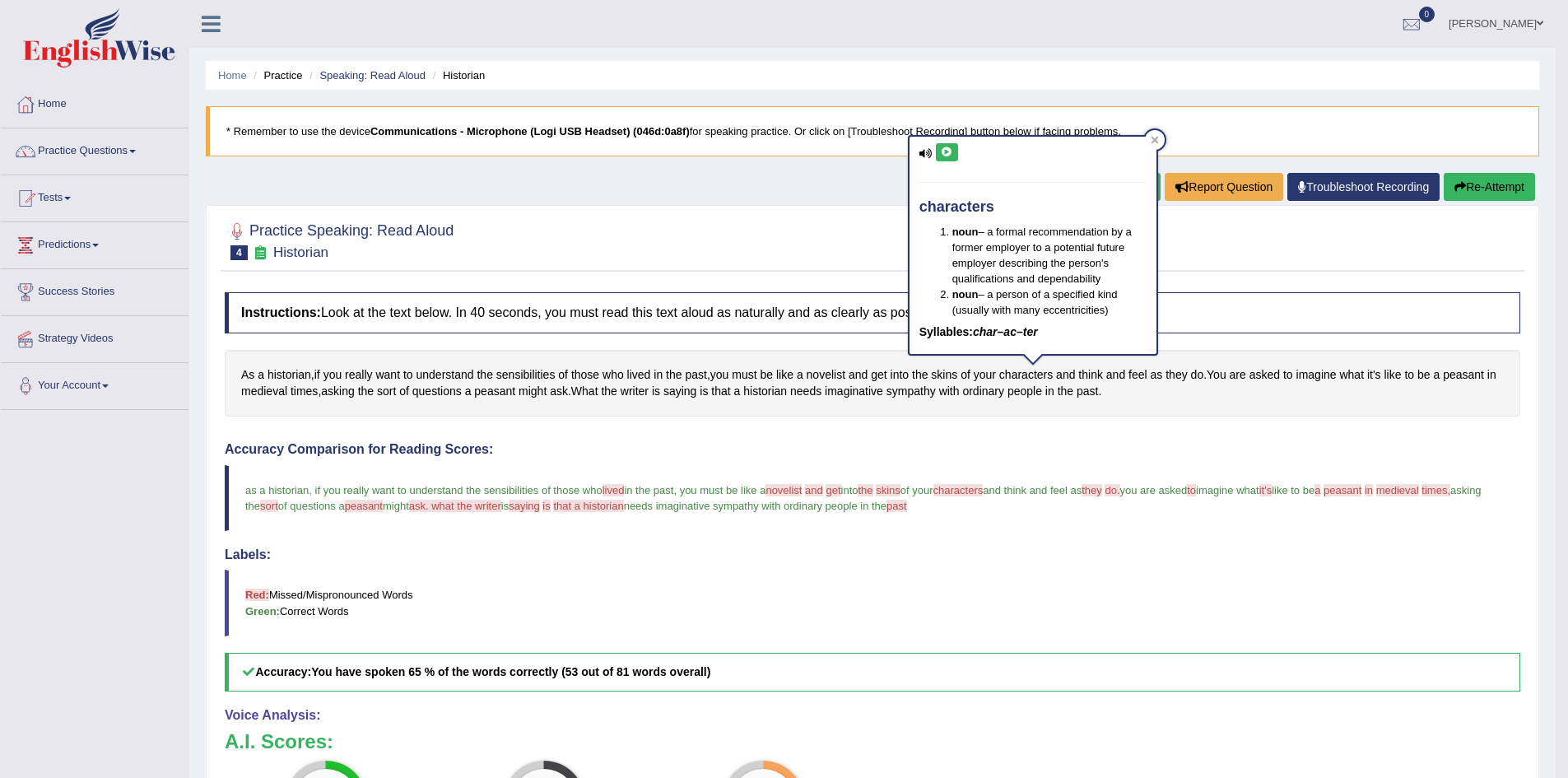
click at [945, 152] on icon at bounding box center [947, 152] width 13 height 10
click at [276, 396] on span "medieval" at bounding box center [264, 392] width 46 height 18
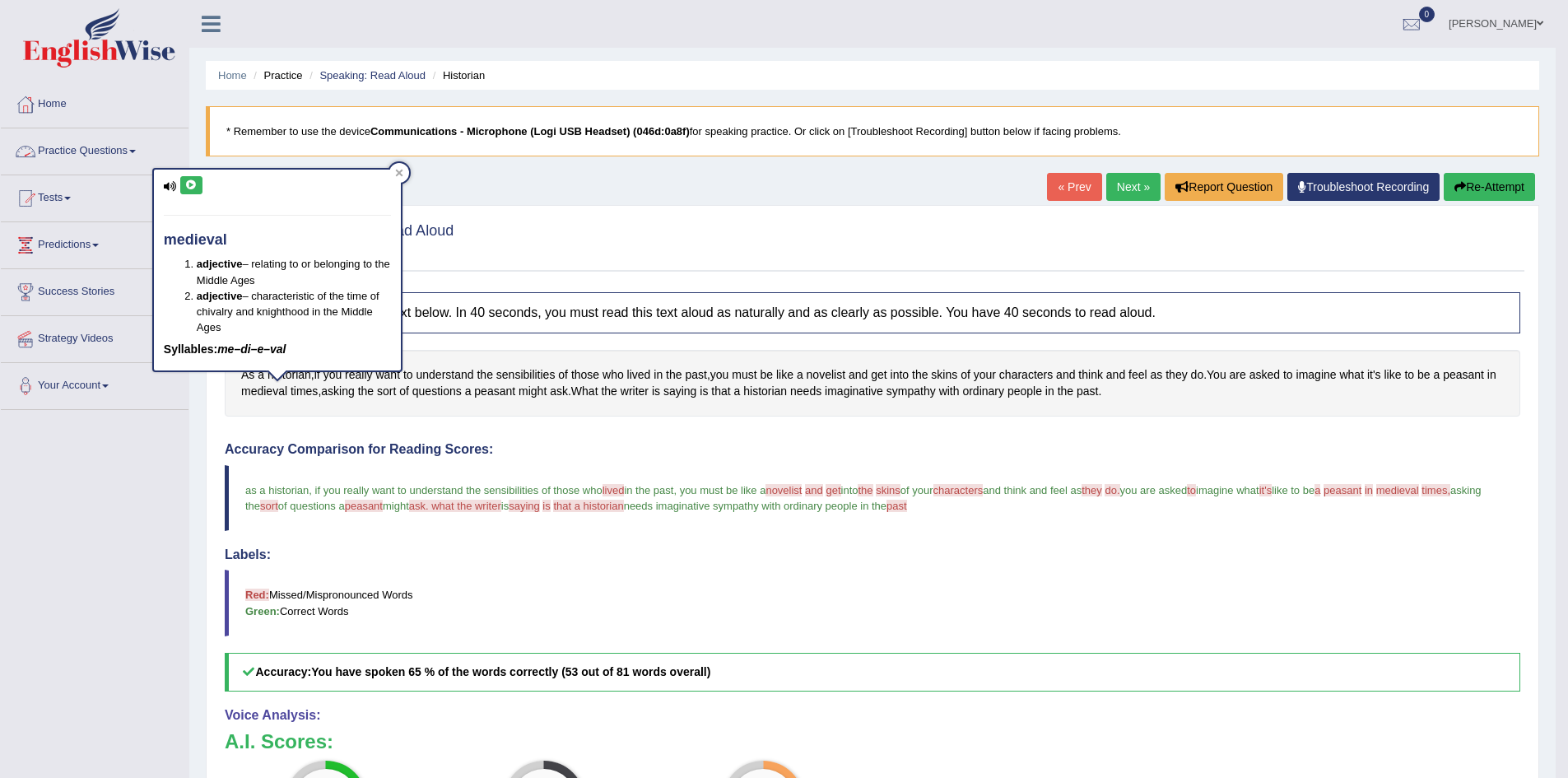
click at [200, 183] on button at bounding box center [191, 185] width 23 height 18
click at [507, 394] on span "peasant" at bounding box center [495, 392] width 41 height 18
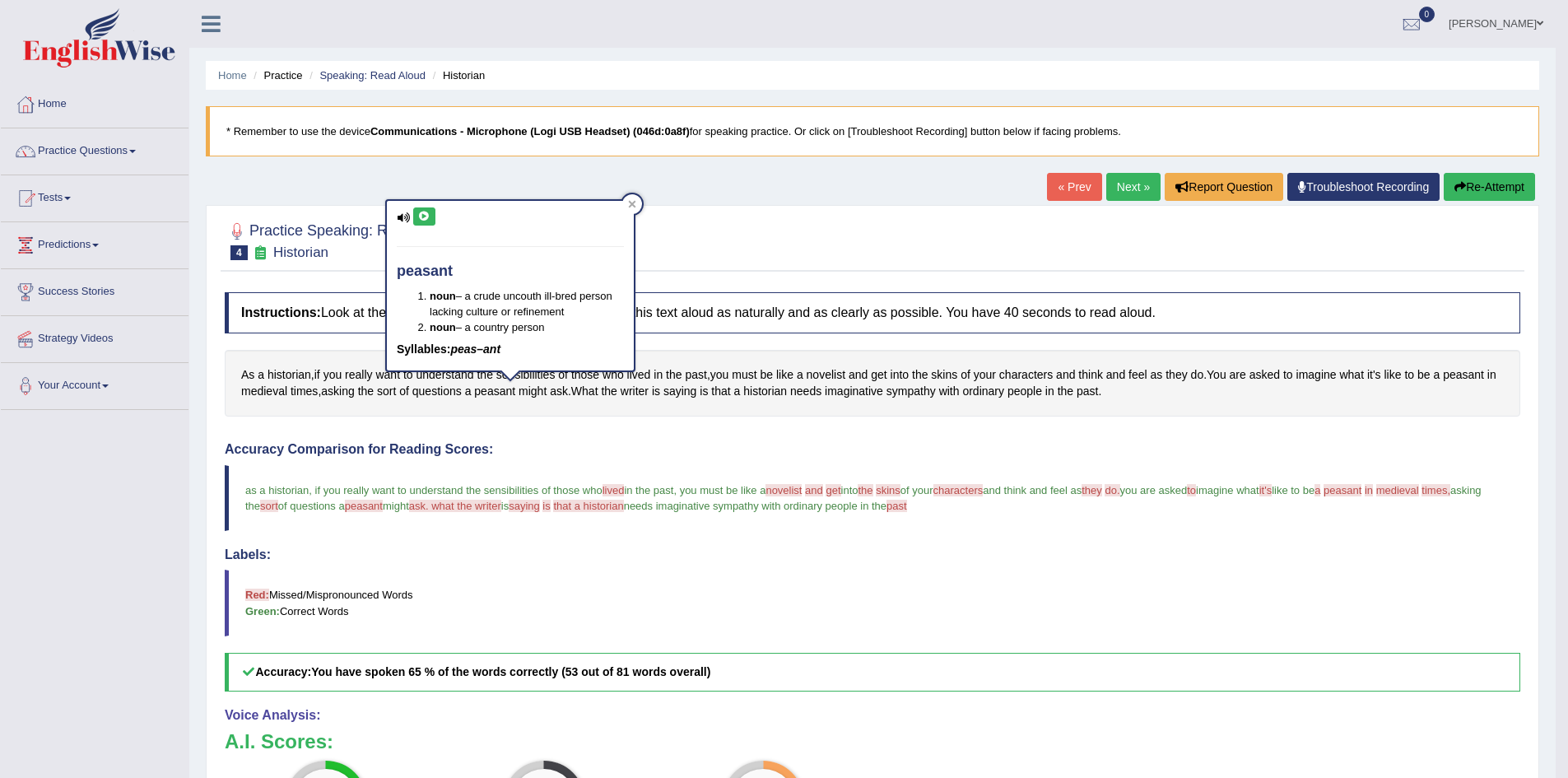
click at [421, 219] on icon at bounding box center [424, 217] width 13 height 10
click at [1474, 178] on button "Re-Attempt" at bounding box center [1489, 186] width 91 height 28
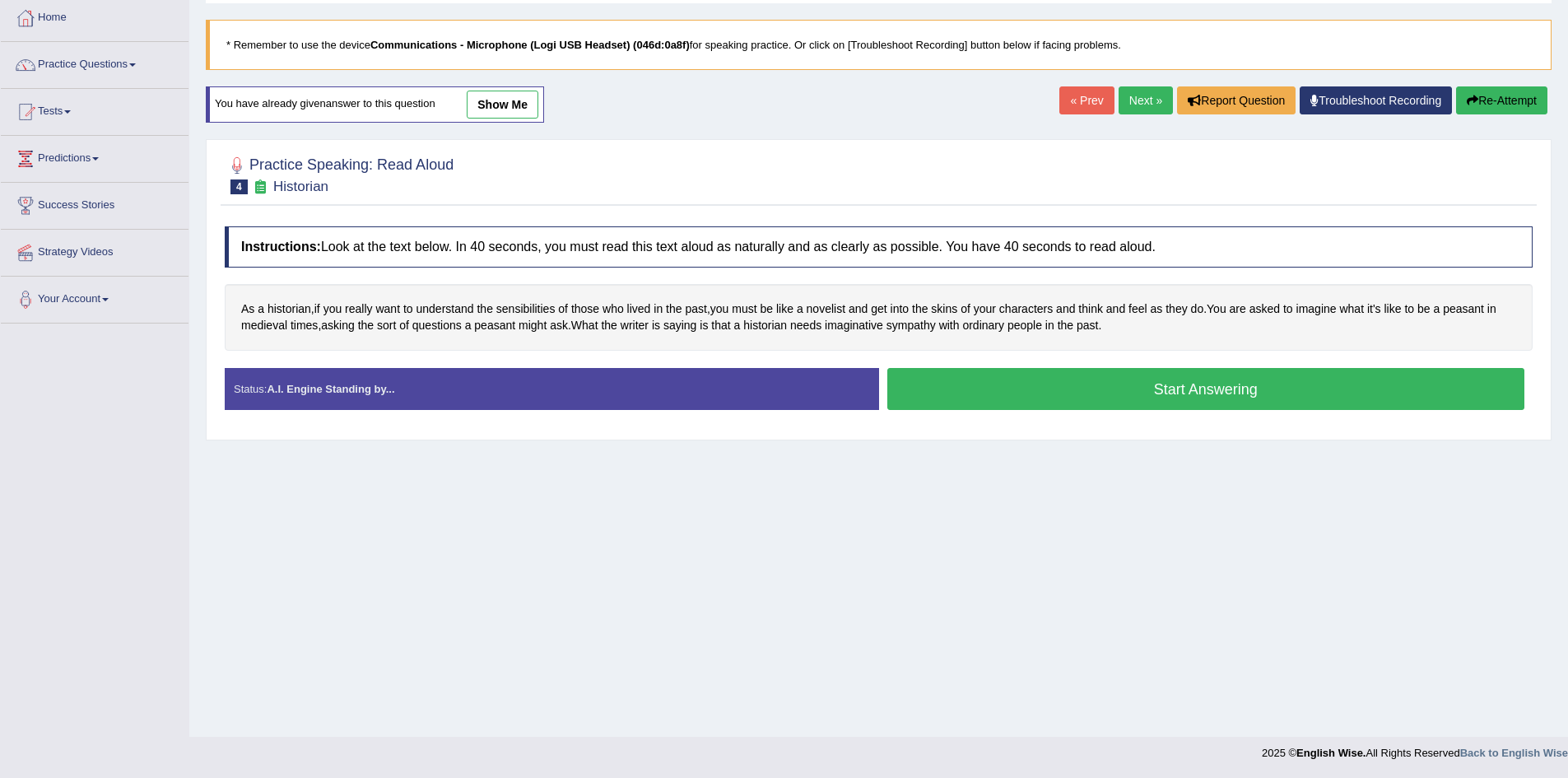
click at [1140, 382] on button "Start Answering" at bounding box center [1205, 388] width 638 height 42
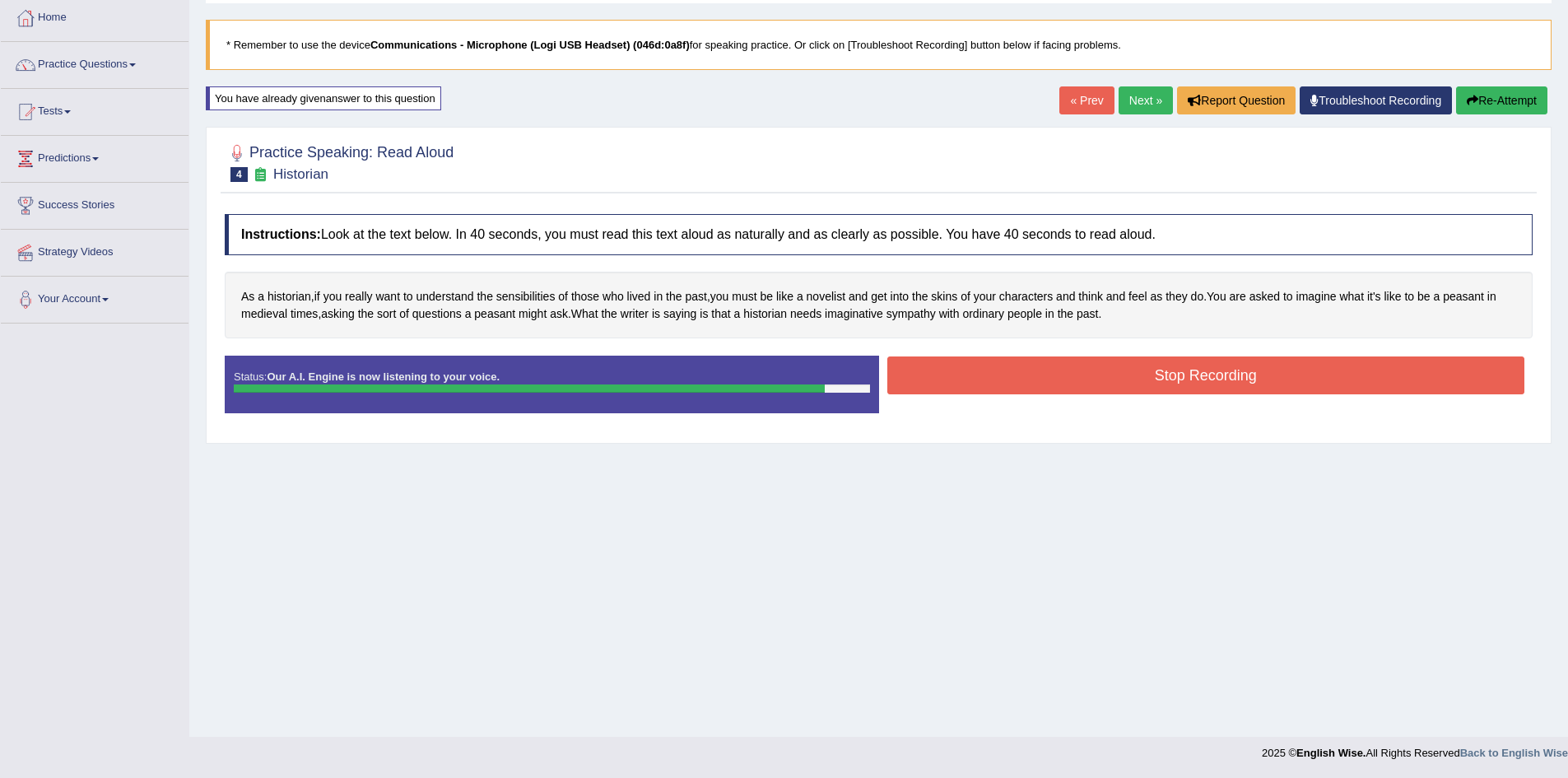
click at [1112, 376] on button "Stop Recording" at bounding box center [1205, 375] width 638 height 38
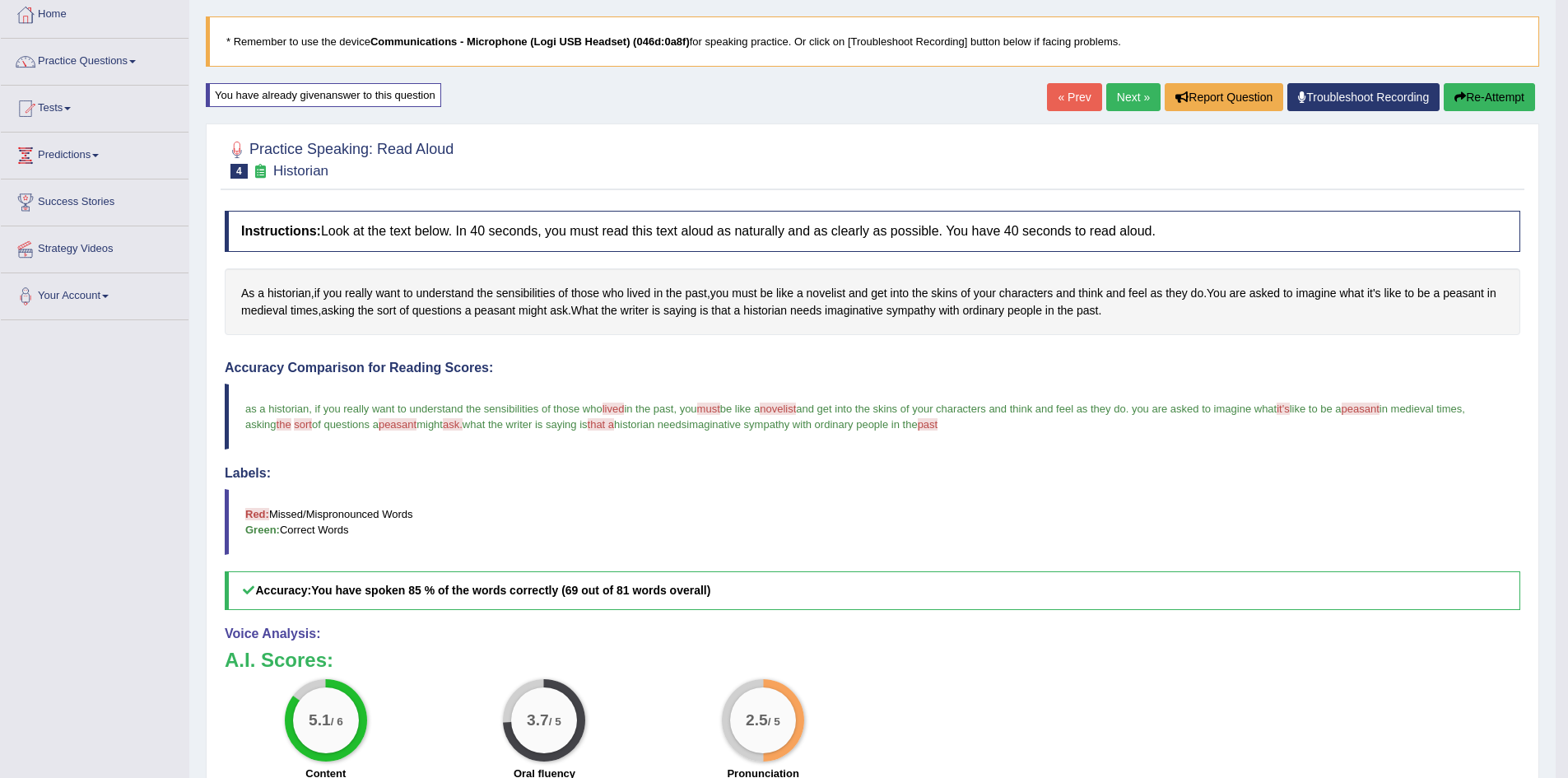
scroll to position [60, 0]
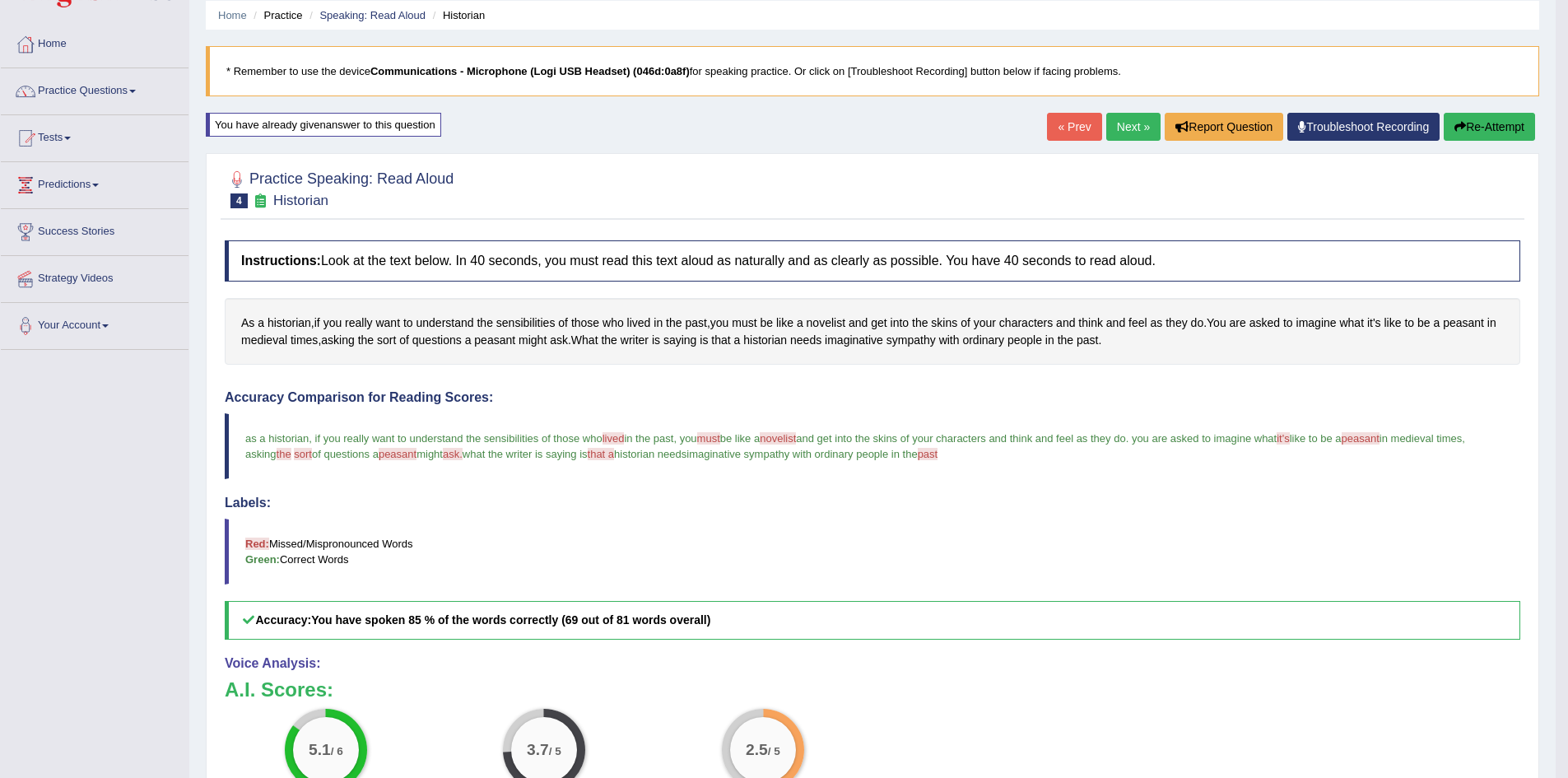
click at [1112, 123] on link "Next »" at bounding box center [1133, 126] width 54 height 28
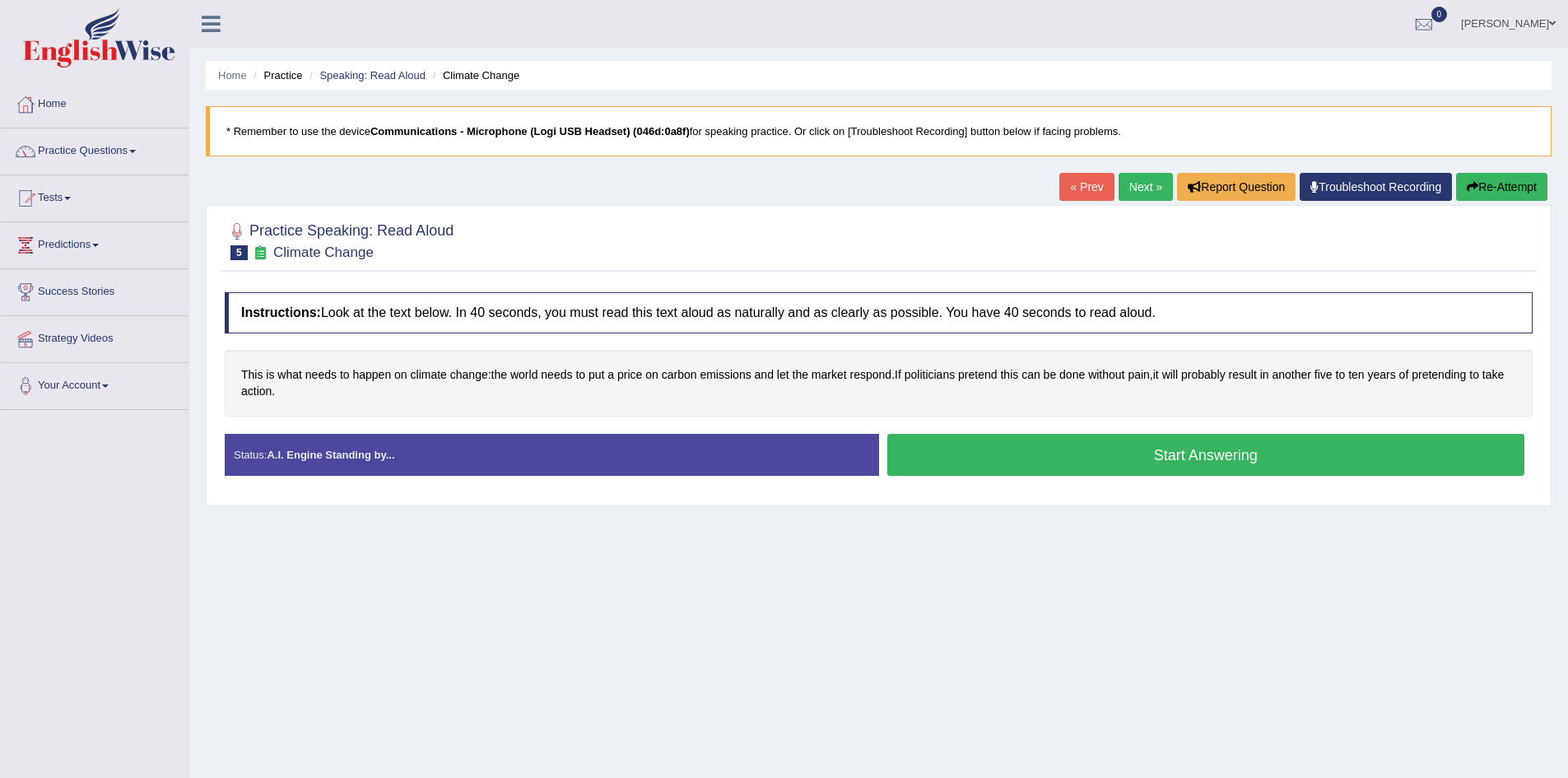
click at [939, 469] on button "Start Answering" at bounding box center [1205, 455] width 638 height 42
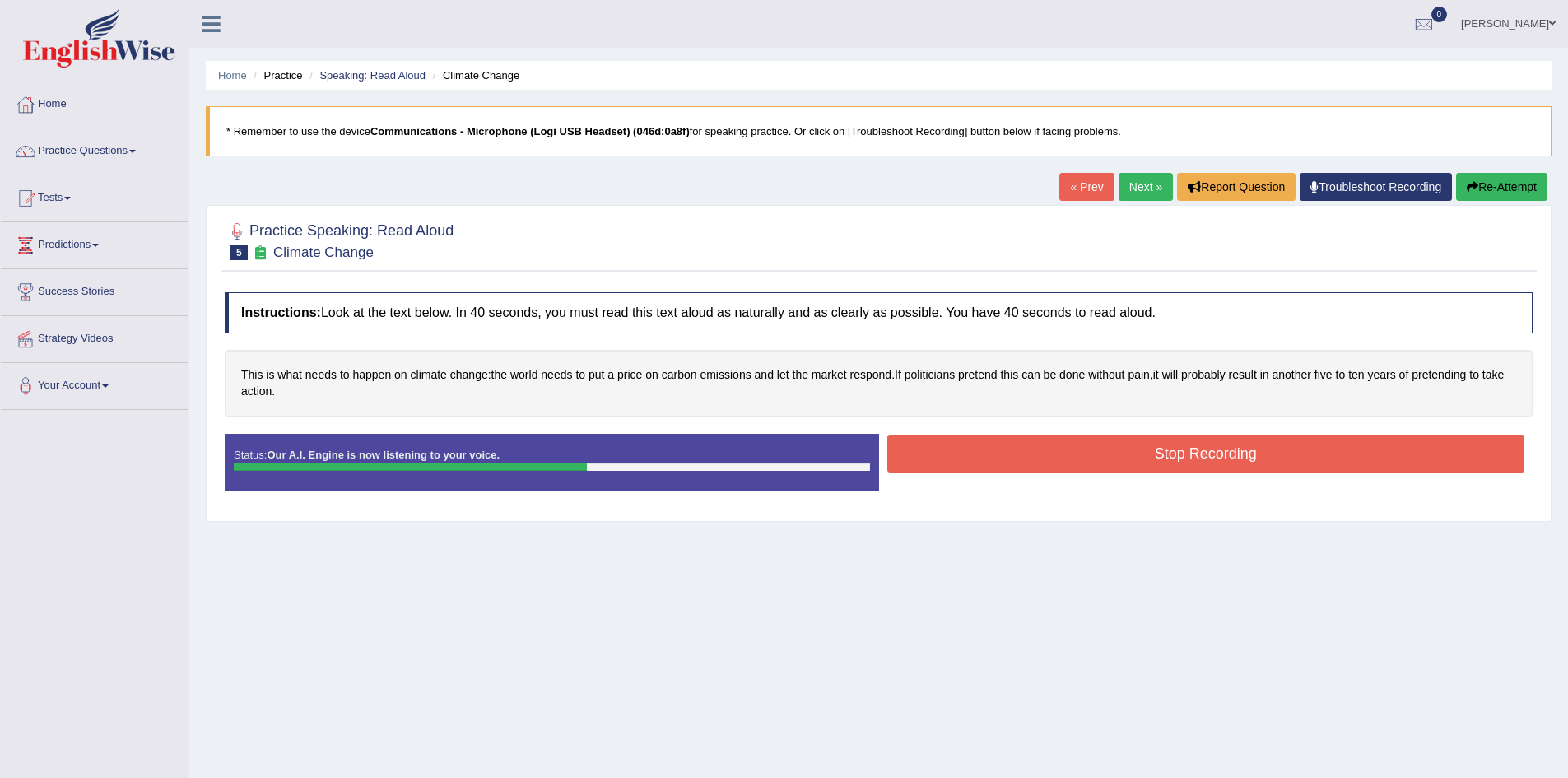
click at [1078, 440] on button "Stop Recording" at bounding box center [1205, 454] width 638 height 38
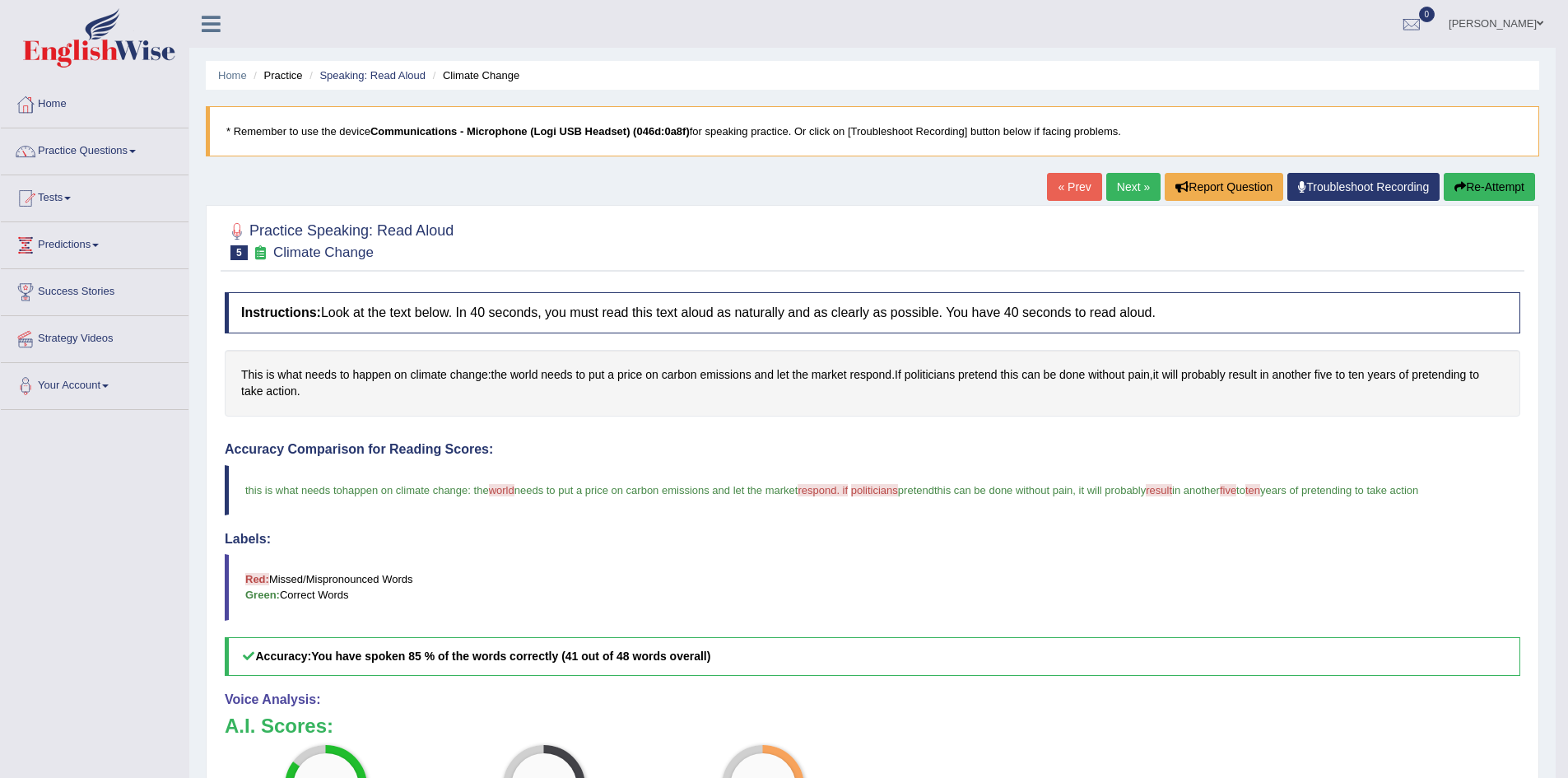
click at [1123, 183] on link "Next »" at bounding box center [1133, 186] width 54 height 28
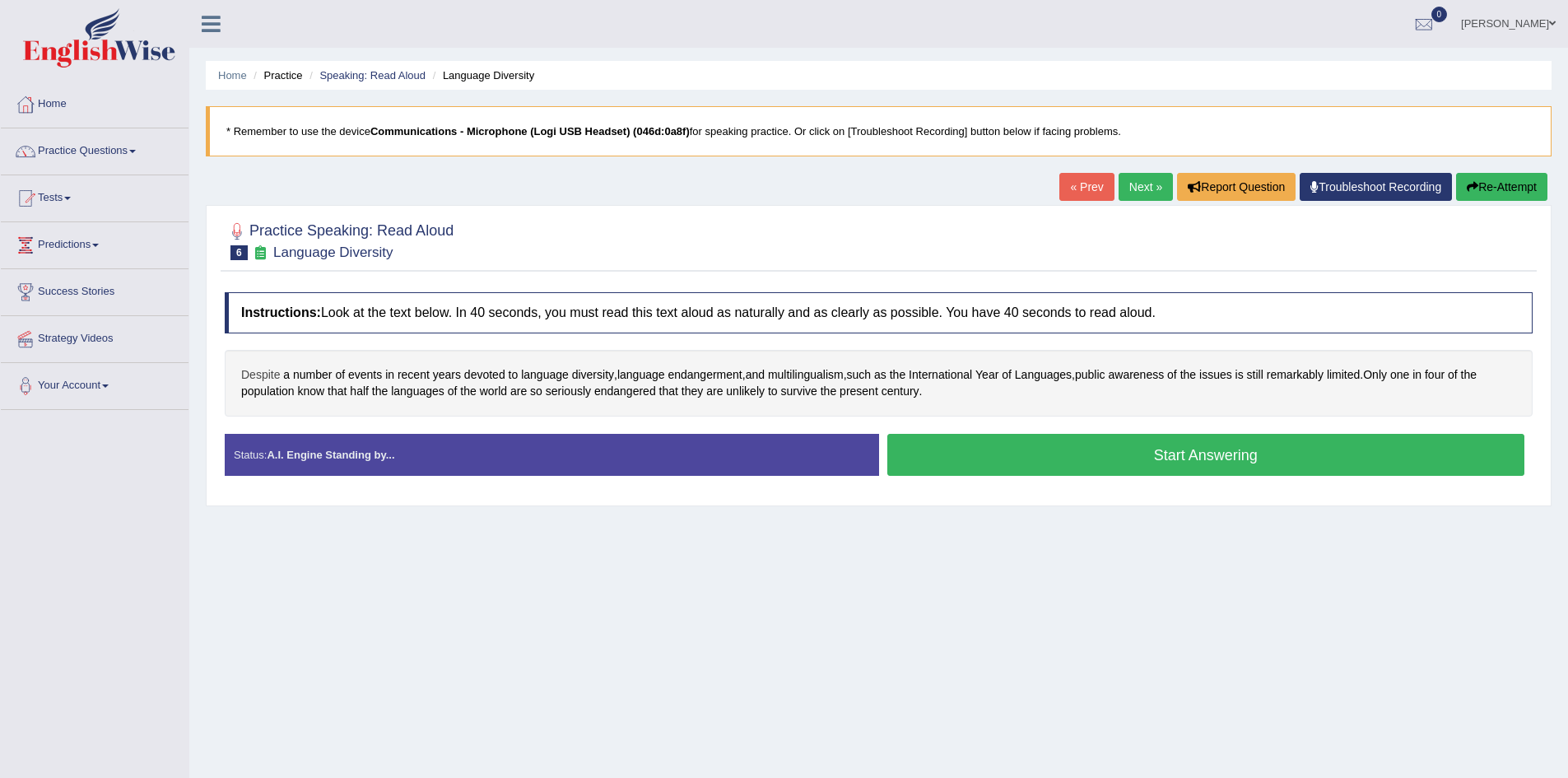
click at [261, 373] on span "Despite" at bounding box center [260, 375] width 38 height 18
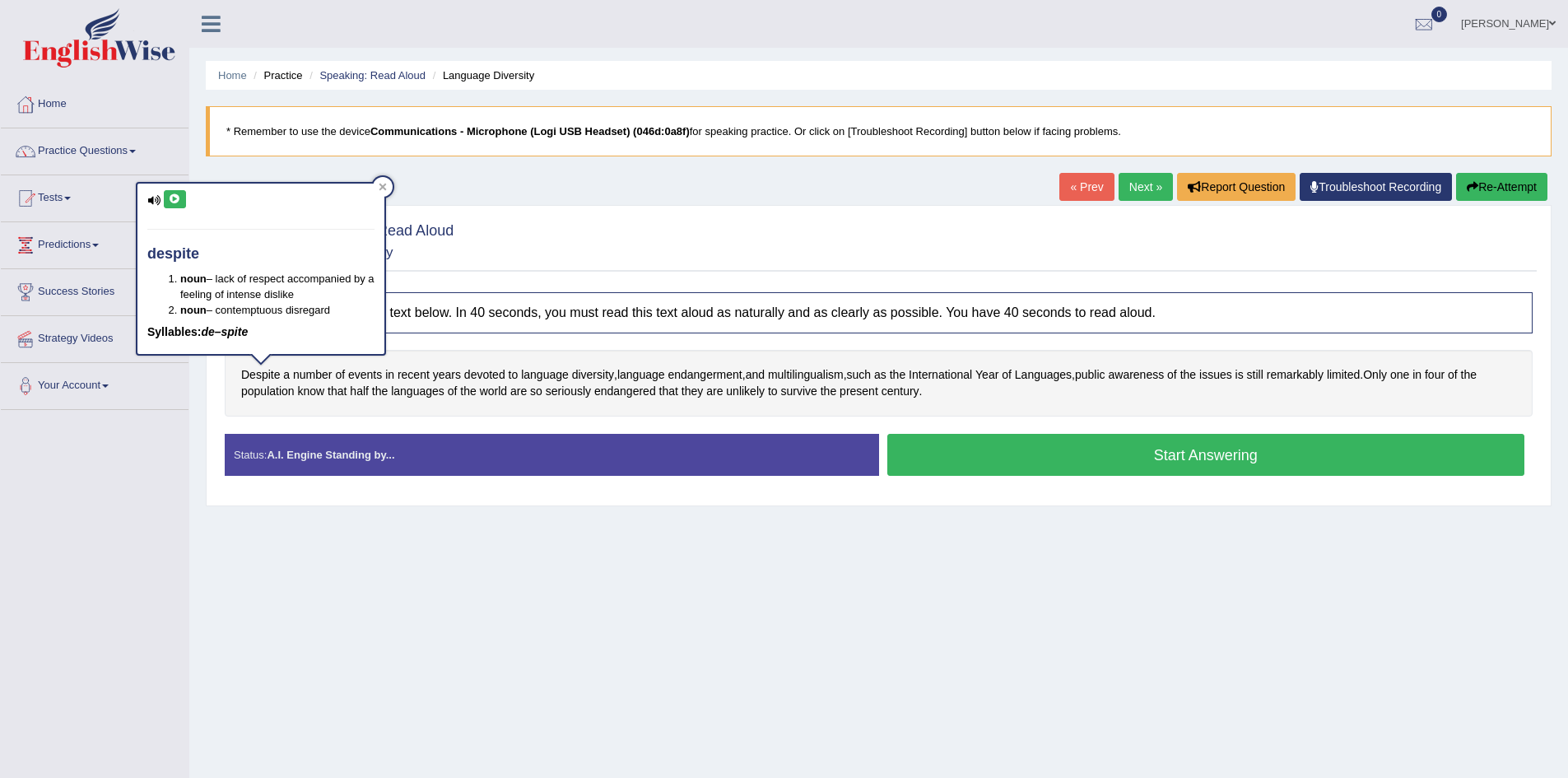
click at [179, 196] on icon at bounding box center [174, 199] width 13 height 10
click at [178, 203] on icon at bounding box center [174, 199] width 13 height 10
click at [383, 65] on ul "Home Practice Speaking: Read Aloud Language Diversity" at bounding box center [878, 74] width 1346 height 28
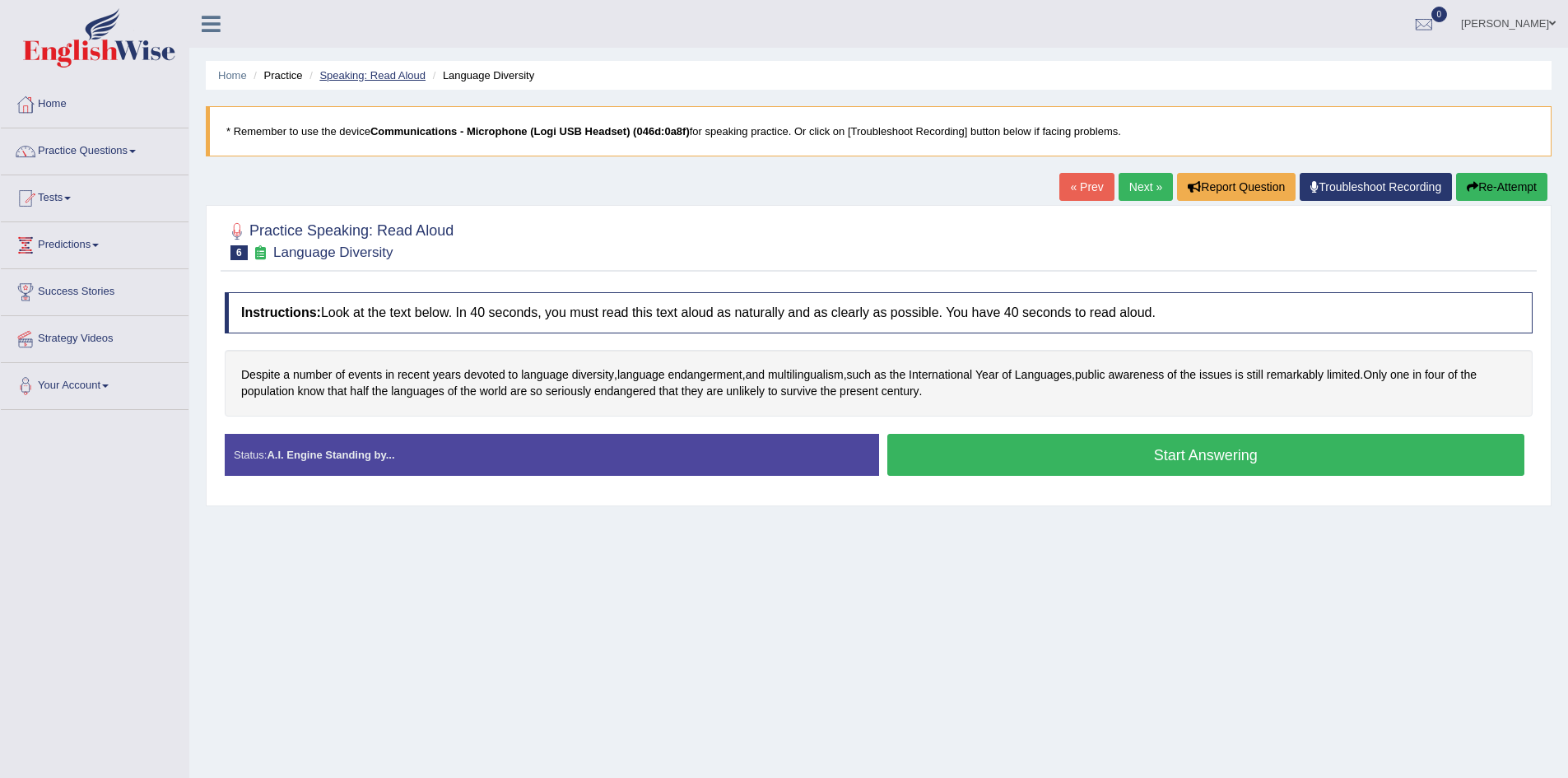
click at [368, 72] on link "Speaking: Read Aloud" at bounding box center [372, 75] width 106 height 13
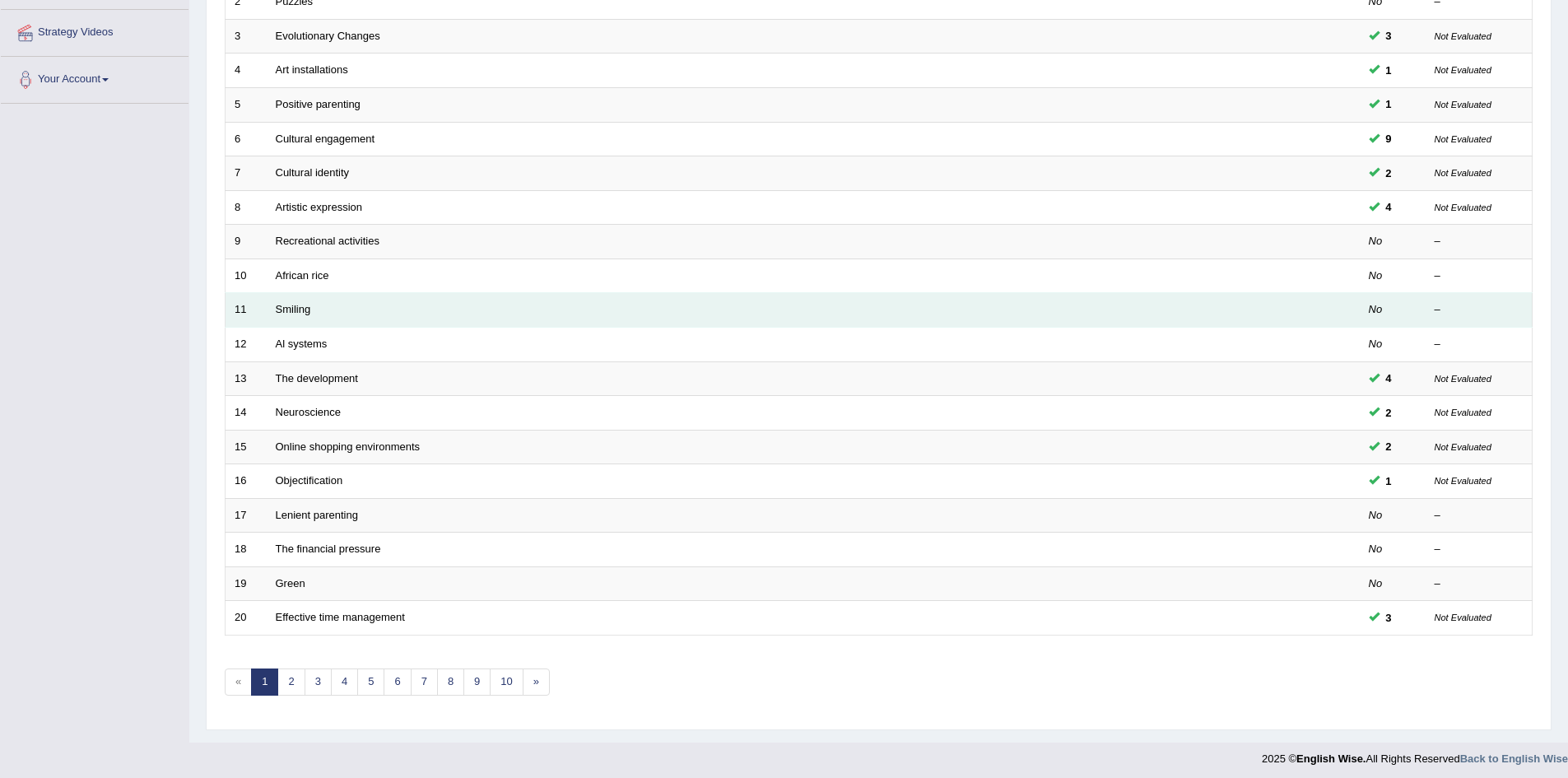
scroll to position [312, 0]
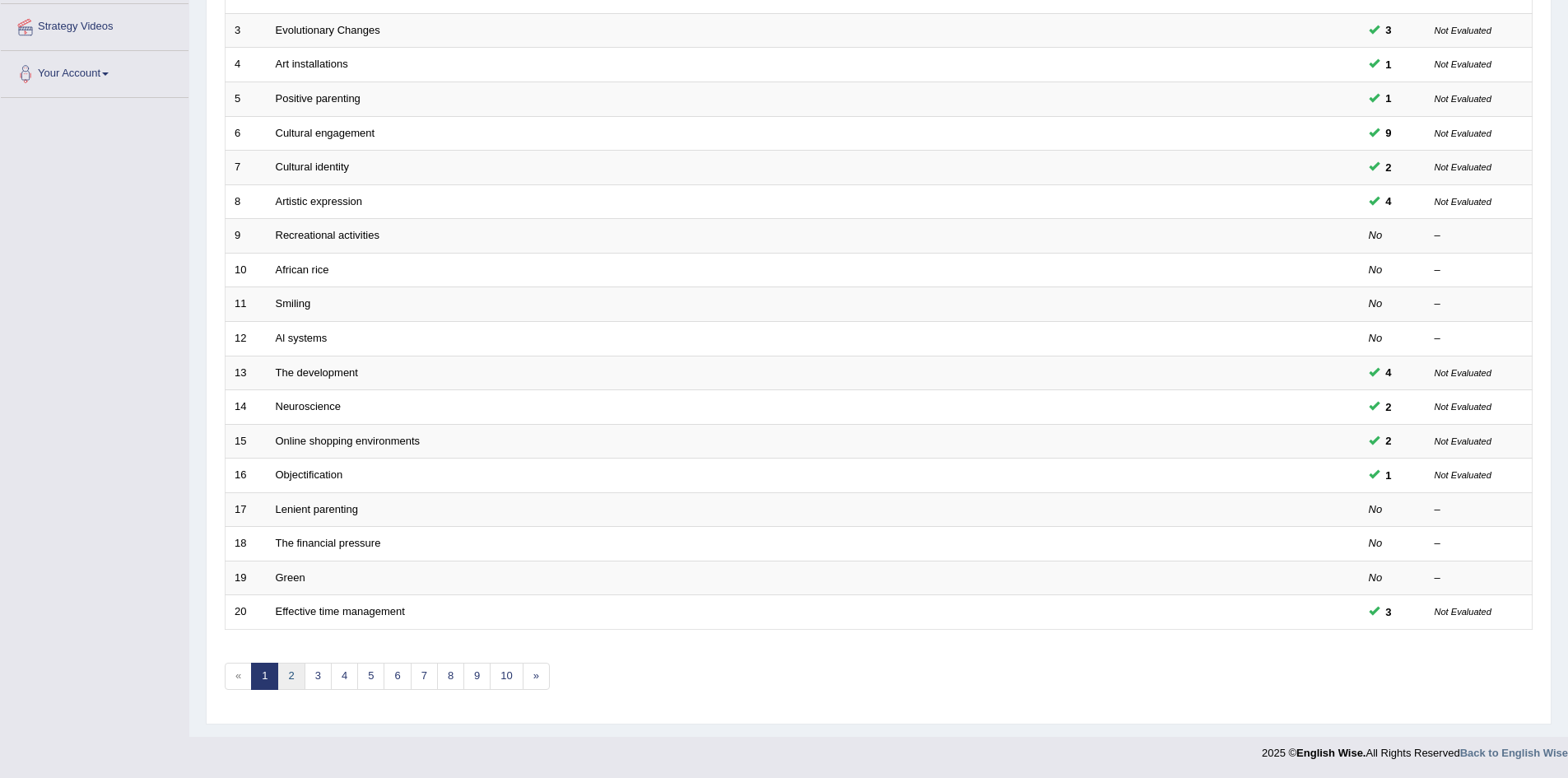
click at [296, 677] on link "2" at bounding box center [291, 676] width 27 height 27
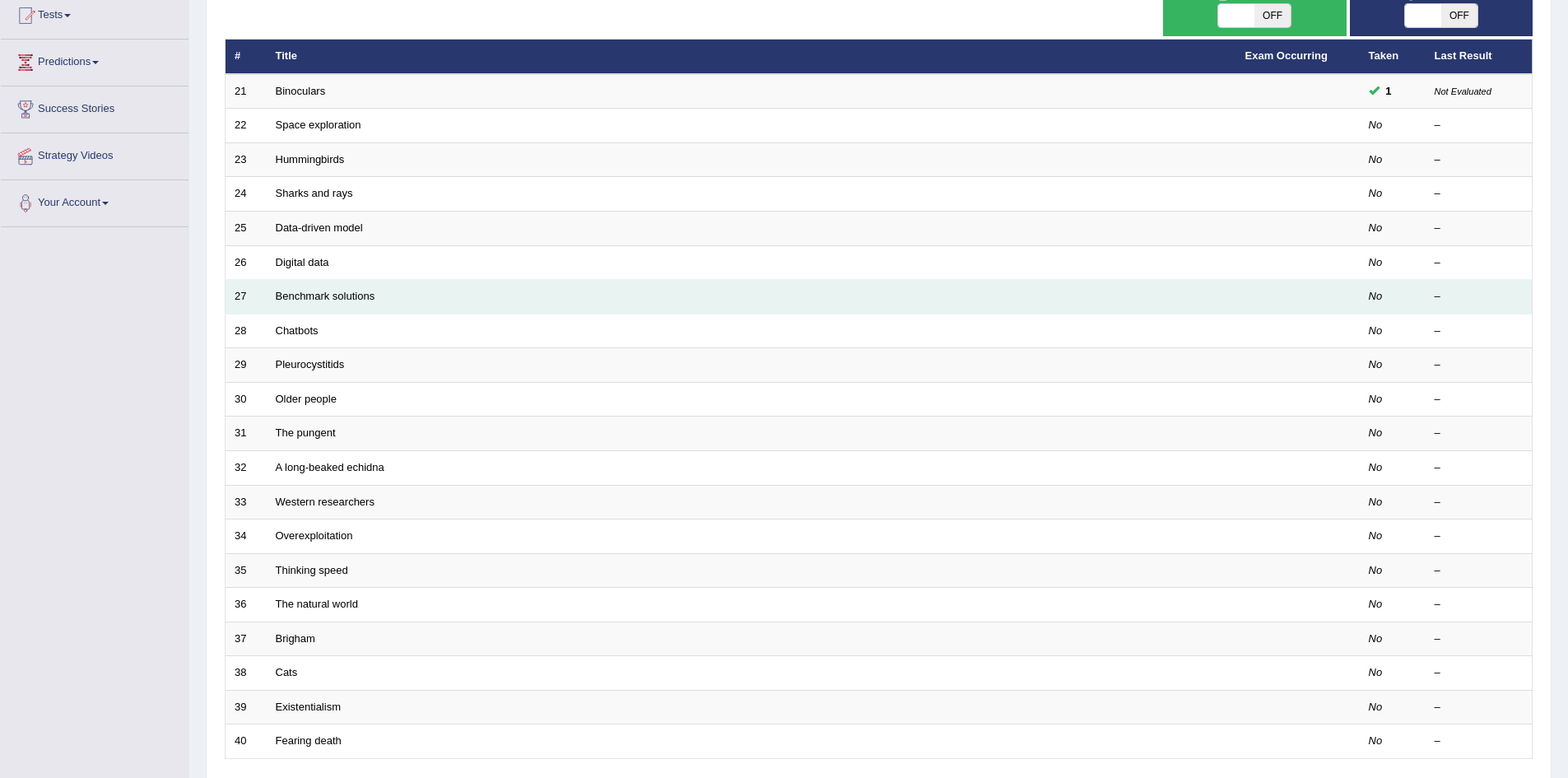
scroll to position [165, 0]
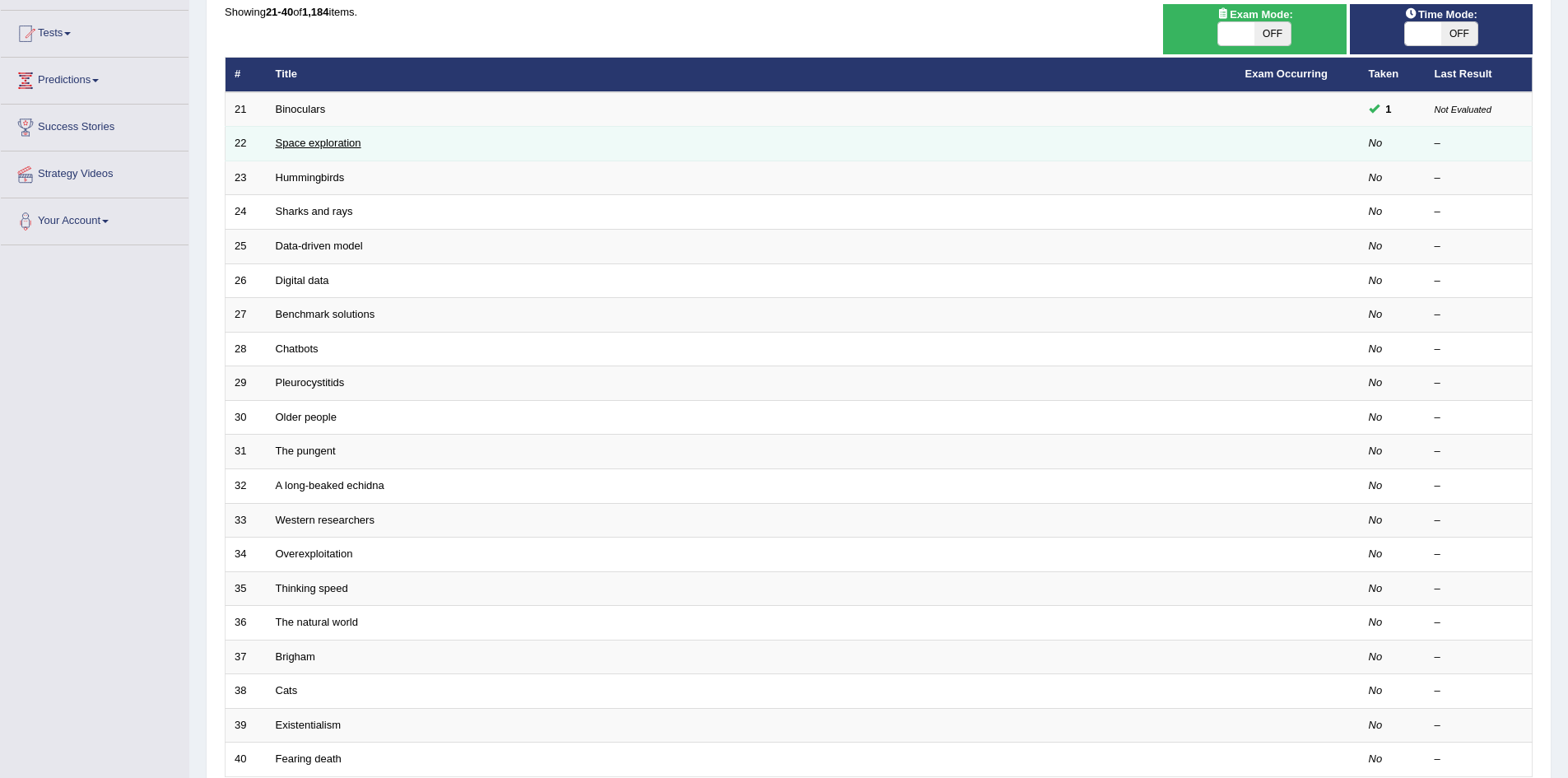
click at [286, 141] on link "Space exploration" at bounding box center [318, 142] width 85 height 13
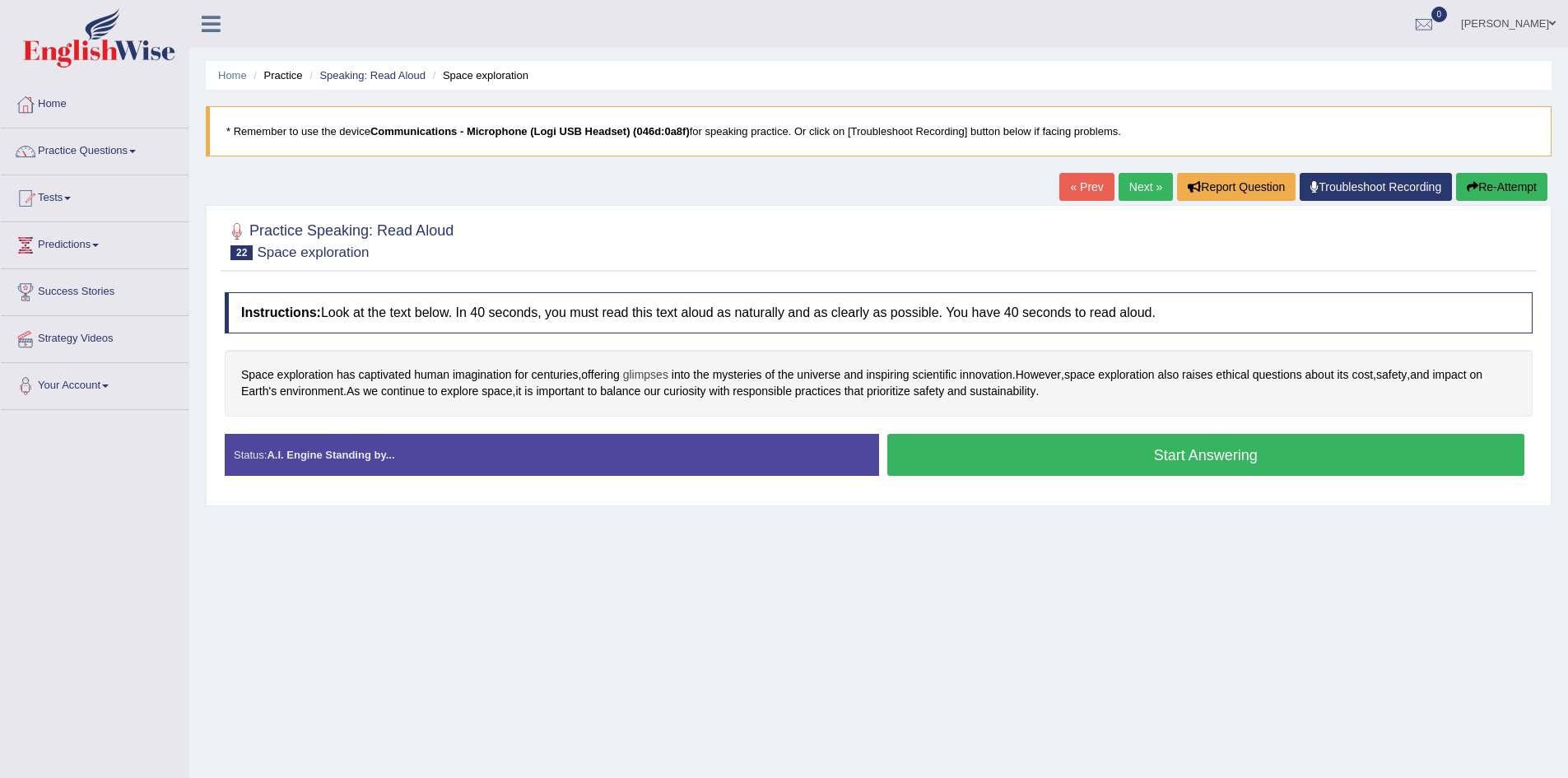
click at [649, 377] on span "glimpses" at bounding box center [646, 375] width 45 height 18
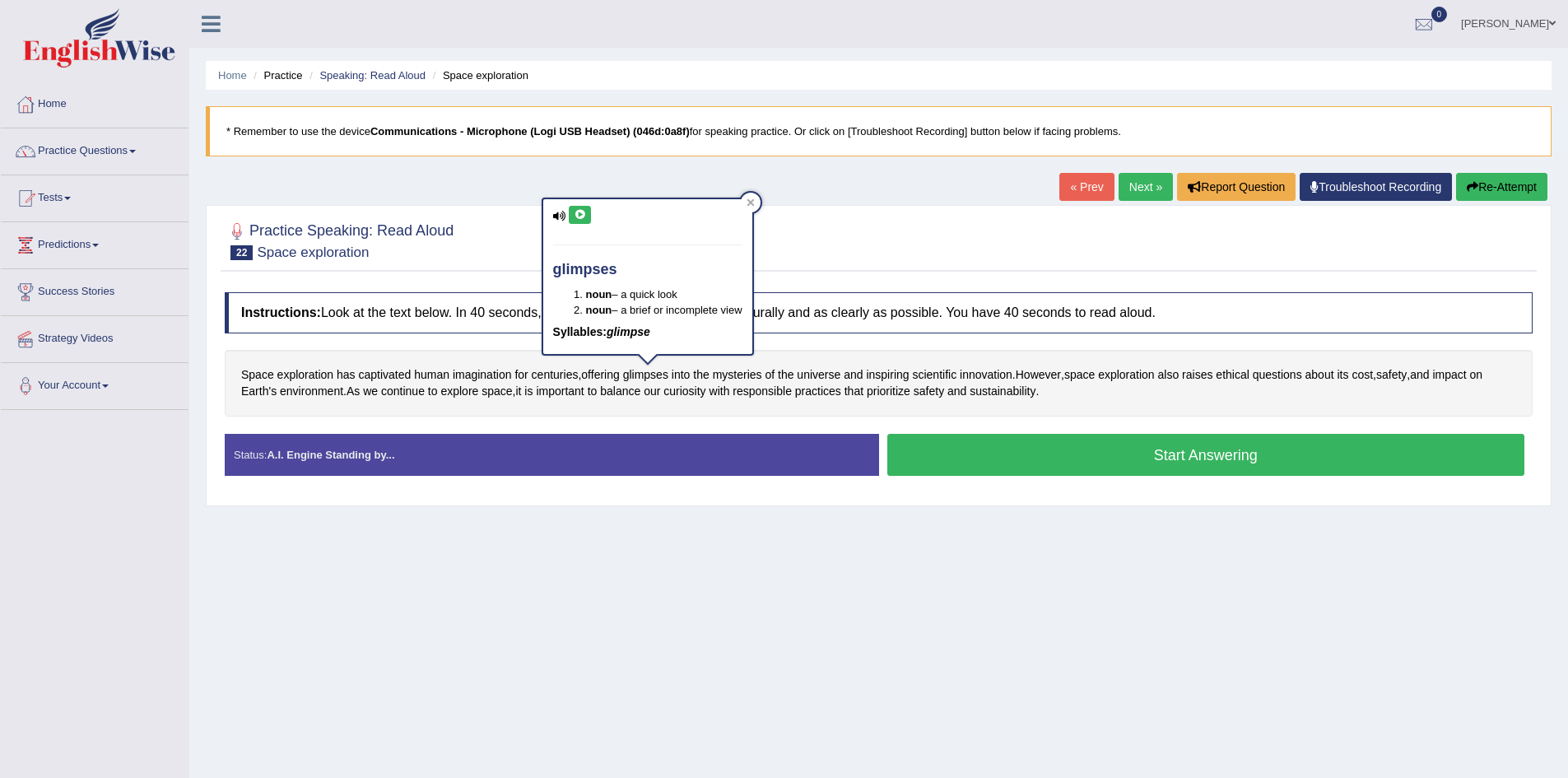
click at [579, 214] on icon at bounding box center [579, 215] width 13 height 10
click at [391, 373] on span "captivated" at bounding box center [384, 375] width 53 height 18
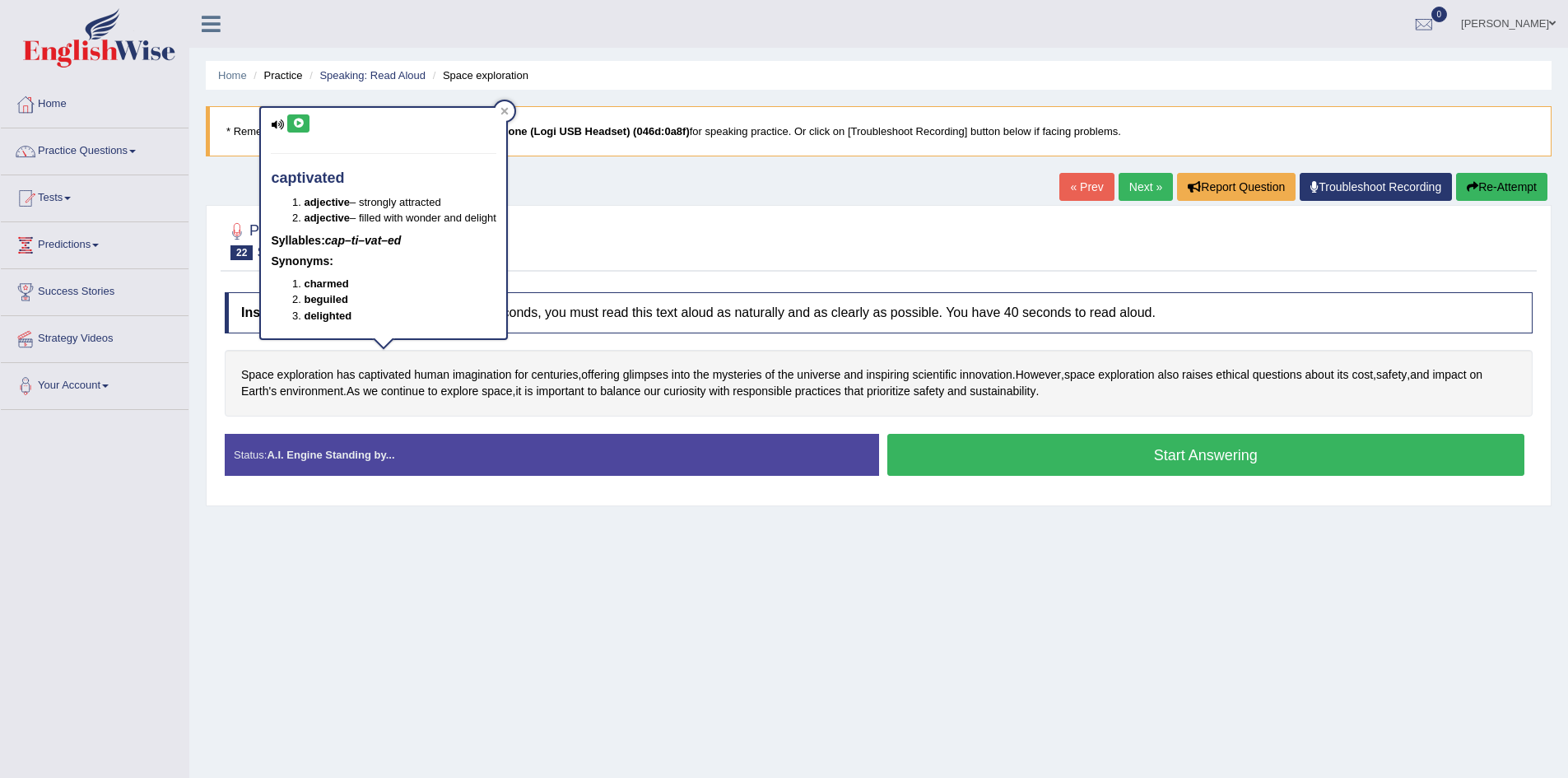
click at [298, 129] on button at bounding box center [298, 123] width 23 height 18
click at [647, 374] on span "glimpses" at bounding box center [646, 375] width 45 height 18
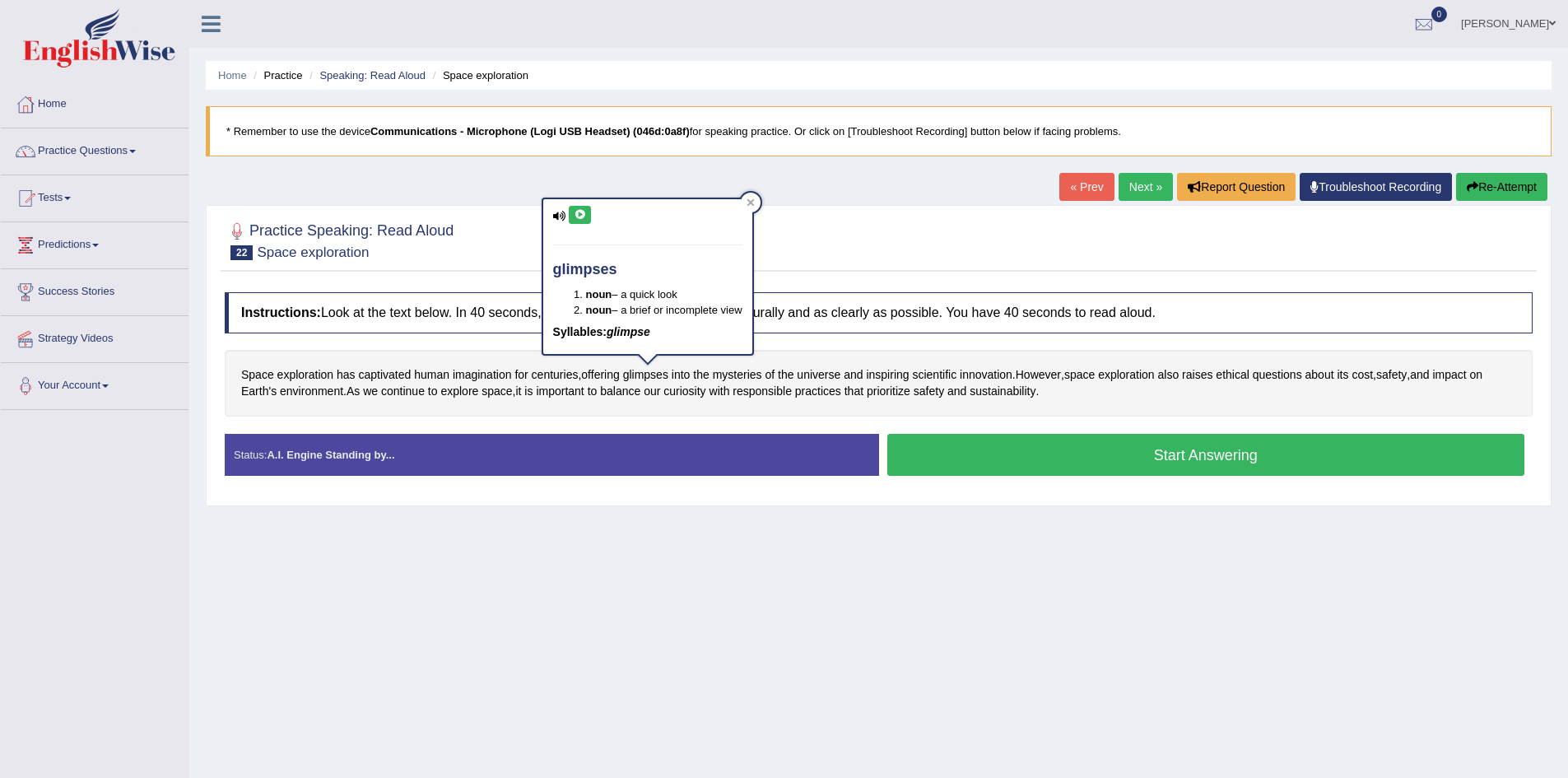
click at [588, 216] on button at bounding box center [579, 215] width 23 height 18
click at [749, 373] on span "mysteries" at bounding box center [737, 375] width 49 height 18
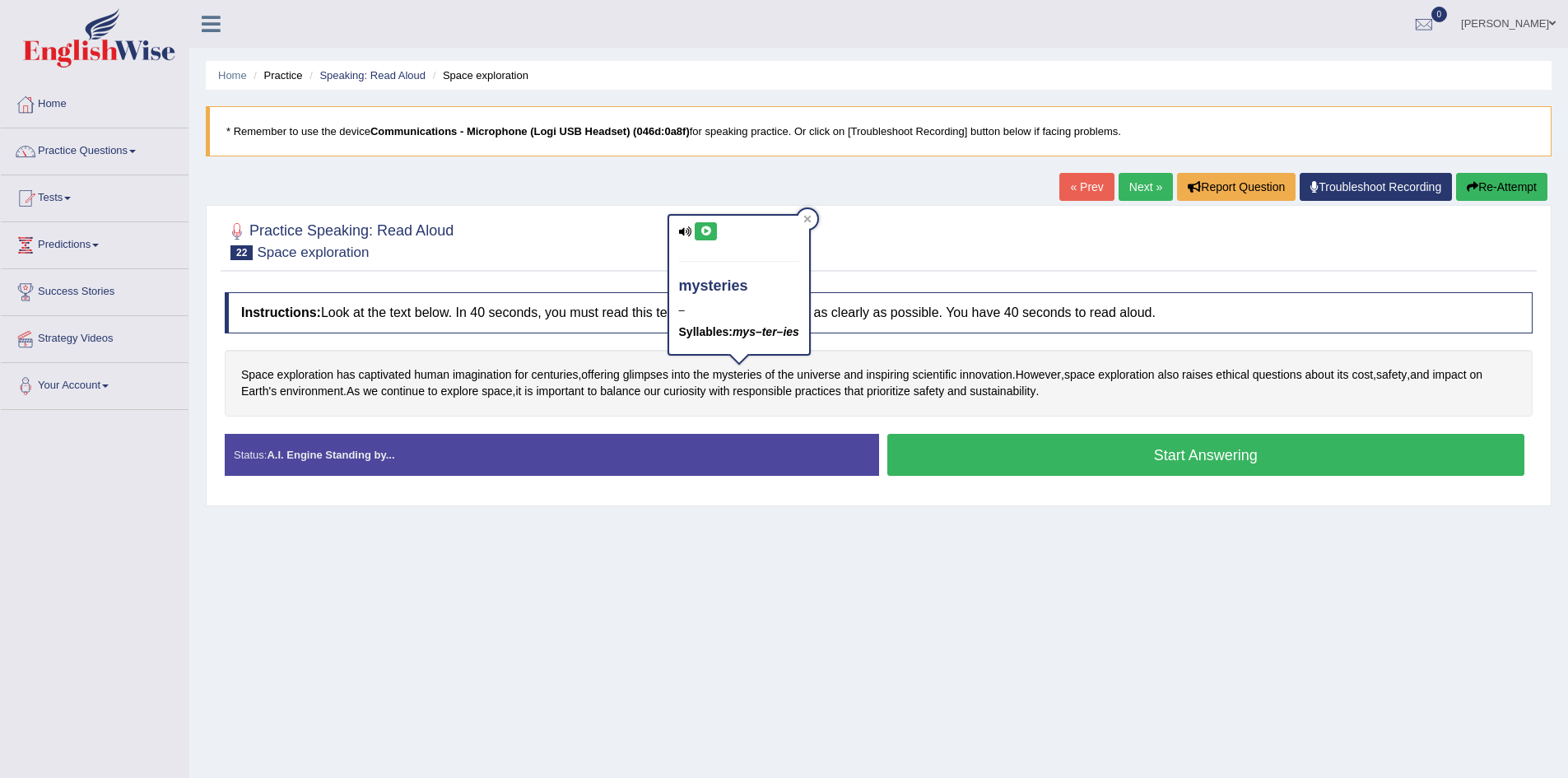
click at [708, 235] on icon at bounding box center [706, 231] width 13 height 10
click at [827, 374] on span "universe" at bounding box center [818, 375] width 44 height 18
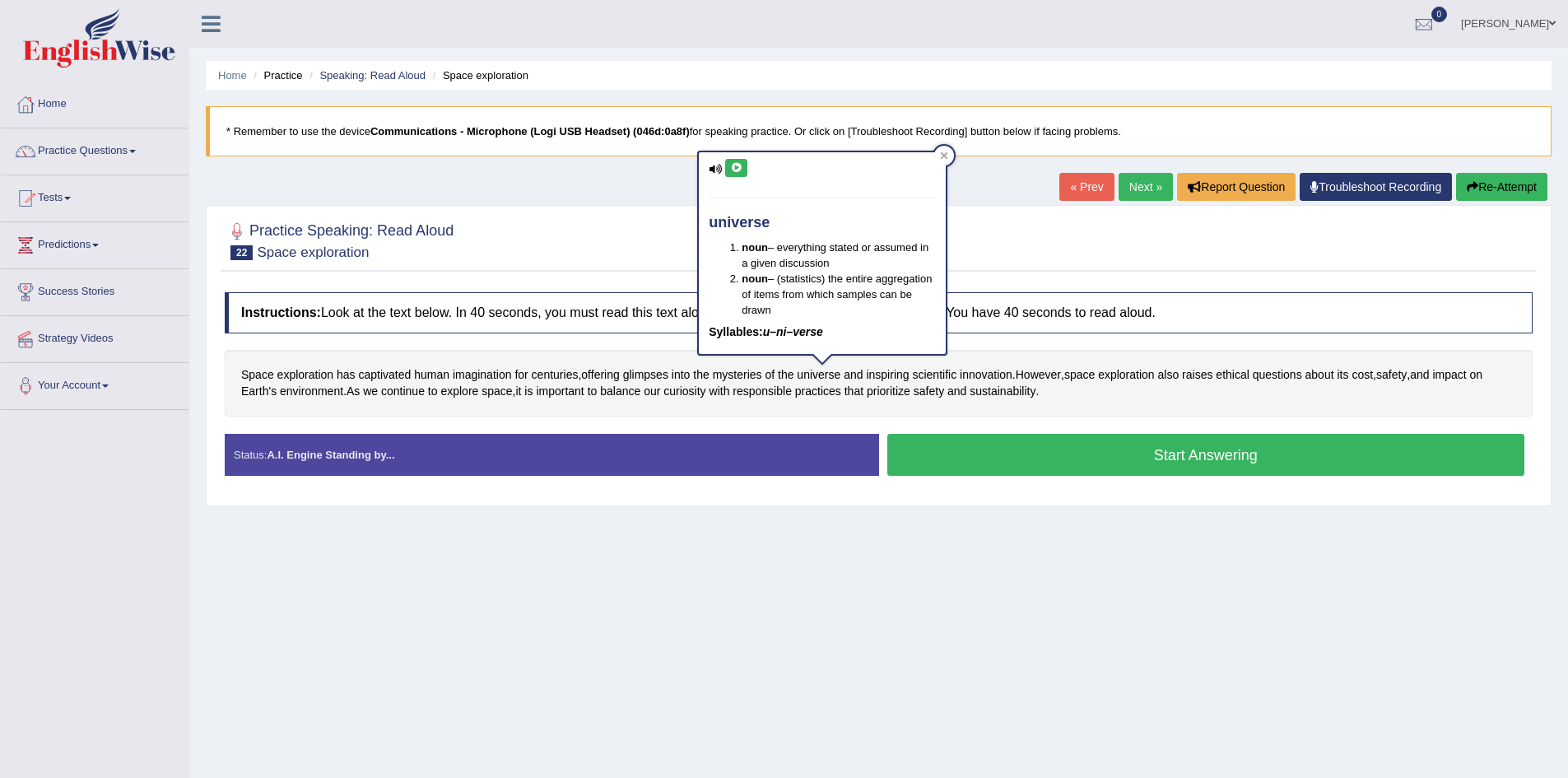
click at [738, 166] on icon at bounding box center [736, 168] width 13 height 10
click at [934, 376] on span "scientific" at bounding box center [934, 375] width 44 height 18
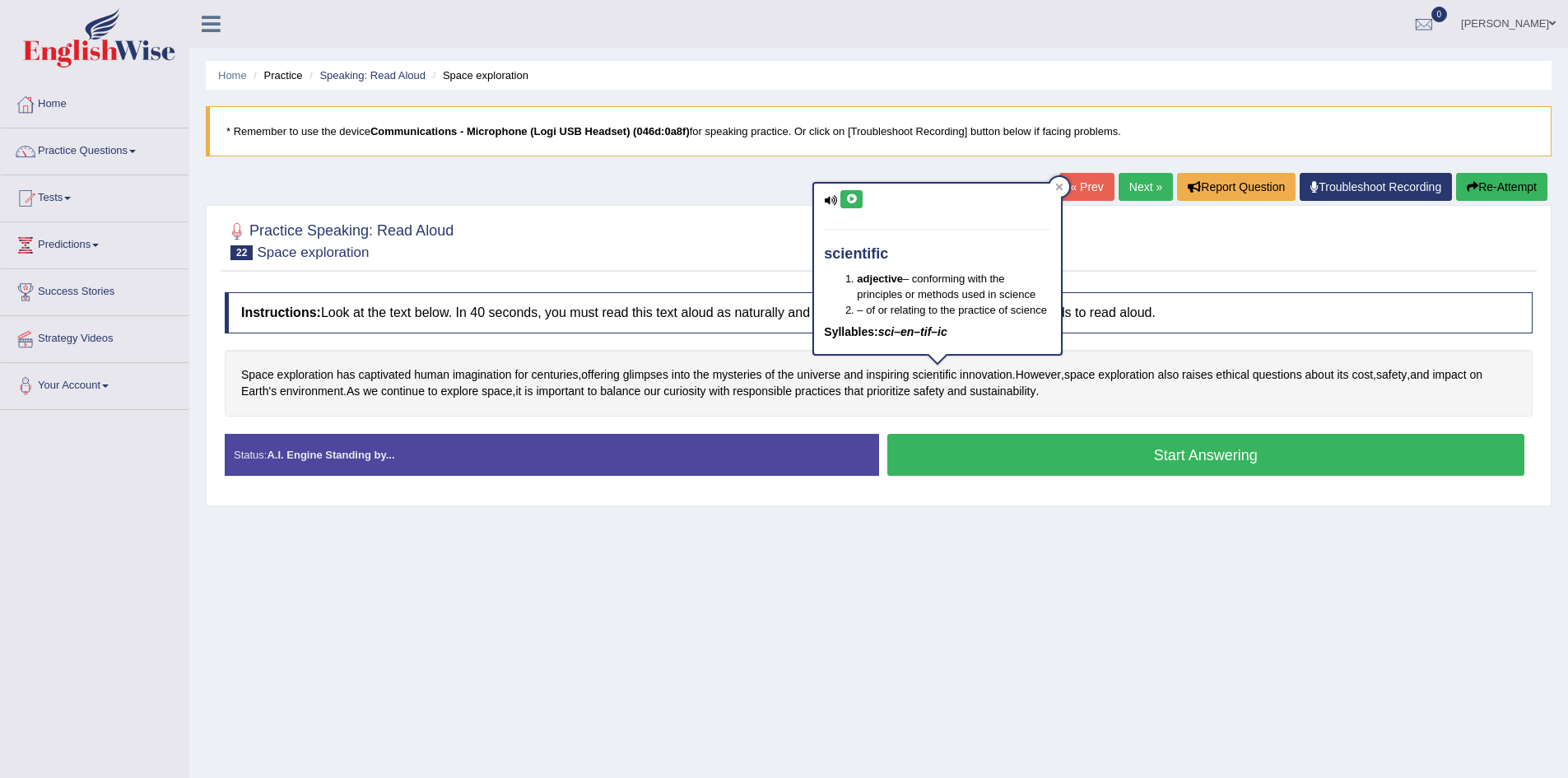
click at [857, 198] on icon at bounding box center [852, 199] width 13 height 10
click at [1212, 374] on span "raises" at bounding box center [1197, 375] width 30 height 18
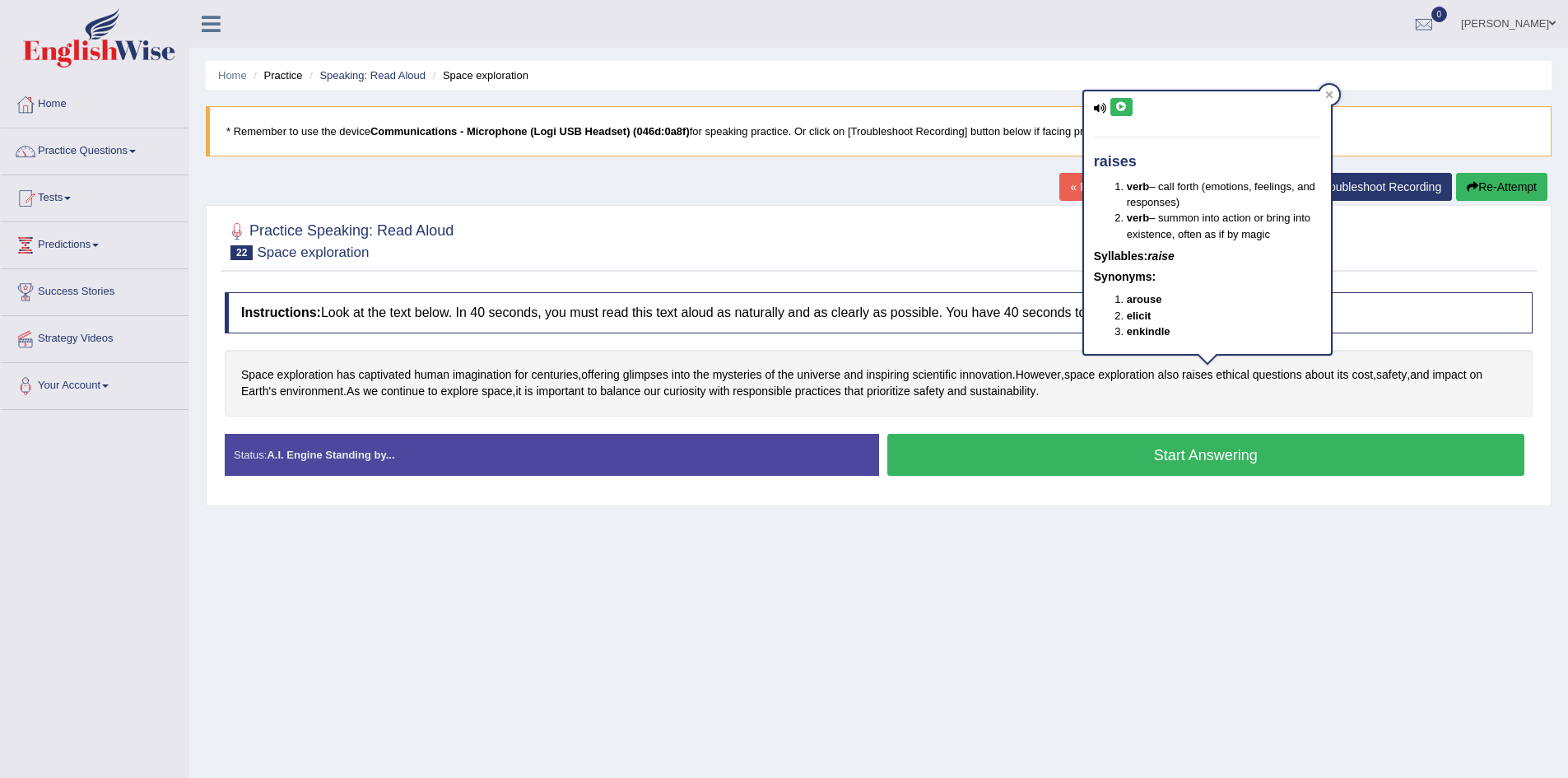
click at [1134, 103] on div "raises verb – call forth (emotions, feelings, and responses) verb – summon into…" at bounding box center [1207, 221] width 247 height 262
click at [1129, 109] on button at bounding box center [1121, 107] width 23 height 18
click at [1242, 378] on span "ethical" at bounding box center [1233, 375] width 33 height 18
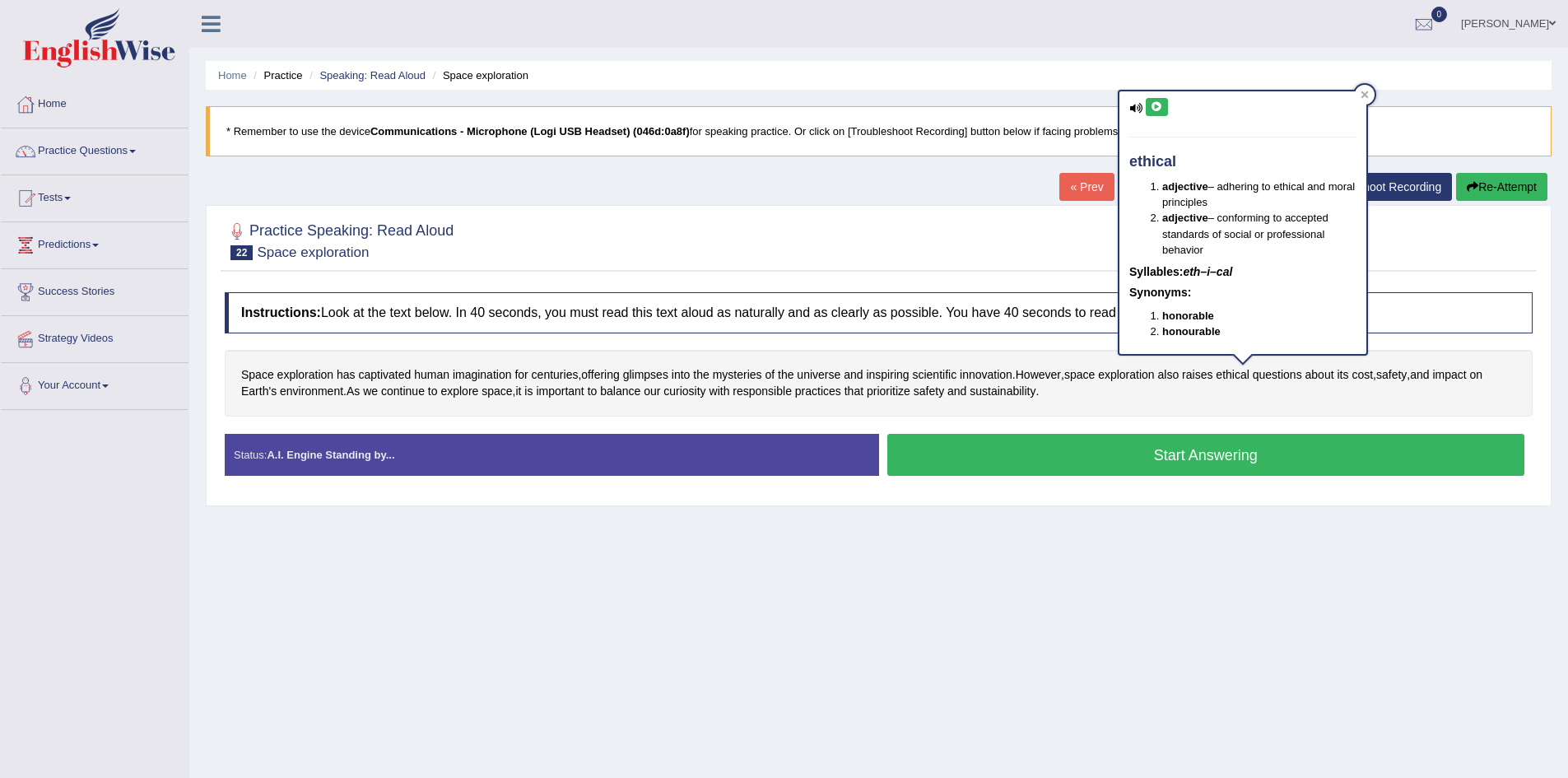
click at [1155, 112] on icon at bounding box center [1156, 107] width 13 height 10
click at [687, 392] on span "curiosity" at bounding box center [684, 392] width 42 height 18
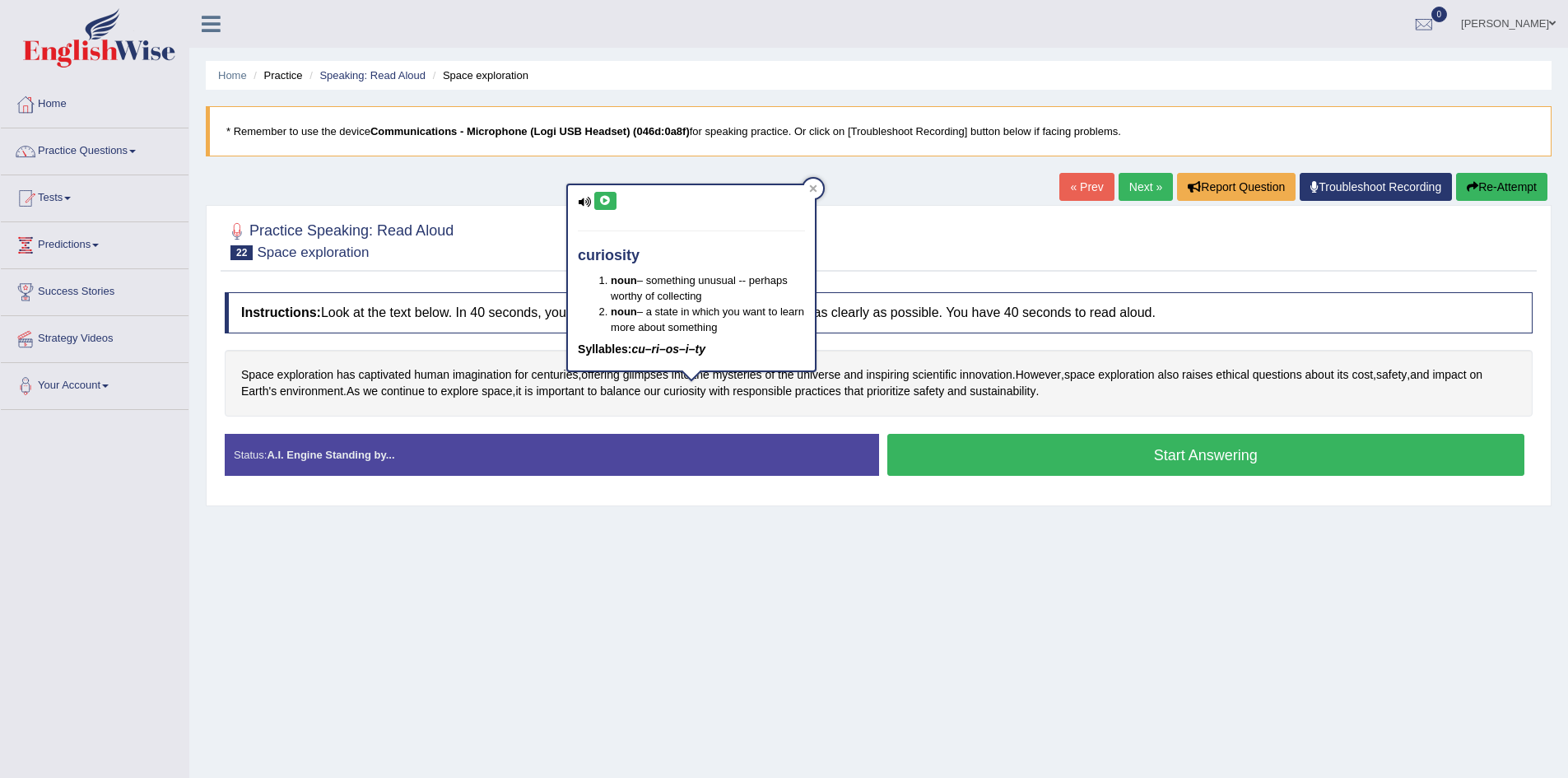
click at [609, 201] on icon at bounding box center [605, 201] width 13 height 10
click at [743, 586] on div "Home Practice Speaking: Read Aloud Space exploration * Remember to use the devi…" at bounding box center [878, 412] width 1379 height 823
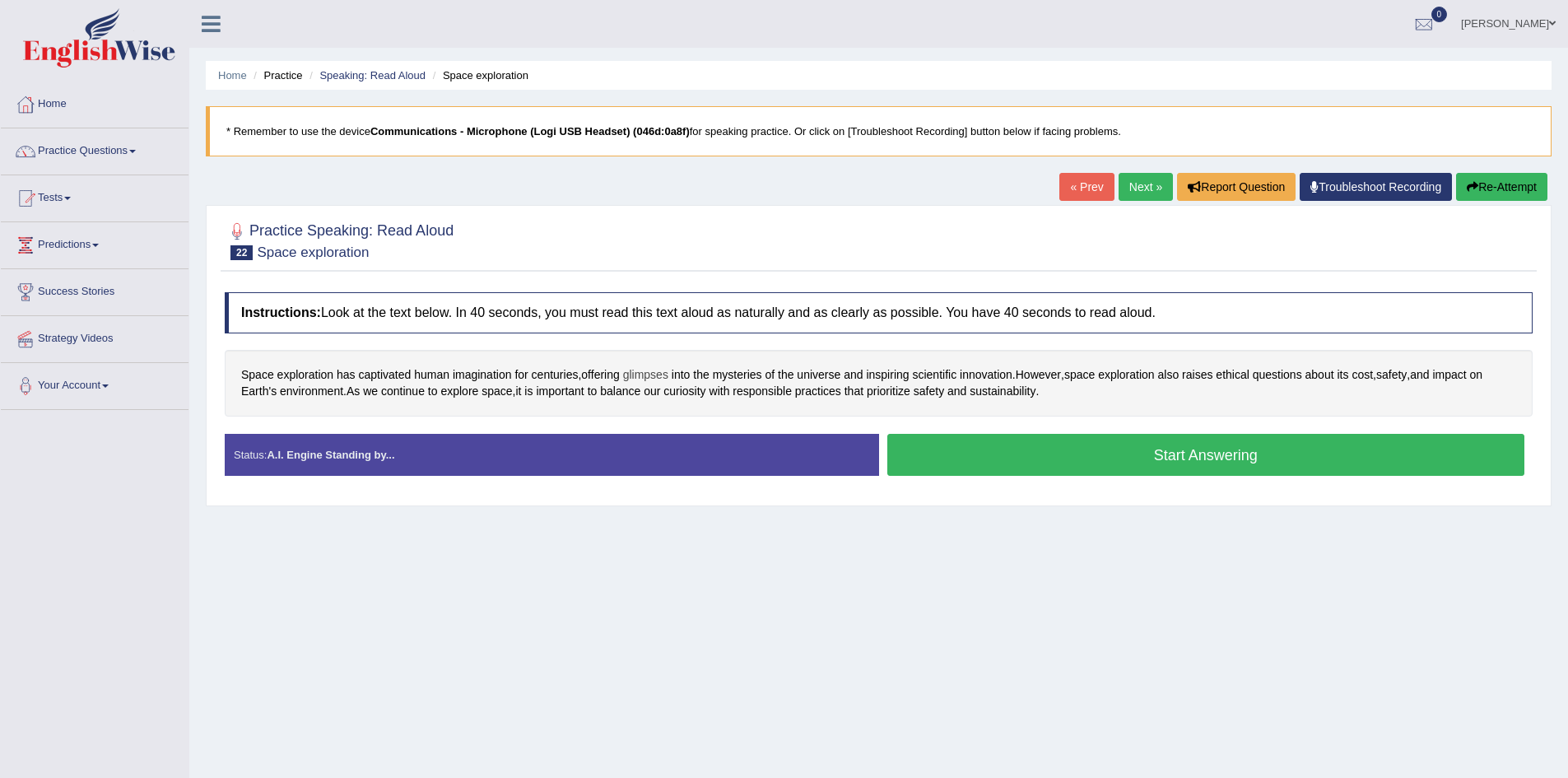
click at [658, 376] on span "glimpses" at bounding box center [646, 375] width 45 height 18
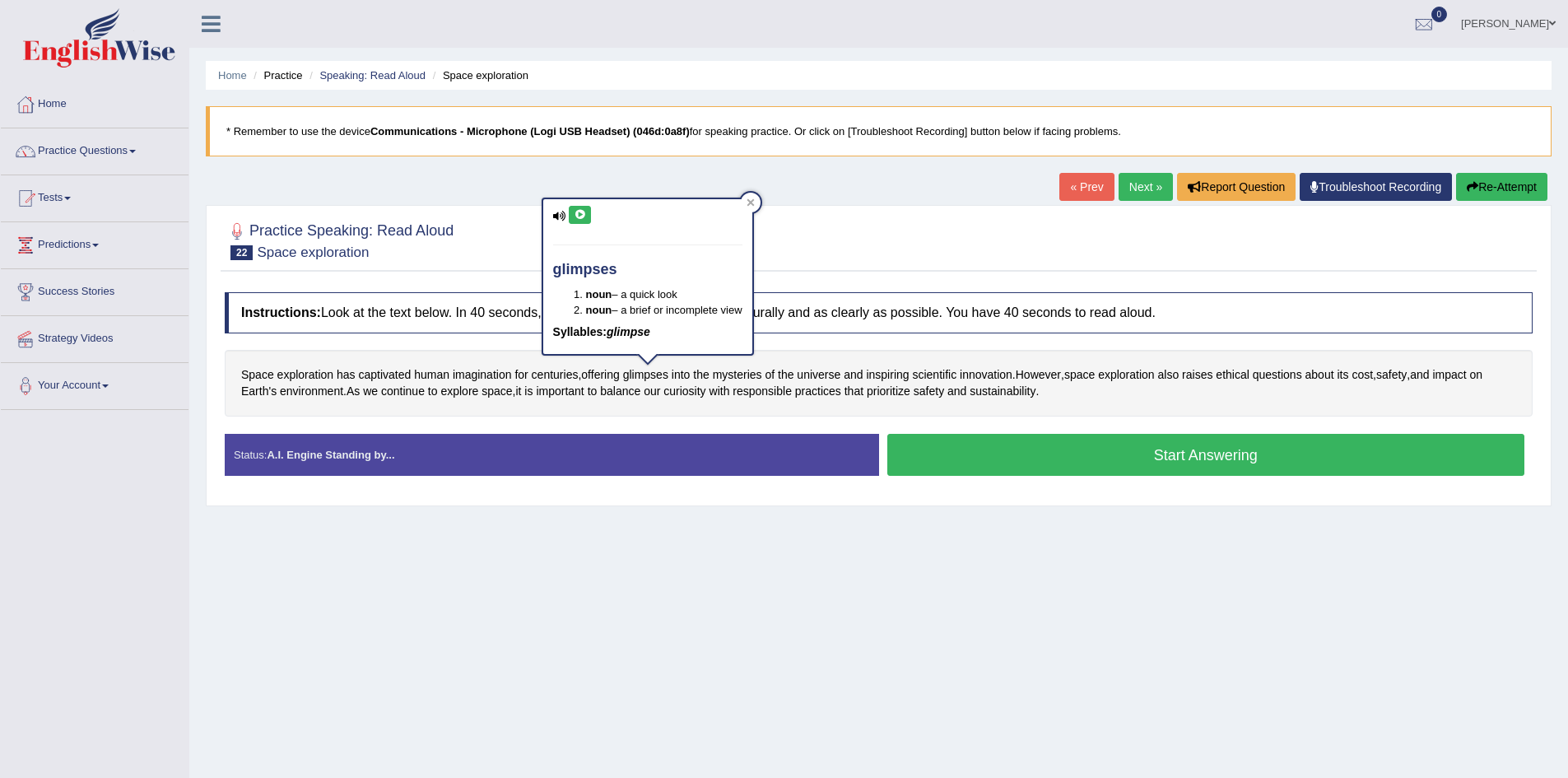
click at [581, 214] on icon at bounding box center [579, 215] width 13 height 10
click at [936, 374] on span "scientific" at bounding box center [934, 375] width 44 height 18
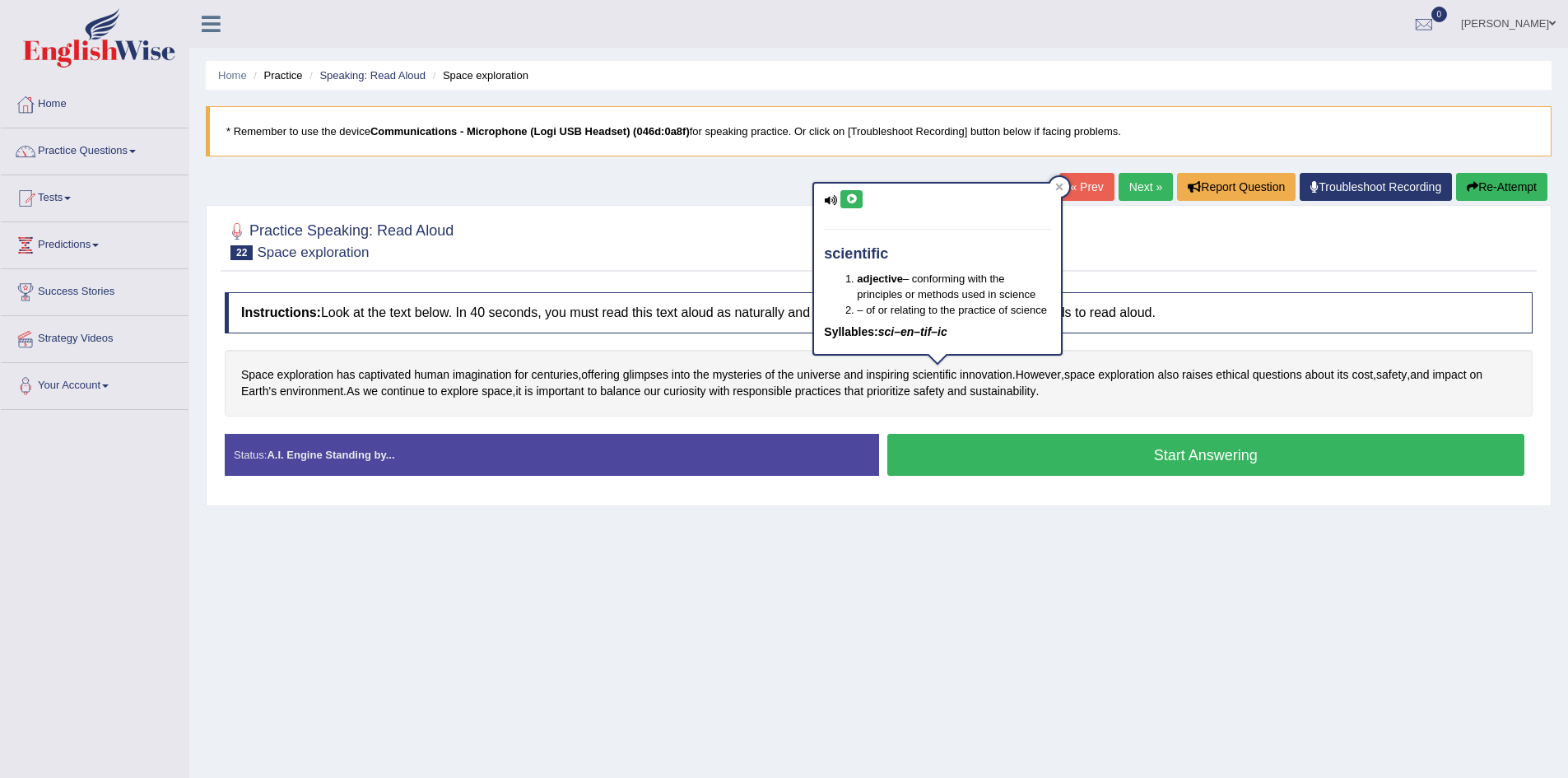
click at [854, 203] on icon at bounding box center [852, 199] width 13 height 10
click at [673, 399] on span "curiosity" at bounding box center [684, 392] width 42 height 18
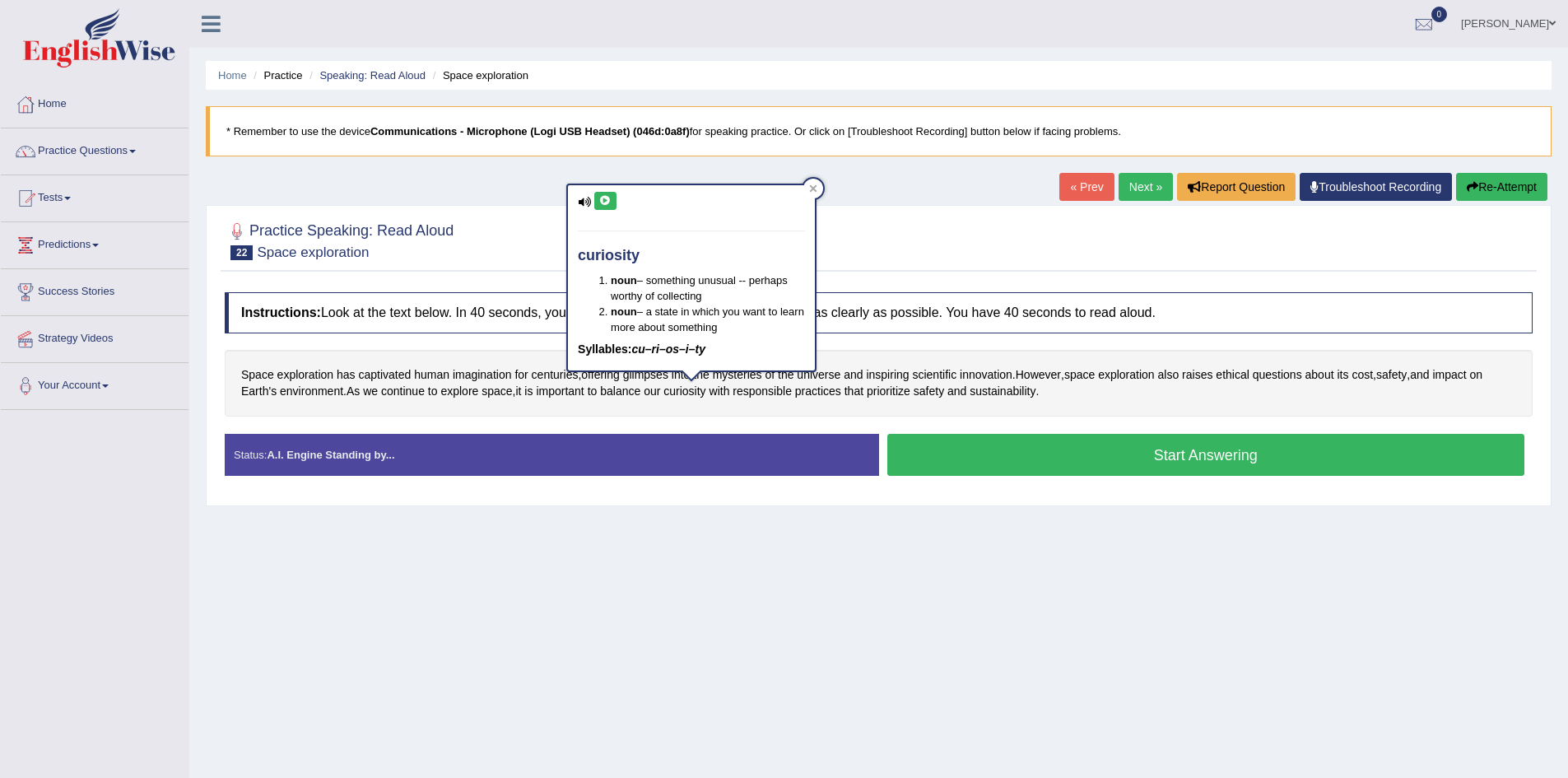
click at [604, 203] on icon at bounding box center [605, 201] width 13 height 10
click at [605, 203] on icon at bounding box center [605, 201] width 13 height 10
click at [627, 382] on div "curiosity noun – something unusual -- perhaps worthy of collecting noun – a sta…" at bounding box center [691, 283] width 250 height 200
click at [498, 335] on div "Instructions: Look at the text below. In 40 seconds, you must read this text al…" at bounding box center [878, 391] width 1316 height 214
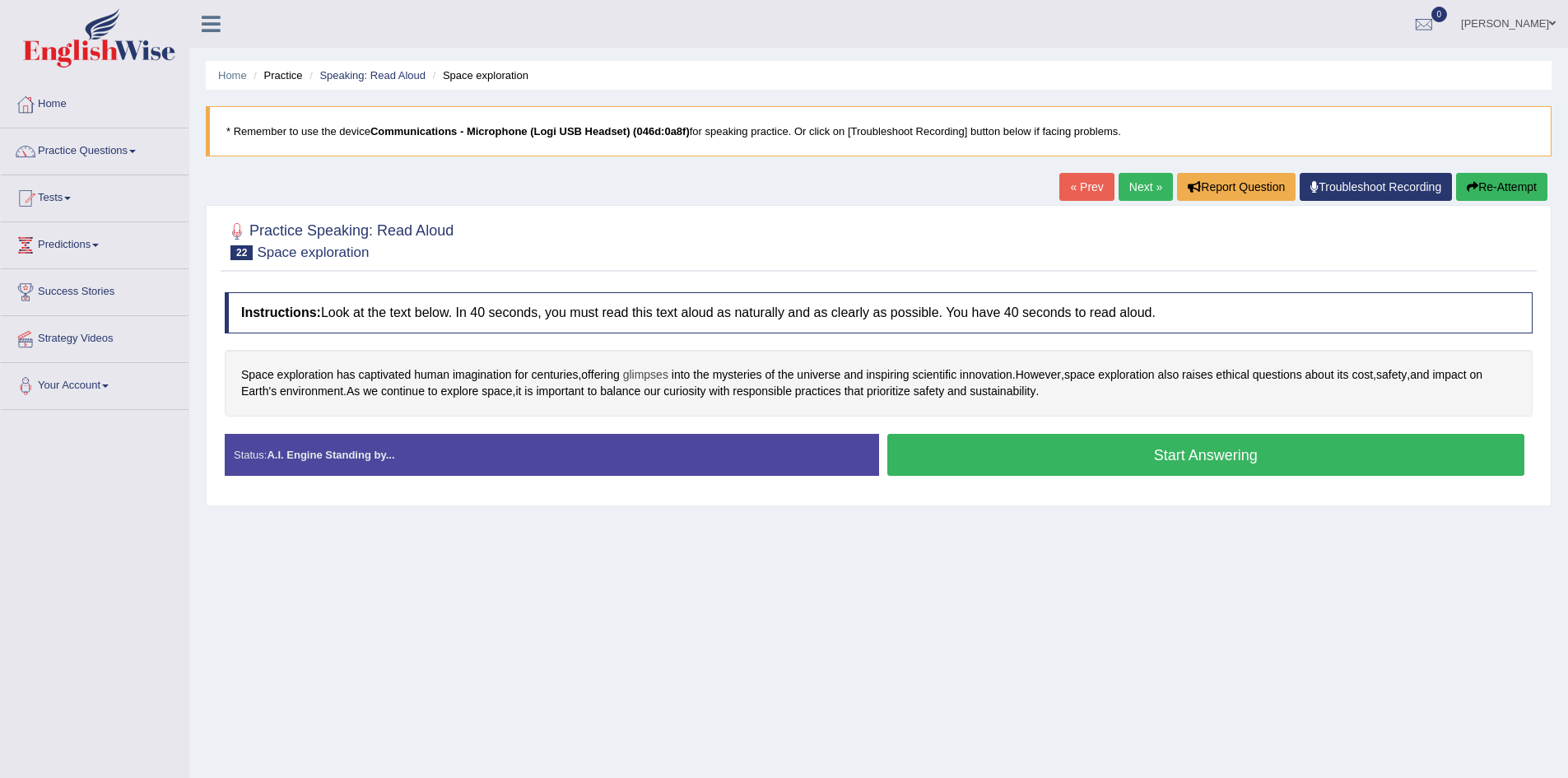
click at [646, 371] on span "glimpses" at bounding box center [646, 375] width 45 height 18
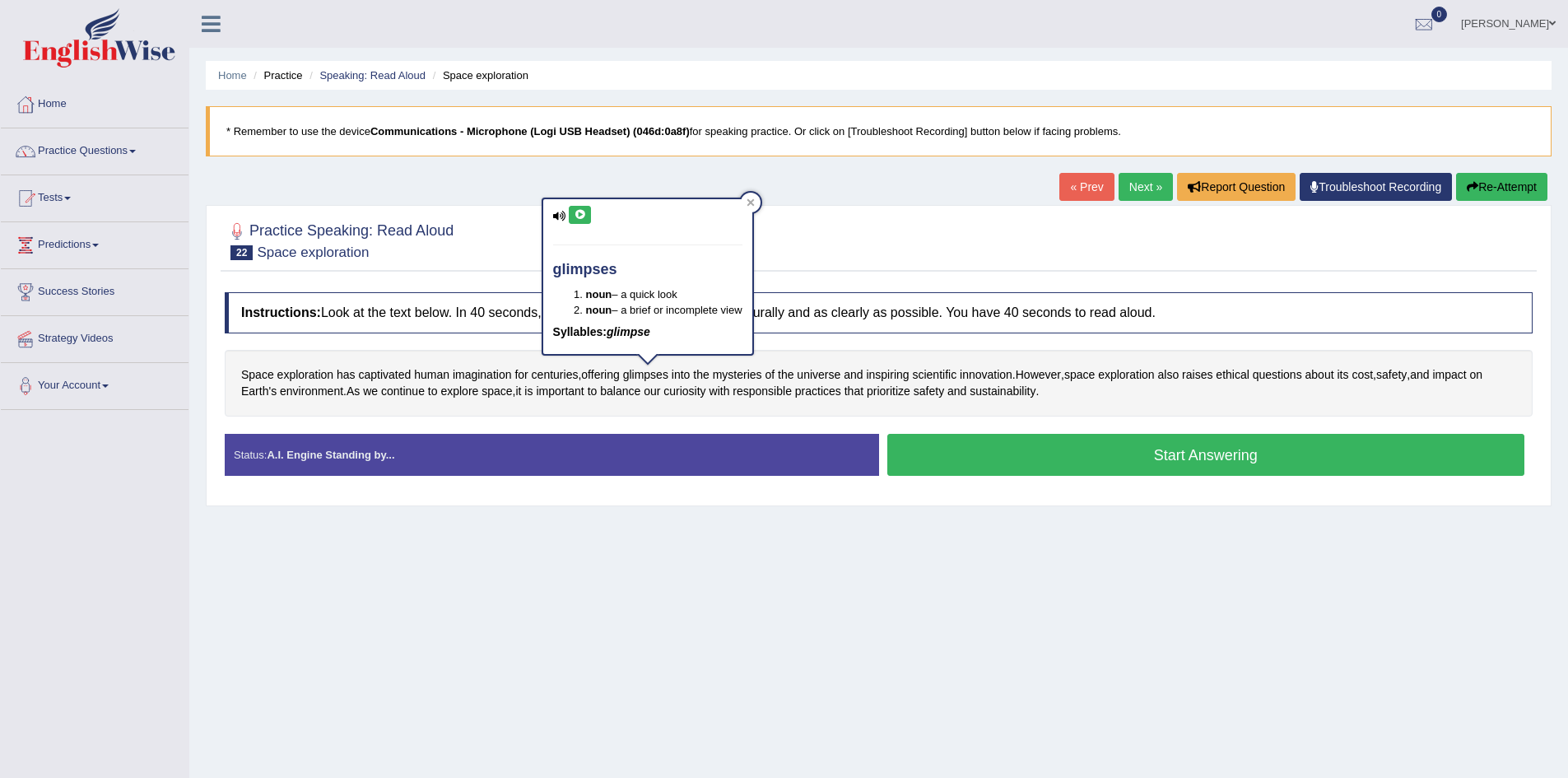
click at [584, 222] on button at bounding box center [579, 215] width 23 height 18
click at [676, 399] on span "curiosity" at bounding box center [684, 392] width 42 height 18
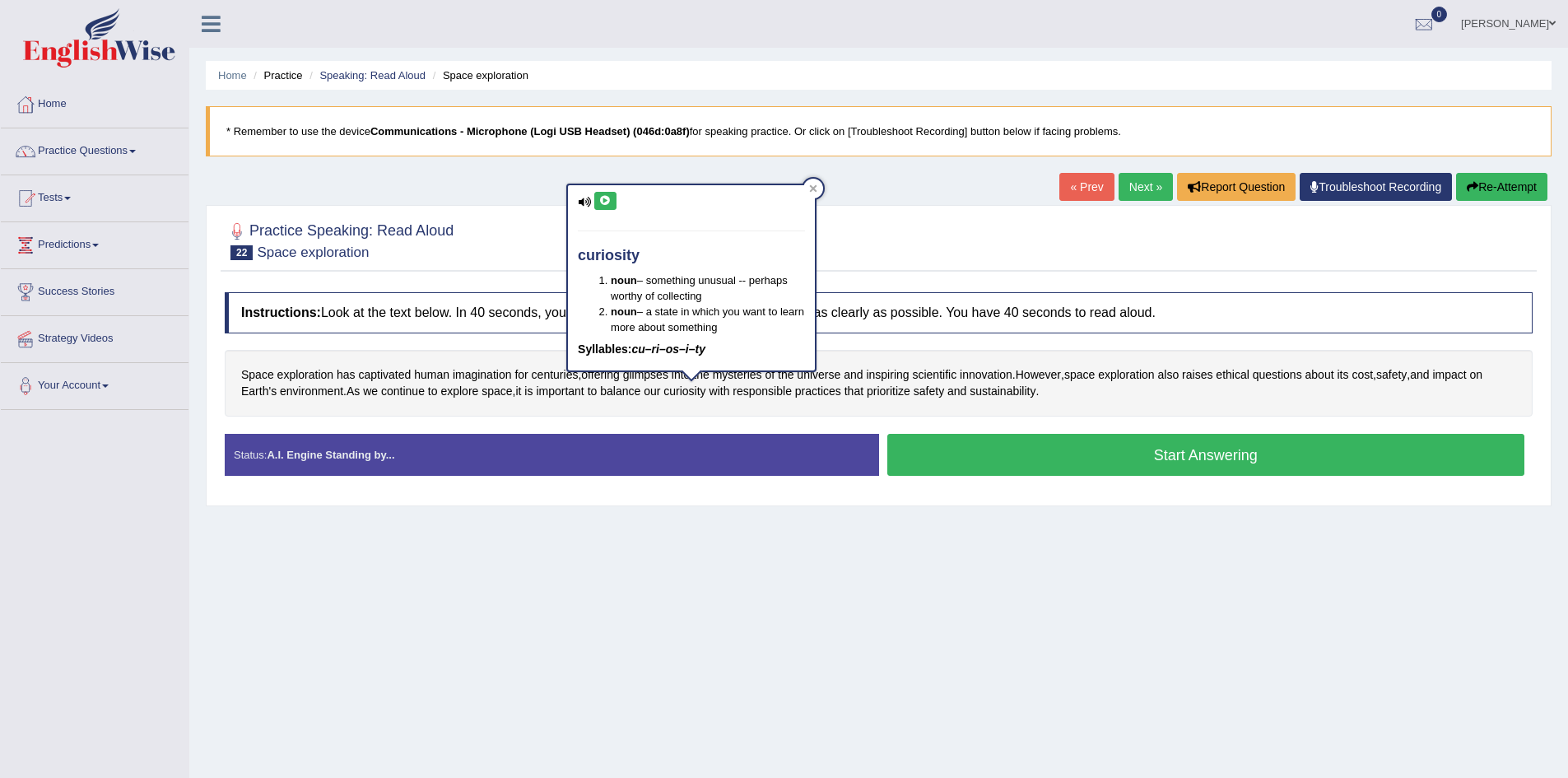
click at [609, 205] on icon at bounding box center [605, 201] width 13 height 10
click at [1119, 187] on link "Next »" at bounding box center [1146, 186] width 54 height 28
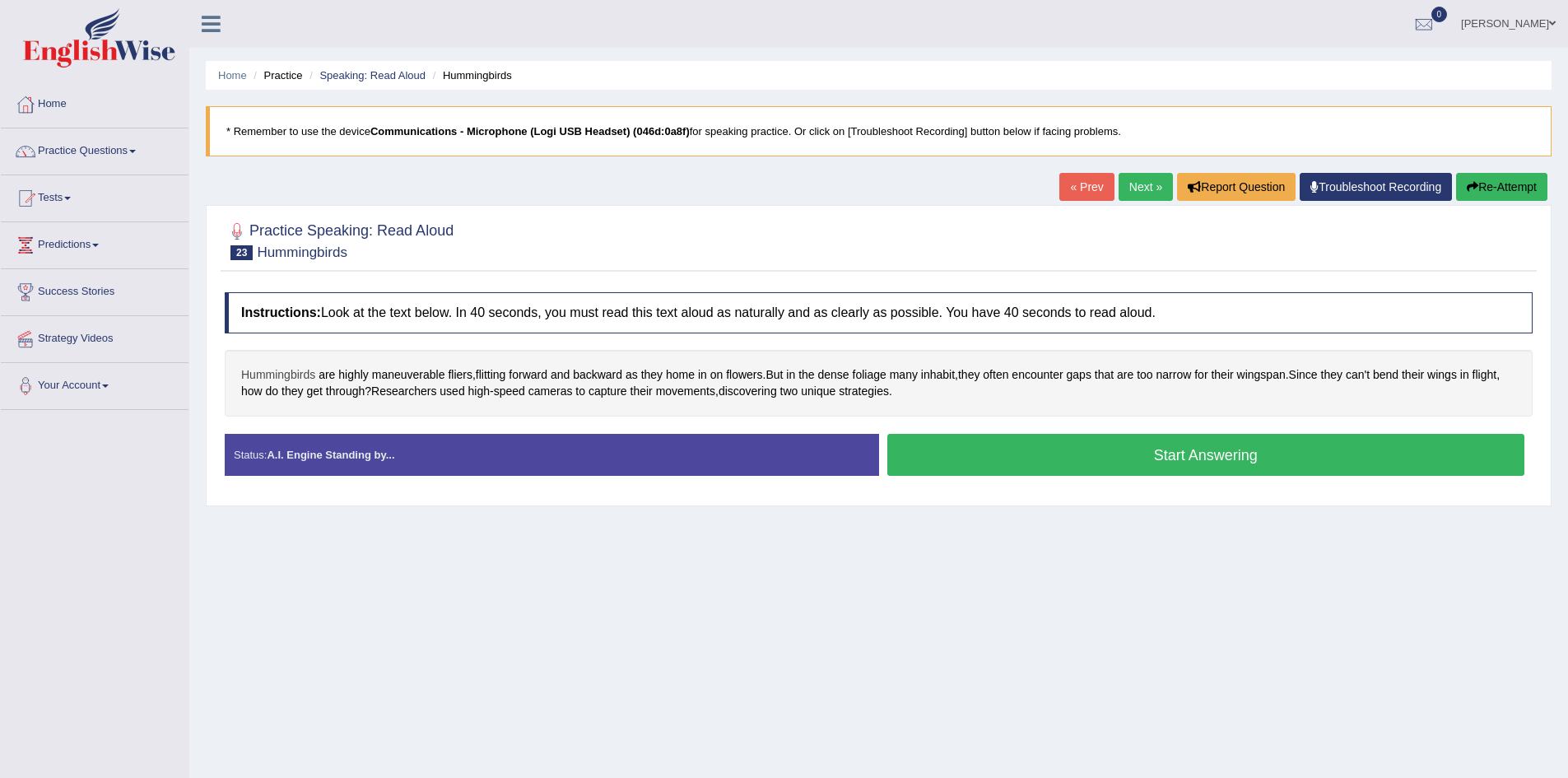
click at [291, 378] on span "Hummingbirds" at bounding box center [278, 375] width 74 height 18
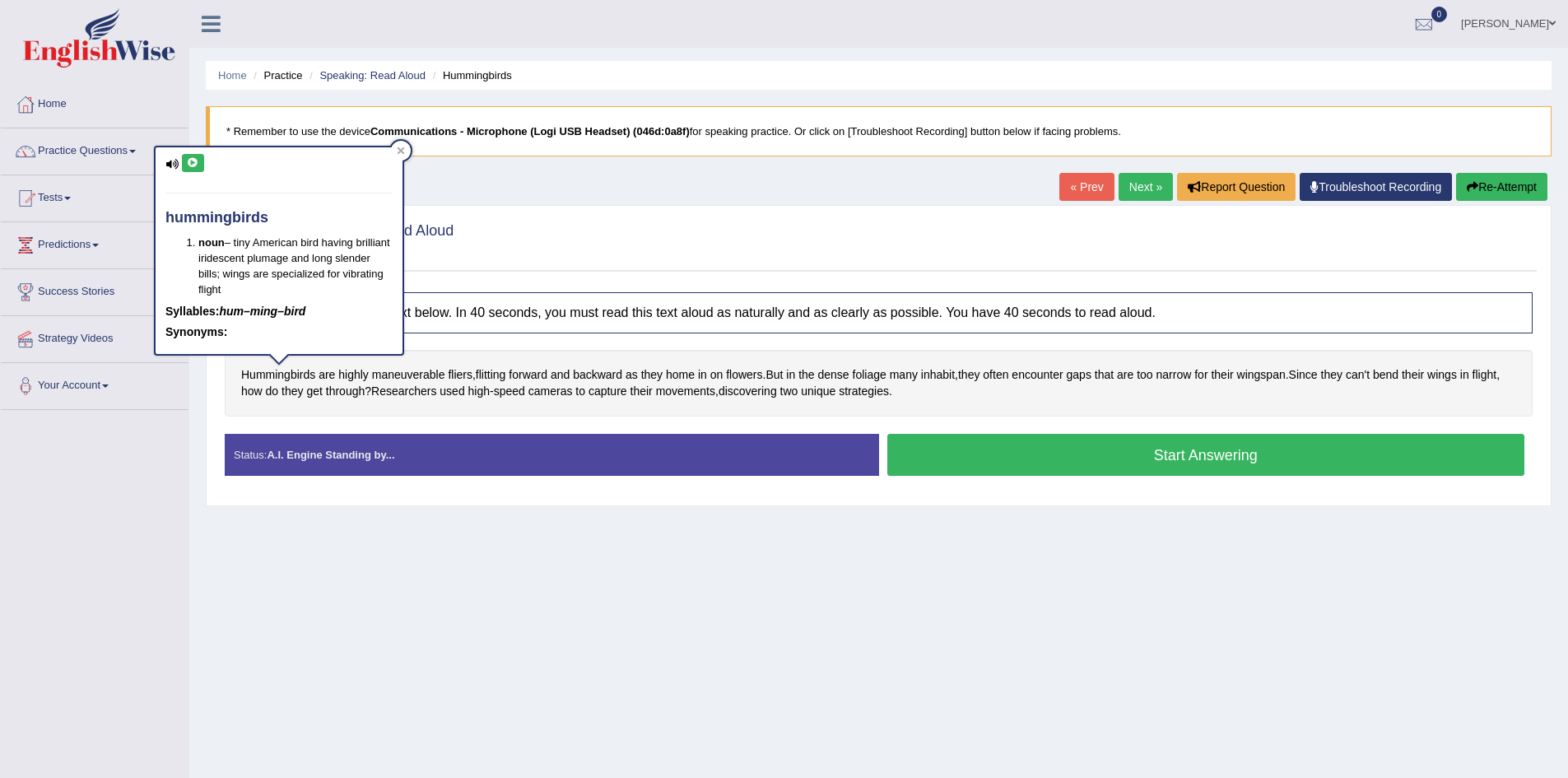
click at [199, 154] on button at bounding box center [193, 163] width 23 height 18
click at [386, 378] on span "maneuverable" at bounding box center [409, 375] width 74 height 18
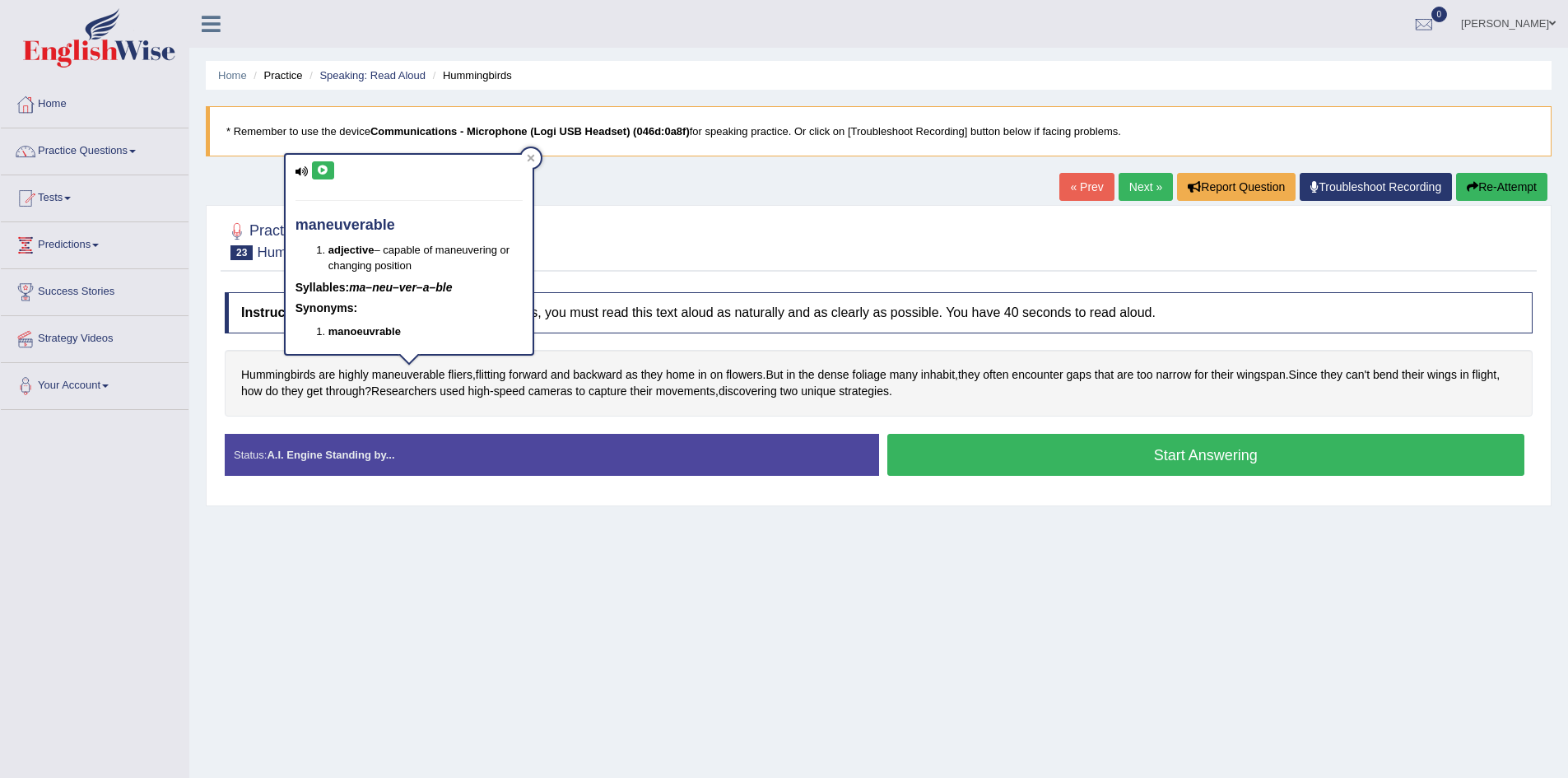
click at [320, 166] on icon at bounding box center [322, 170] width 13 height 10
click at [450, 368] on span "fliers" at bounding box center [460, 375] width 24 height 18
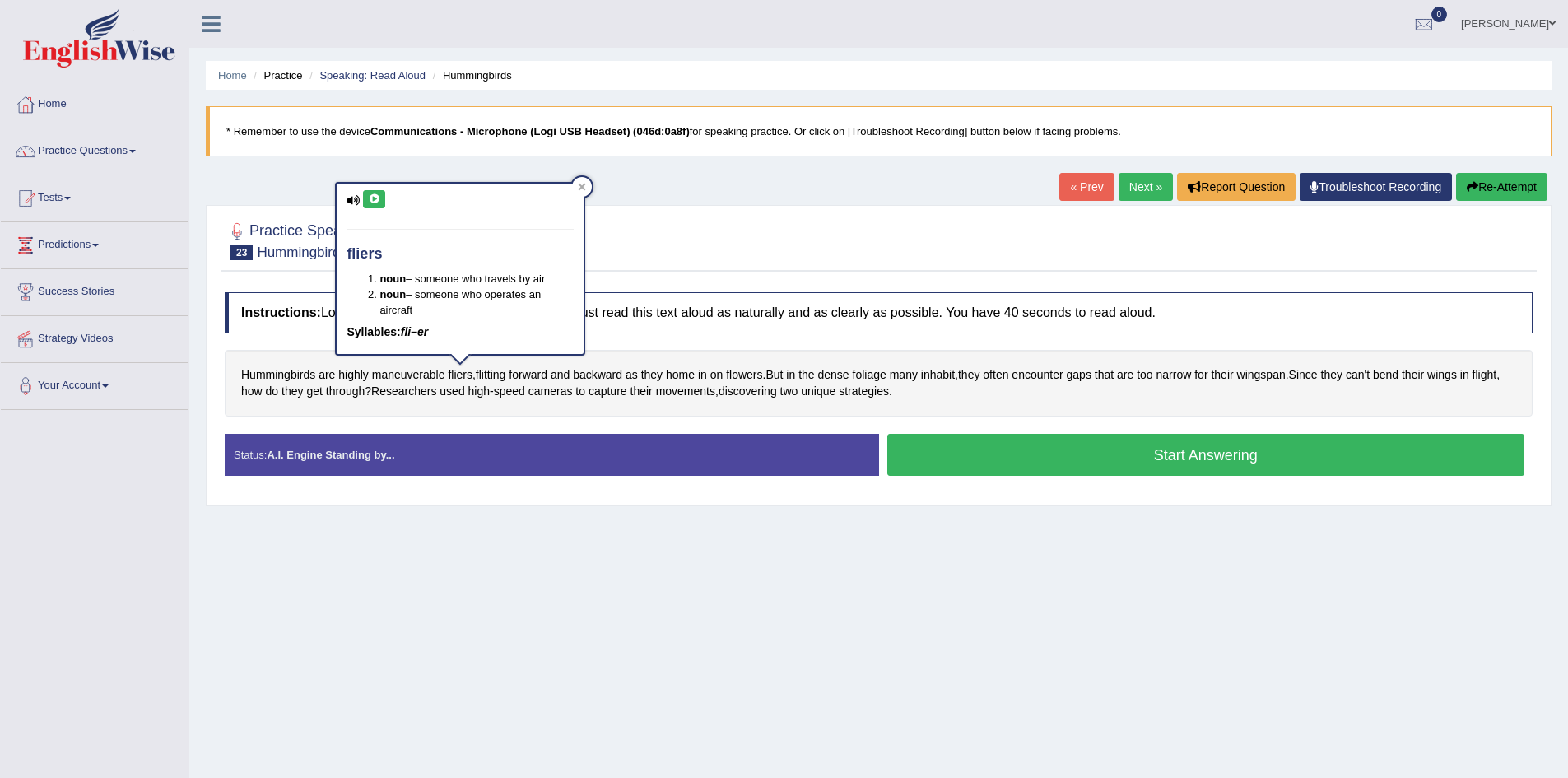
click at [373, 200] on icon at bounding box center [373, 199] width 13 height 10
click at [395, 374] on span "maneuverable" at bounding box center [409, 375] width 74 height 18
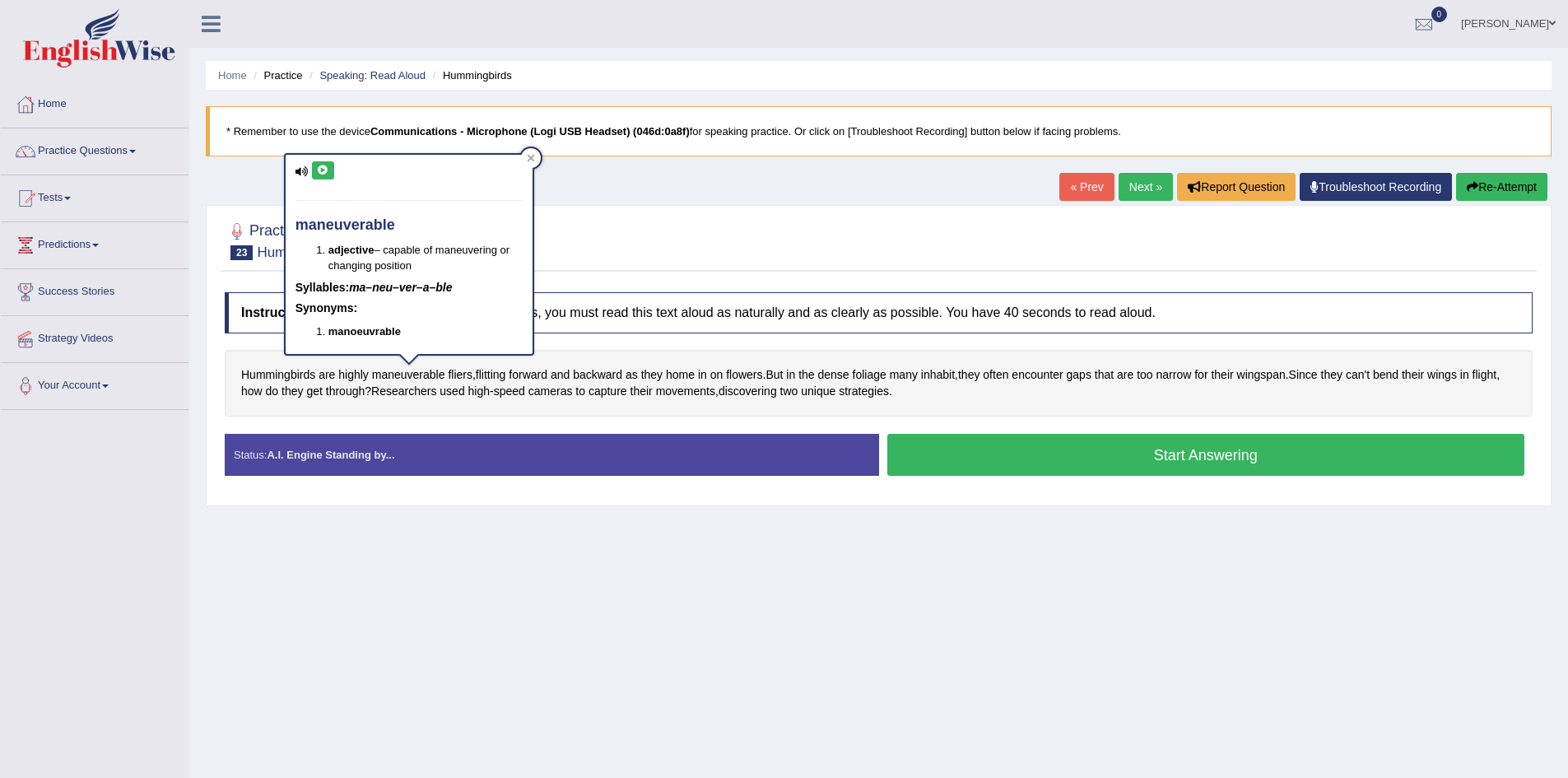
click at [326, 169] on icon at bounding box center [322, 170] width 13 height 10
click at [838, 373] on span "dense" at bounding box center [833, 375] width 31 height 18
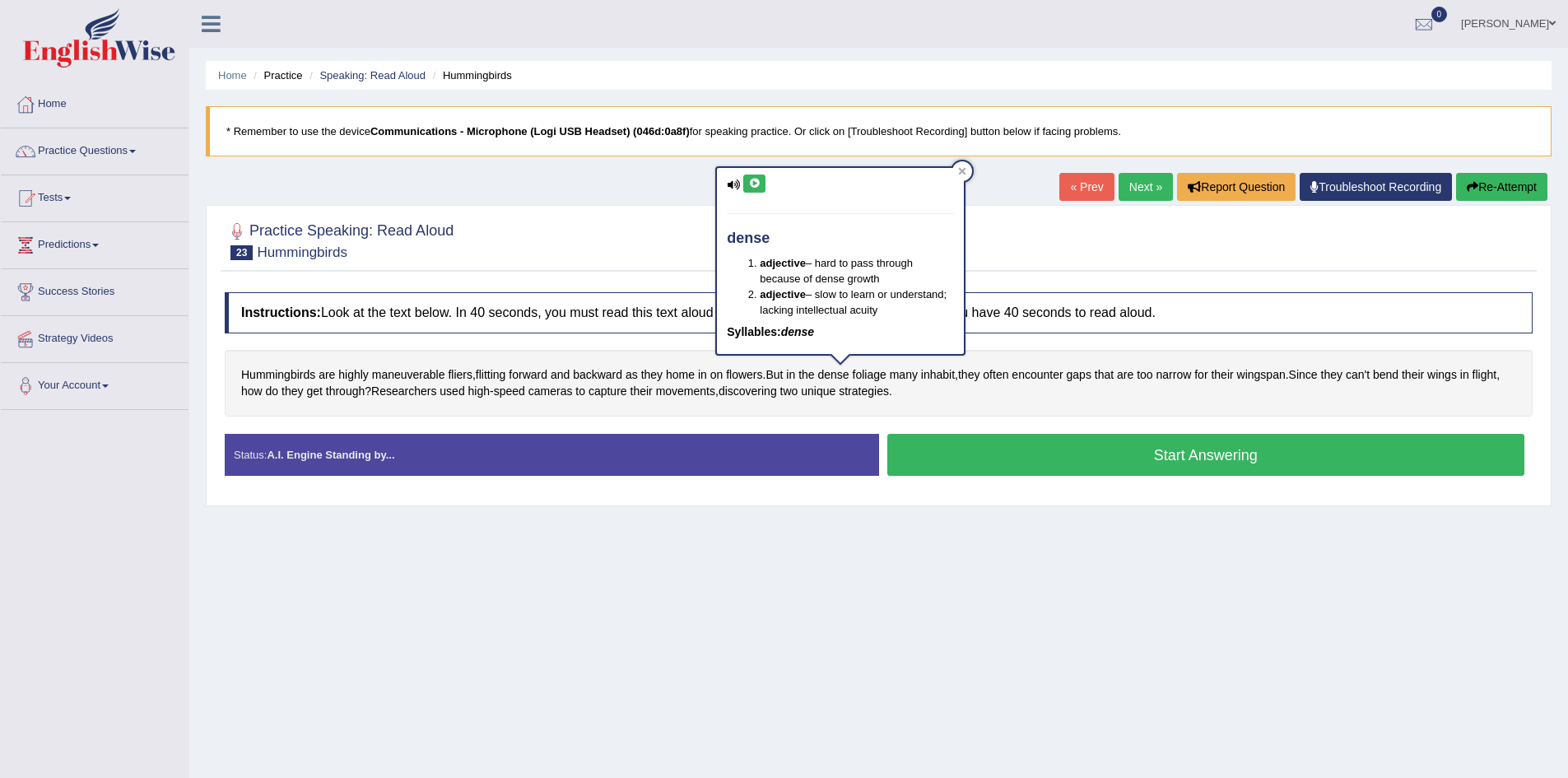
click at [751, 178] on icon at bounding box center [755, 183] width 13 height 10
click at [872, 370] on span "foliage" at bounding box center [869, 375] width 33 height 18
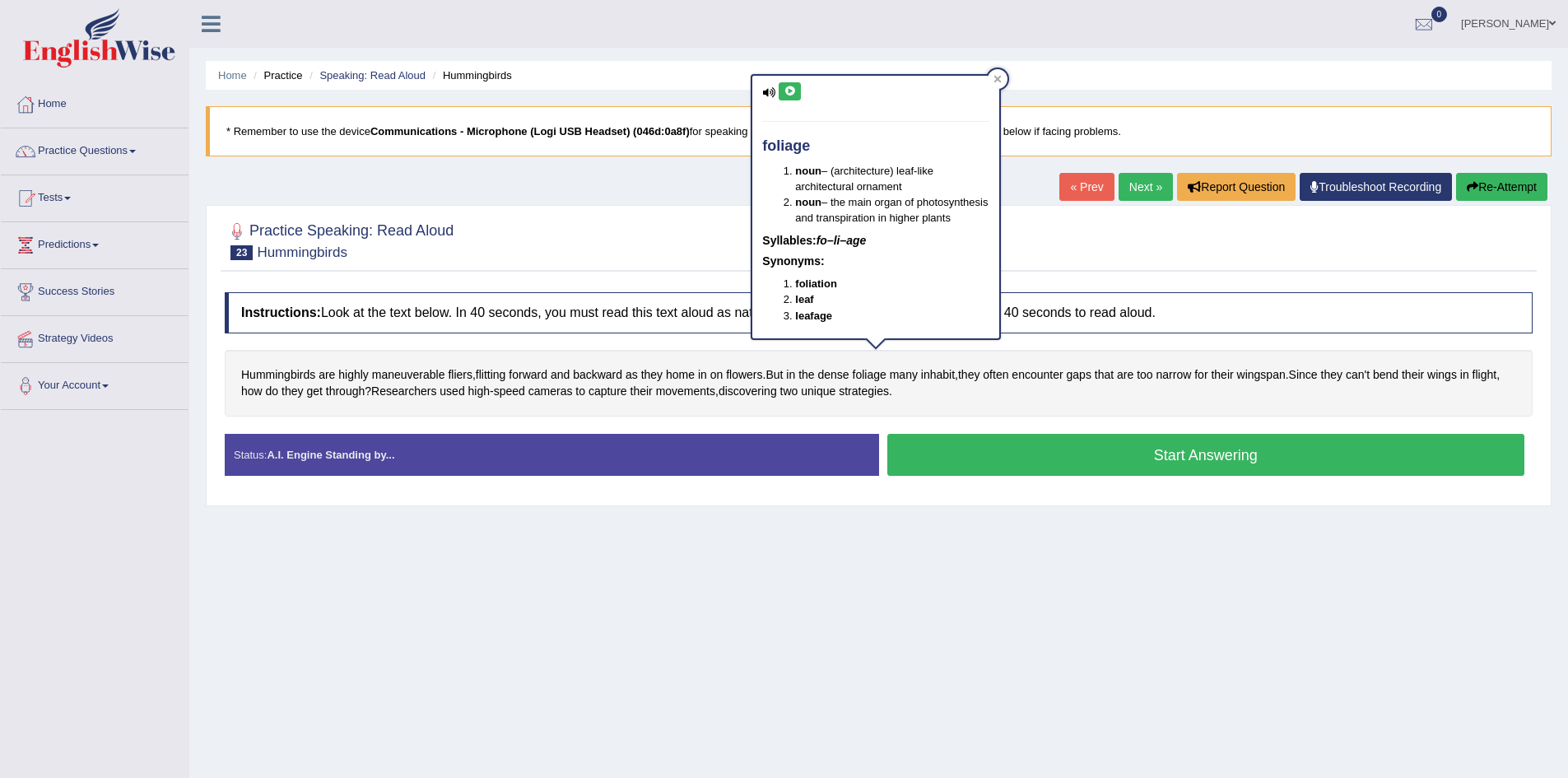
click at [800, 92] on button at bounding box center [790, 91] width 23 height 18
click at [1047, 373] on span "encounter" at bounding box center [1037, 375] width 51 height 18
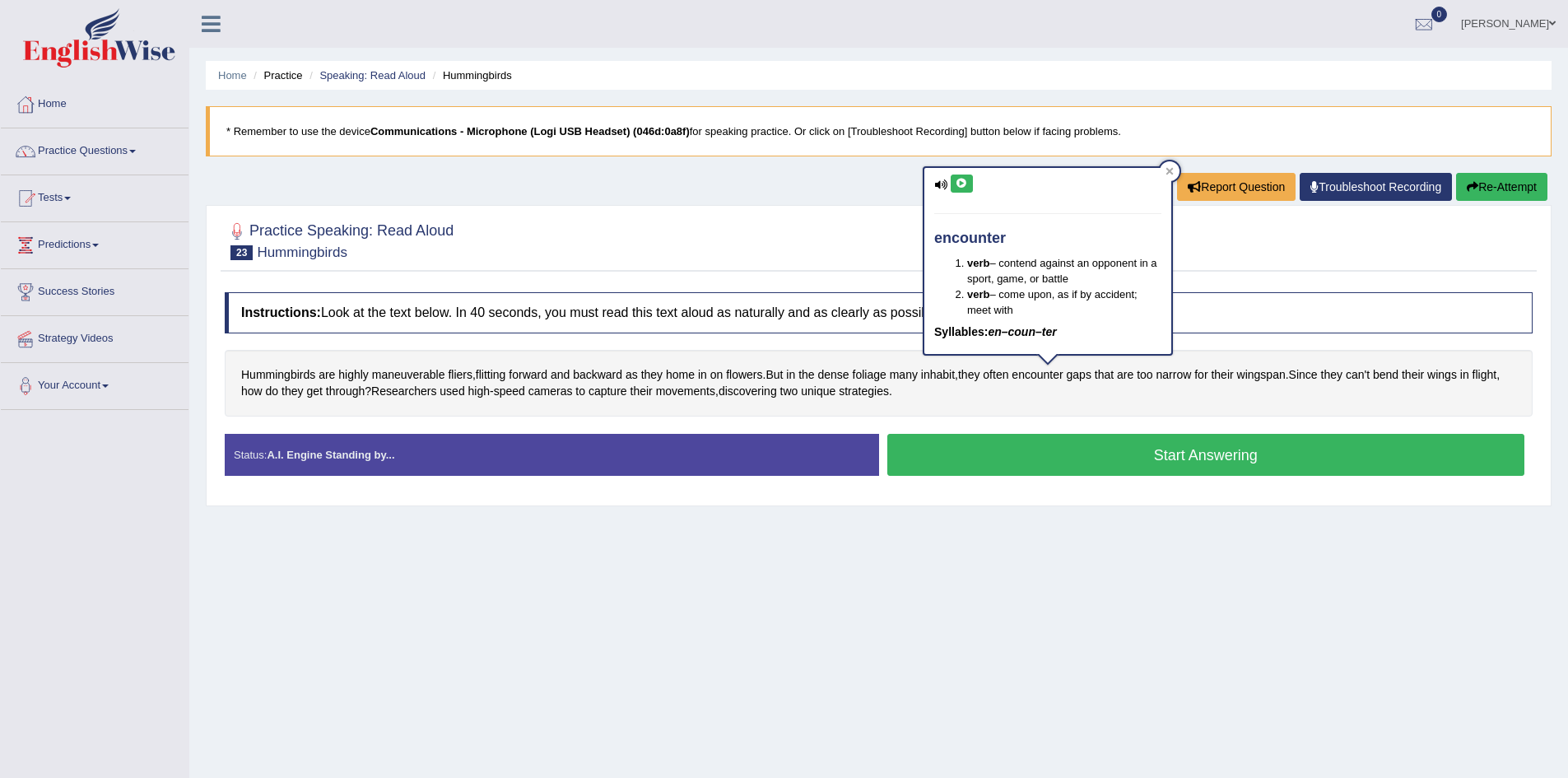
click at [969, 187] on button at bounding box center [961, 183] width 23 height 18
click at [1185, 378] on span "narrow" at bounding box center [1174, 375] width 35 height 18
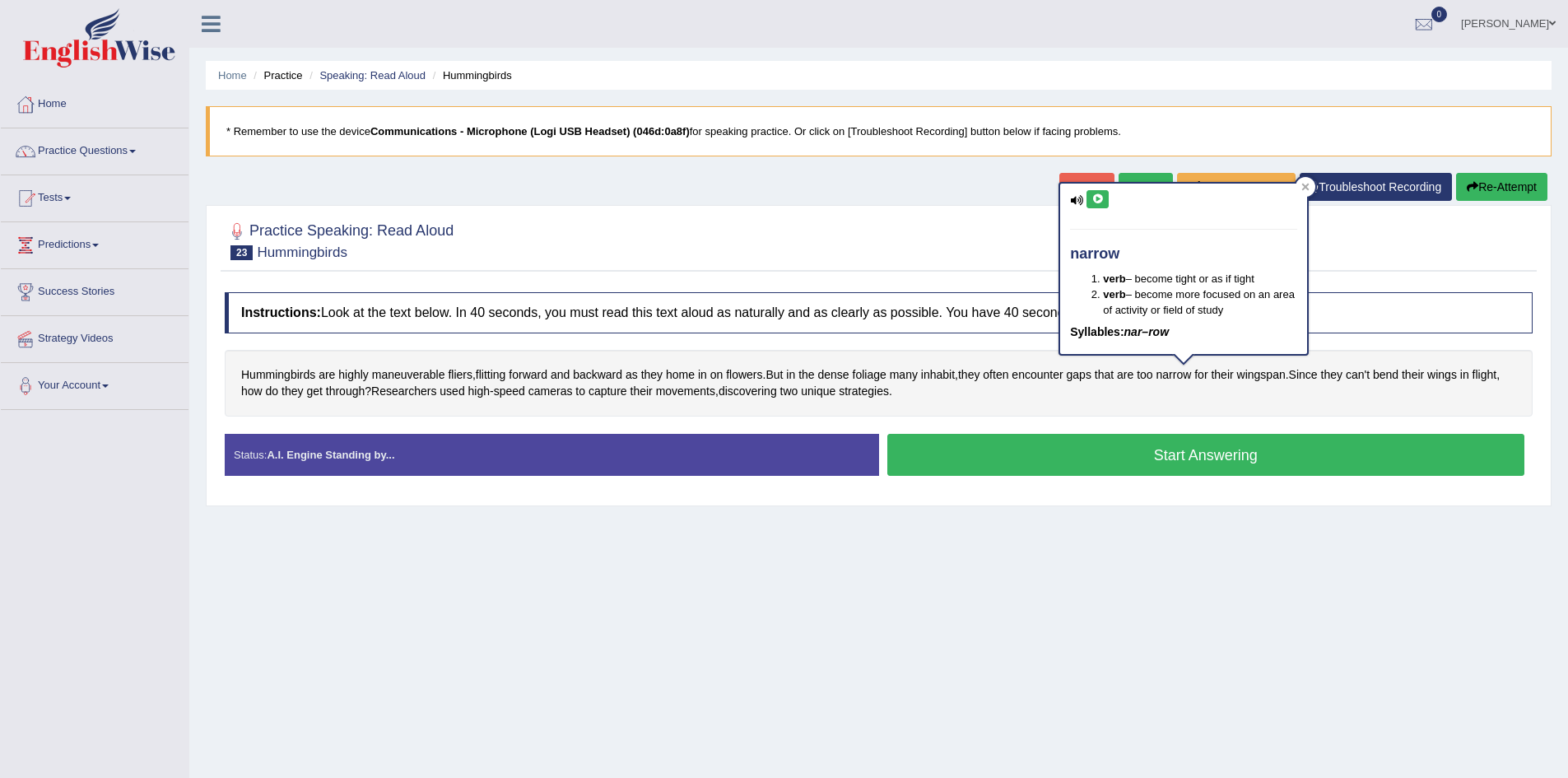
click at [1098, 203] on icon at bounding box center [1098, 199] width 13 height 10
click at [70, 160] on link "Practice Questions" at bounding box center [95, 149] width 188 height 41
